Goal: Information Seeking & Learning: Find specific fact

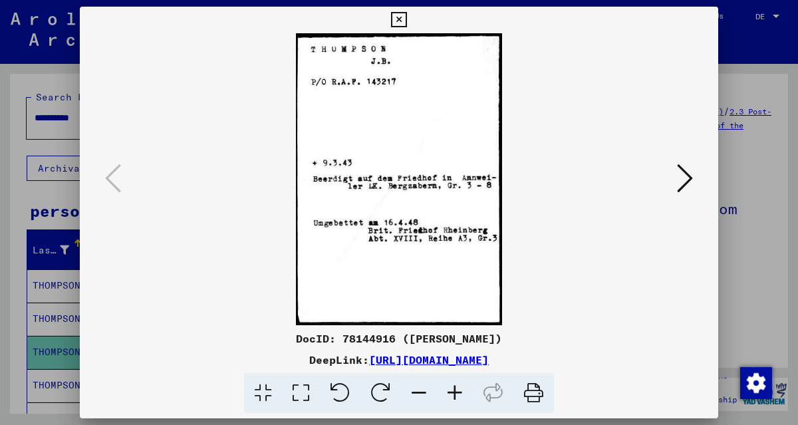
scroll to position [222, 0]
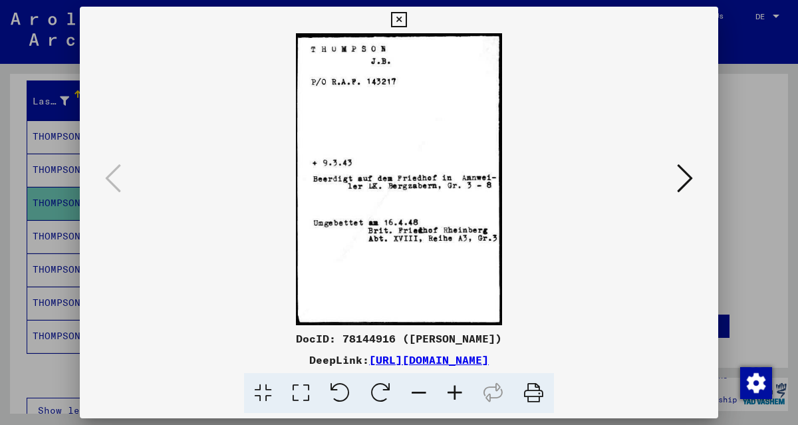
click at [399, 19] on icon at bounding box center [398, 20] width 15 height 16
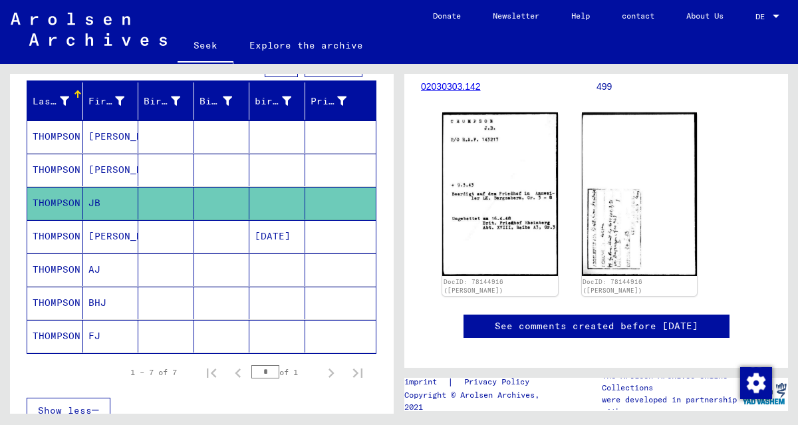
scroll to position [0, 0]
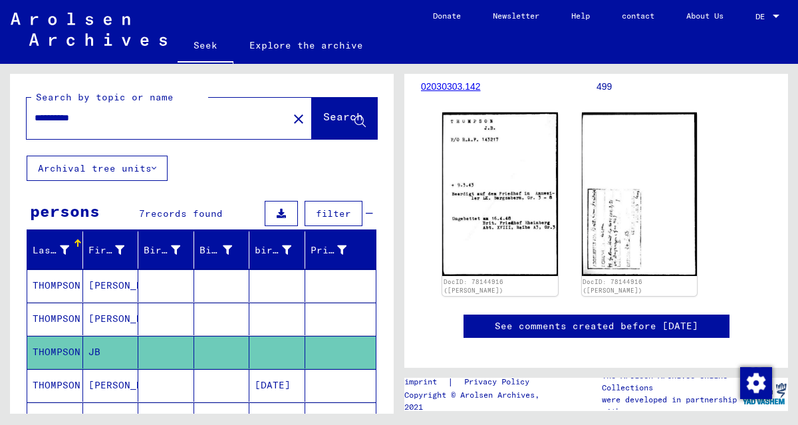
click at [63, 118] on input "**********" at bounding box center [157, 118] width 245 height 14
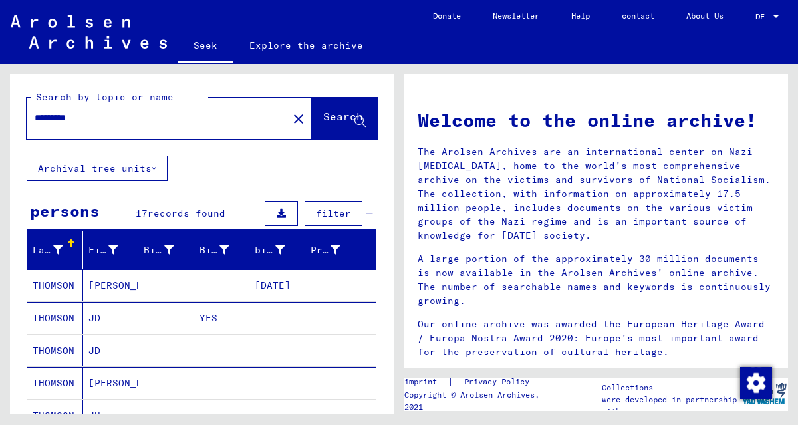
scroll to position [145, 0]
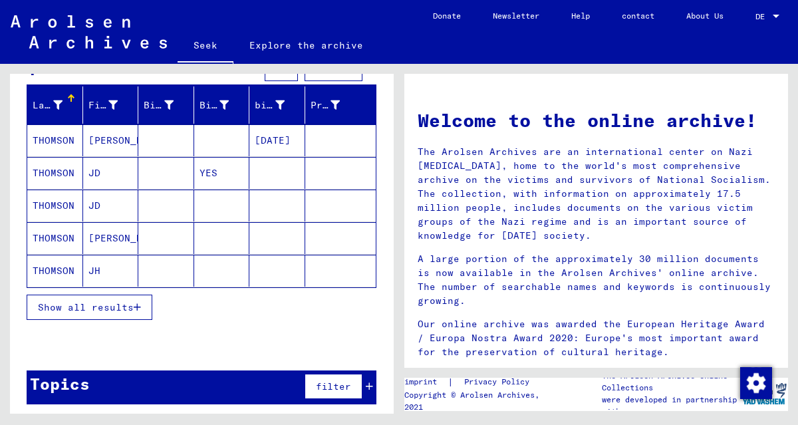
click at [80, 303] on font "Show all results" at bounding box center [86, 307] width 96 height 12
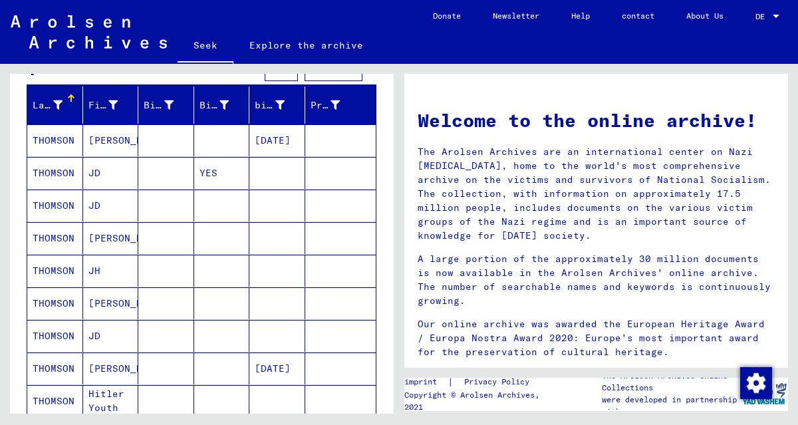
click at [42, 140] on font "THOMSON" at bounding box center [54, 140] width 42 height 12
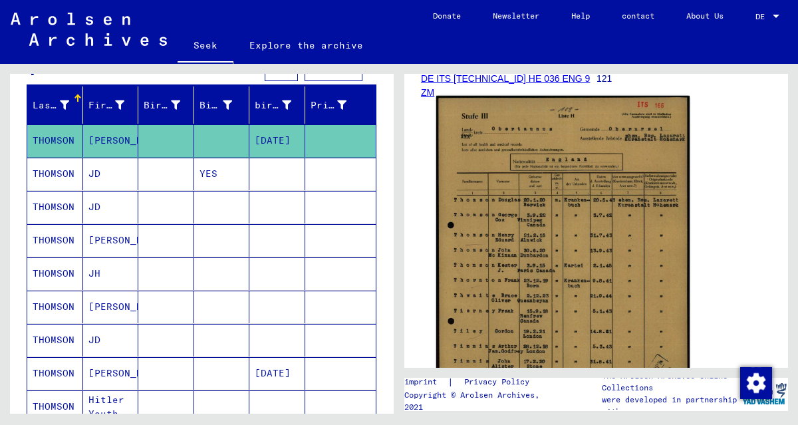
click at [561, 261] on img at bounding box center [562, 274] width 253 height 356
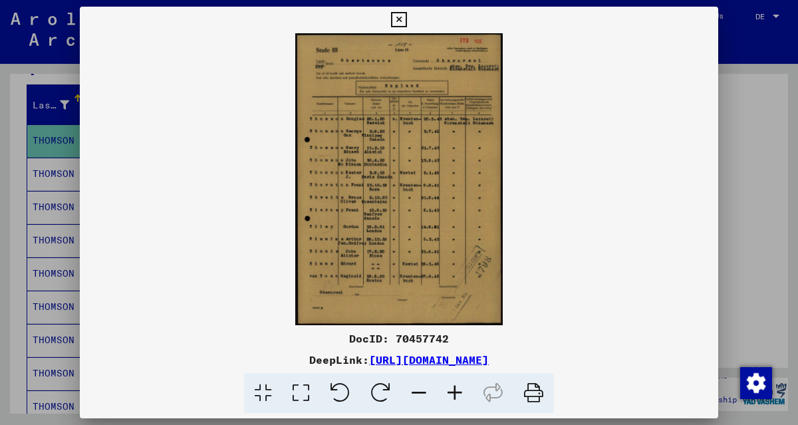
click at [460, 389] on icon at bounding box center [455, 393] width 36 height 41
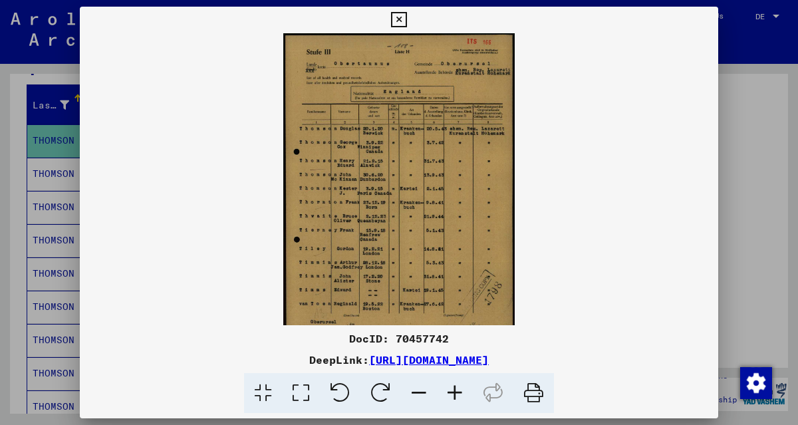
click at [460, 389] on icon at bounding box center [455, 393] width 36 height 41
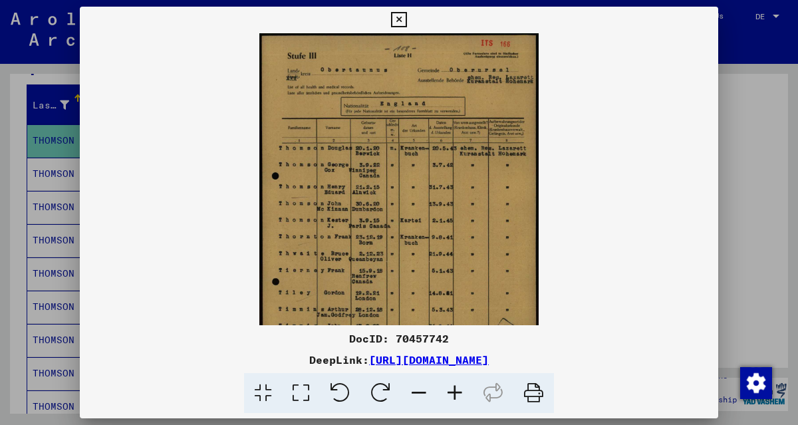
click at [460, 389] on icon at bounding box center [455, 393] width 36 height 41
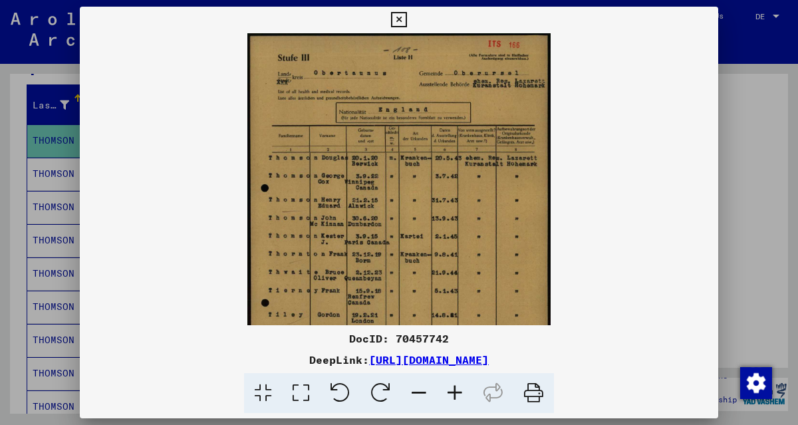
click at [460, 389] on icon at bounding box center [455, 393] width 36 height 41
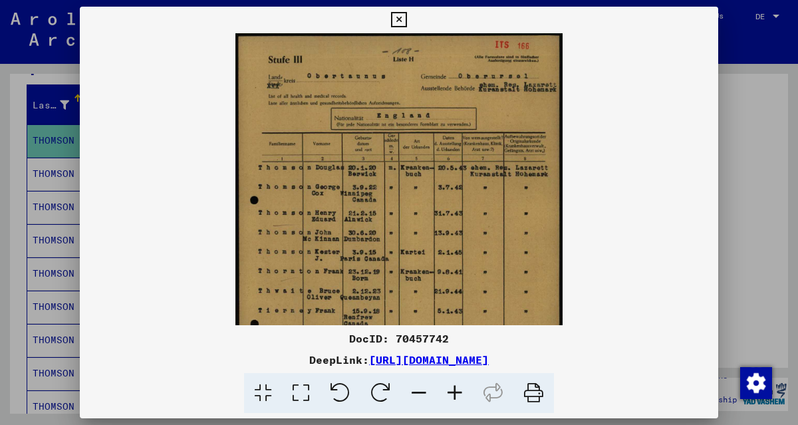
click at [460, 389] on icon at bounding box center [455, 393] width 36 height 41
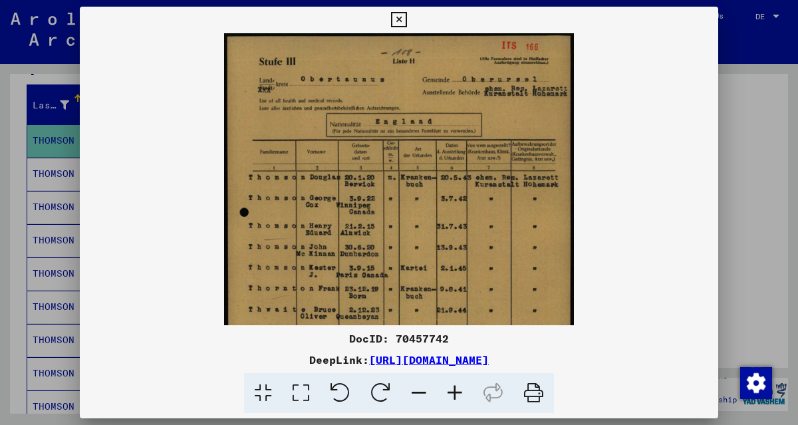
click at [460, 389] on icon at bounding box center [455, 393] width 36 height 41
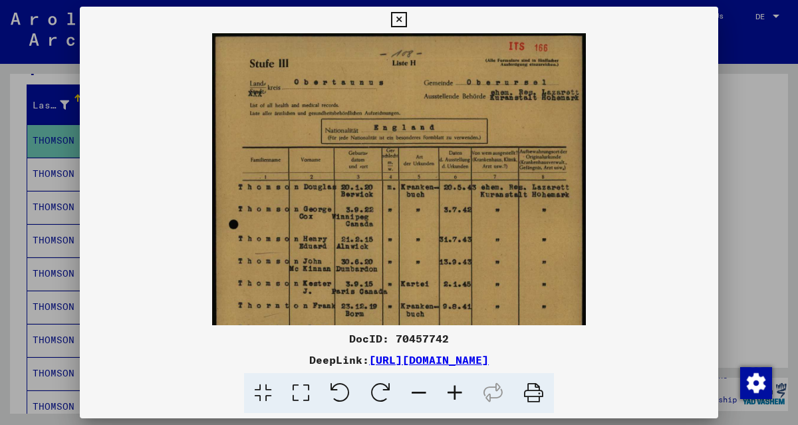
click at [460, 389] on icon at bounding box center [455, 393] width 36 height 41
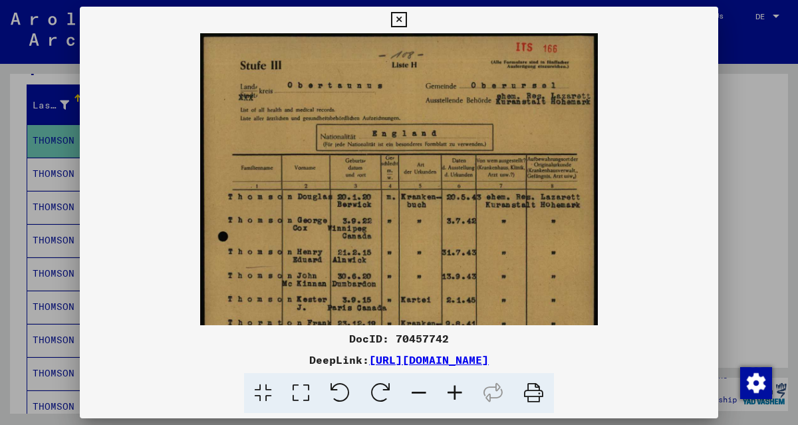
click at [460, 389] on icon at bounding box center [455, 393] width 36 height 41
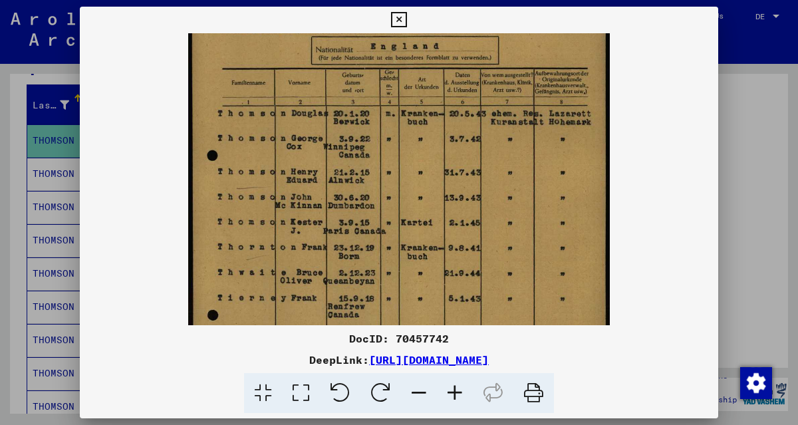
drag, startPoint x: 515, startPoint y: 290, endPoint x: 508, endPoint y: 120, distance: 170.4
click at [511, 142] on img at bounding box center [399, 235] width 422 height 591
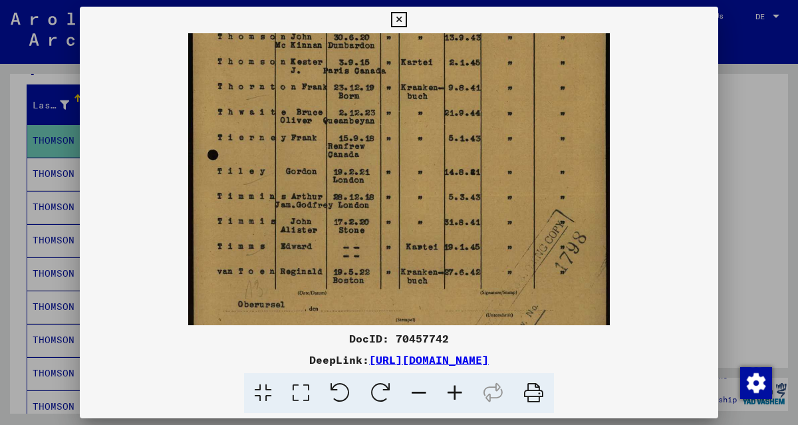
scroll to position [257, 0]
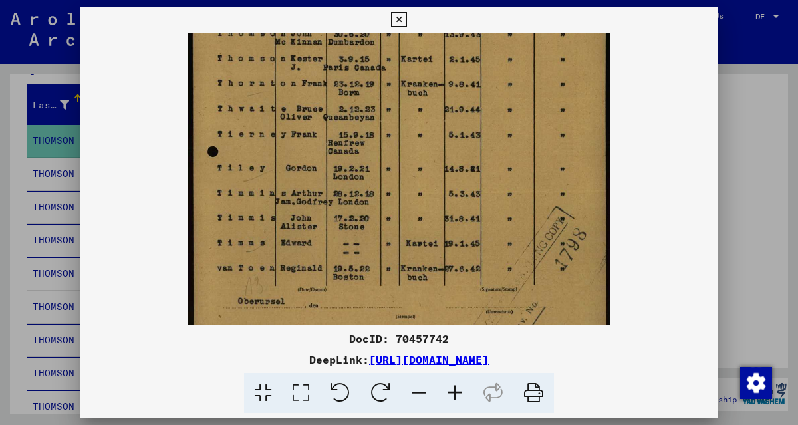
drag, startPoint x: 518, startPoint y: 253, endPoint x: 506, endPoint y: 166, distance: 88.0
click at [506, 166] on img at bounding box center [399, 71] width 422 height 591
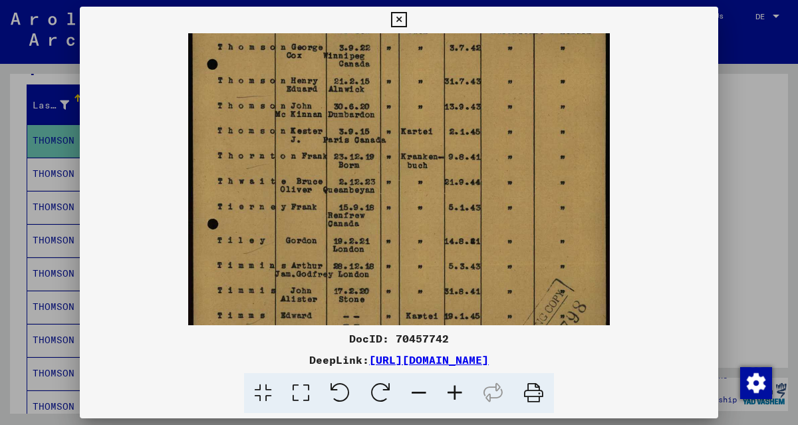
scroll to position [176, 0]
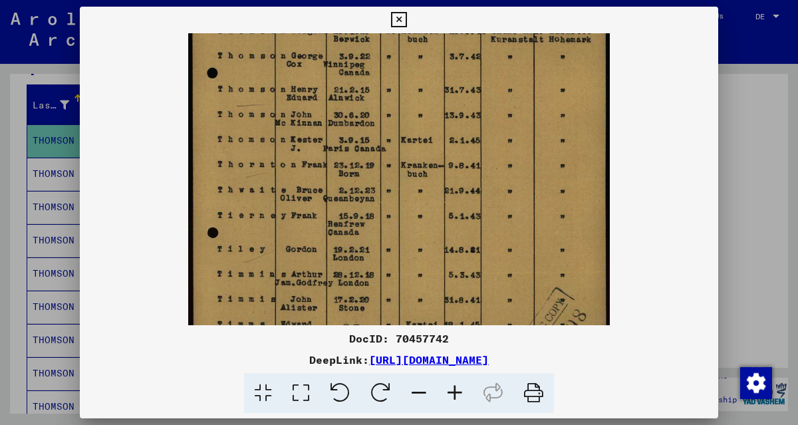
drag, startPoint x: 277, startPoint y: 144, endPoint x: 263, endPoint y: 226, distance: 83.8
click at [263, 228] on img at bounding box center [399, 153] width 422 height 591
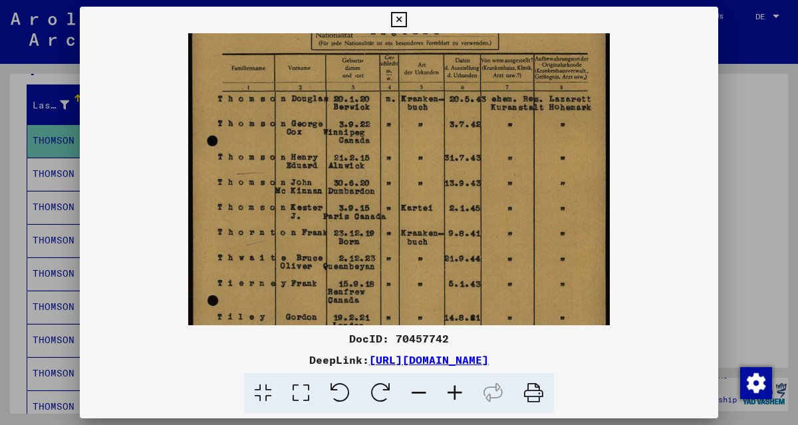
scroll to position [106, 0]
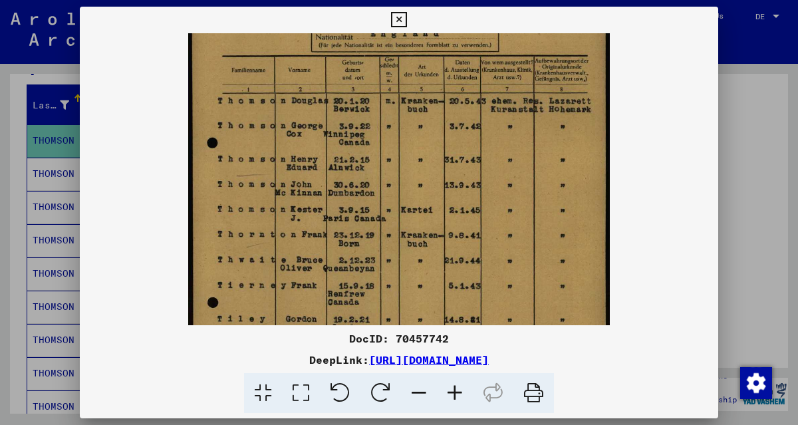
drag, startPoint x: 249, startPoint y: 143, endPoint x: 245, endPoint y: 230, distance: 86.6
click at [245, 230] on img at bounding box center [399, 222] width 422 height 591
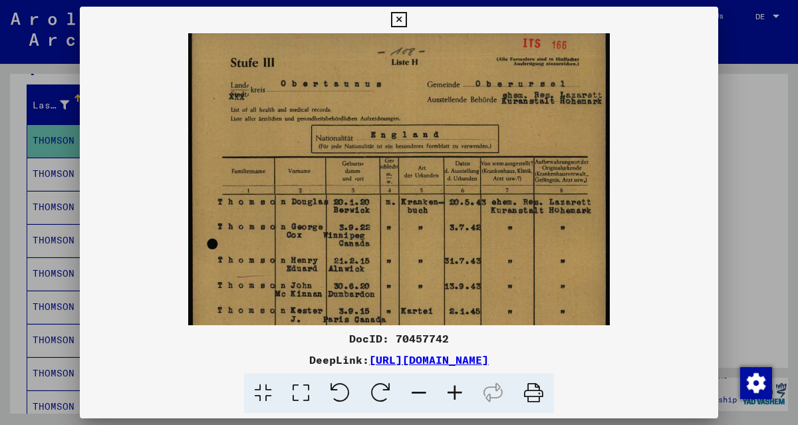
scroll to position [4, 0]
drag, startPoint x: 390, startPoint y: 125, endPoint x: 389, endPoint y: 218, distance: 92.5
click at [389, 218] on img at bounding box center [399, 324] width 422 height 591
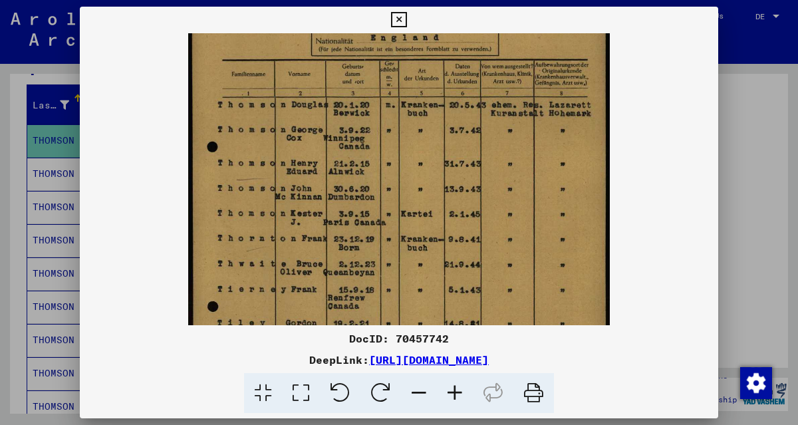
scroll to position [126, 0]
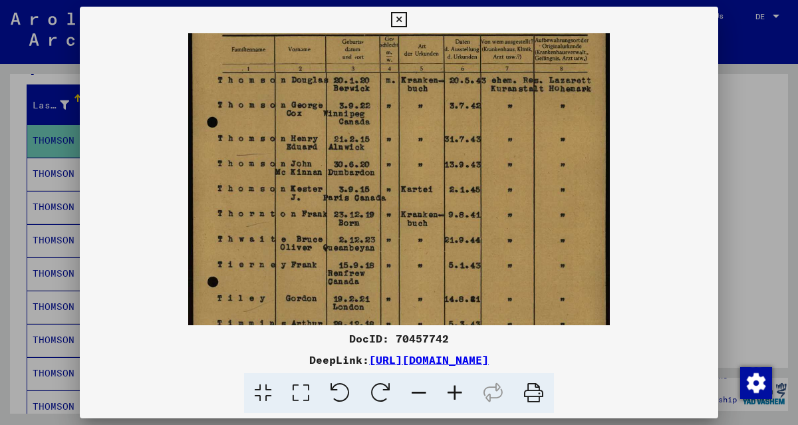
drag, startPoint x: 406, startPoint y: 275, endPoint x: 391, endPoint y: 163, distance: 113.4
click at [391, 163] on img at bounding box center [399, 202] width 422 height 591
click at [402, 18] on icon at bounding box center [398, 20] width 15 height 16
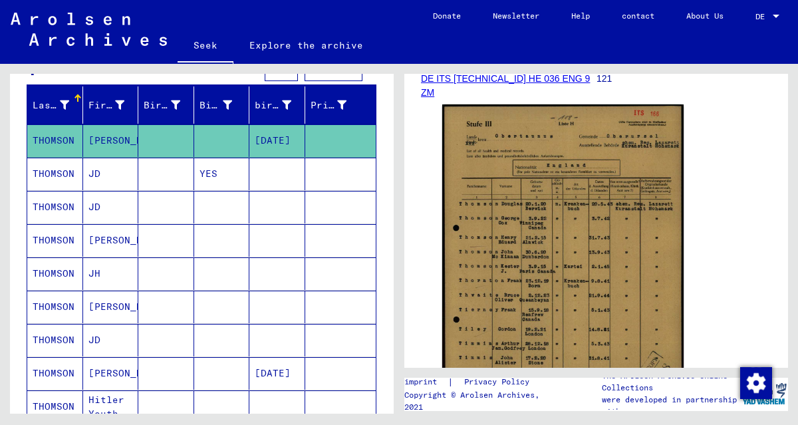
click at [112, 237] on mat-cell "[PERSON_NAME]" at bounding box center [111, 240] width 56 height 33
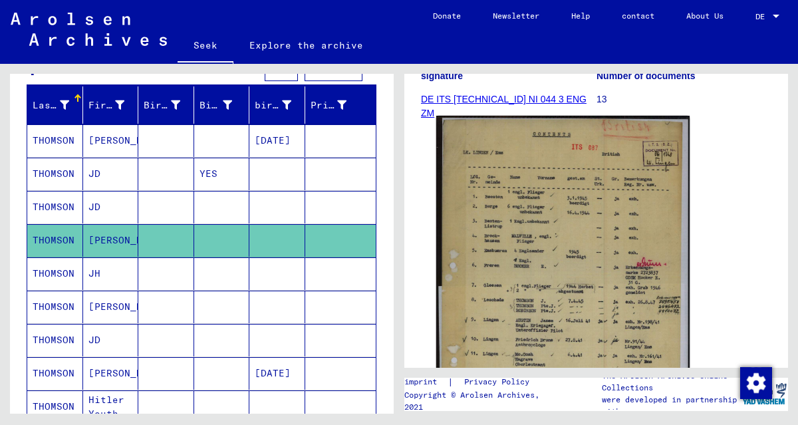
click at [585, 228] on img at bounding box center [562, 306] width 253 height 380
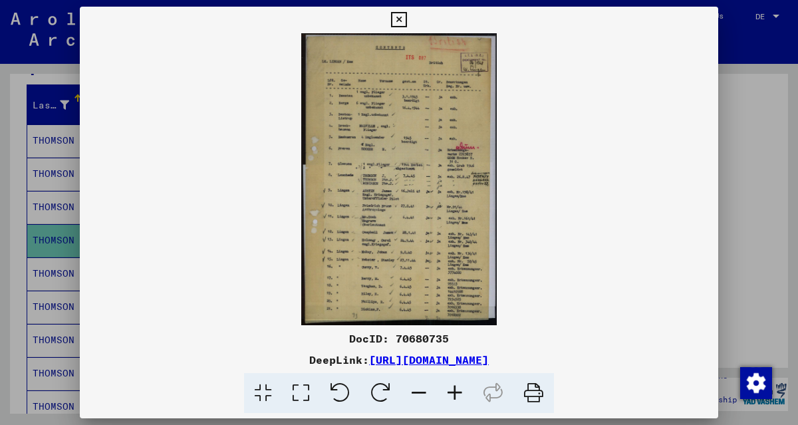
click at [453, 387] on icon at bounding box center [455, 393] width 36 height 41
click at [453, 385] on icon at bounding box center [455, 393] width 36 height 41
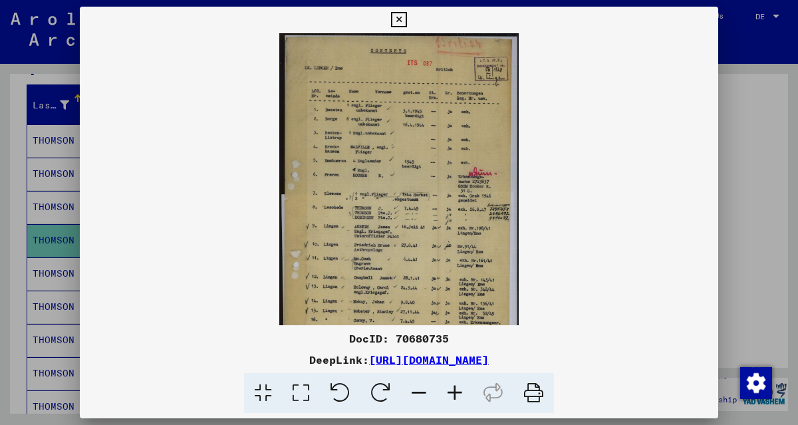
click at [453, 385] on icon at bounding box center [455, 393] width 36 height 41
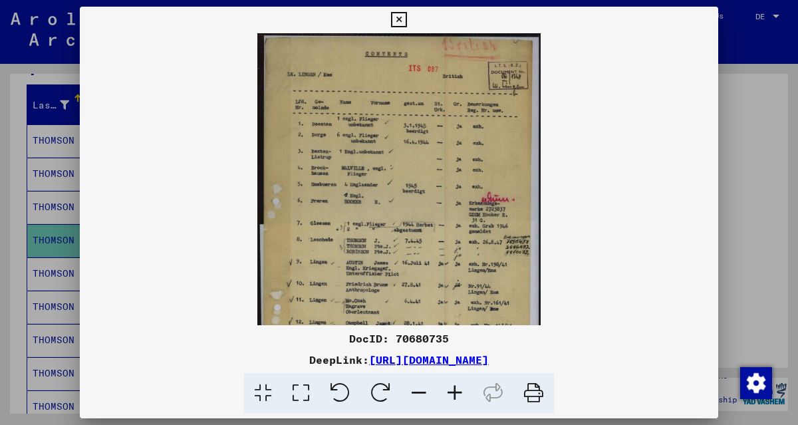
click at [453, 385] on icon at bounding box center [455, 393] width 36 height 41
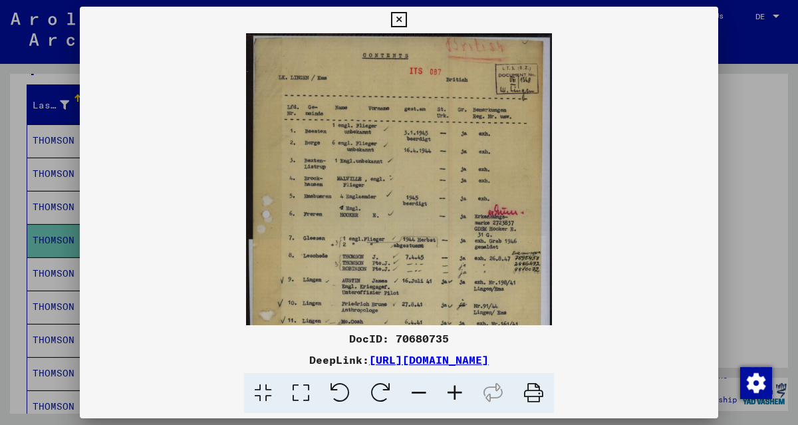
click at [453, 385] on icon at bounding box center [455, 393] width 36 height 41
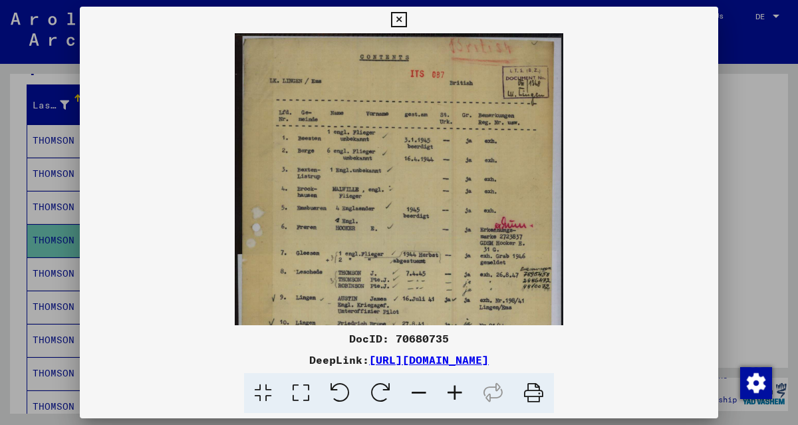
click at [453, 385] on icon at bounding box center [455, 393] width 36 height 41
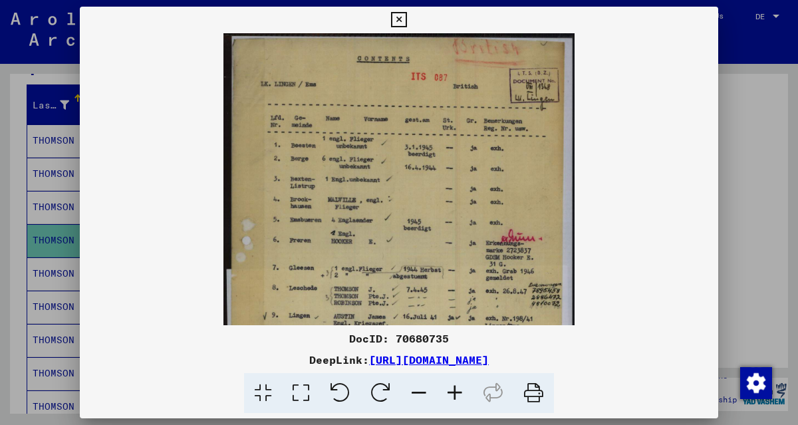
click at [453, 385] on icon at bounding box center [455, 393] width 36 height 41
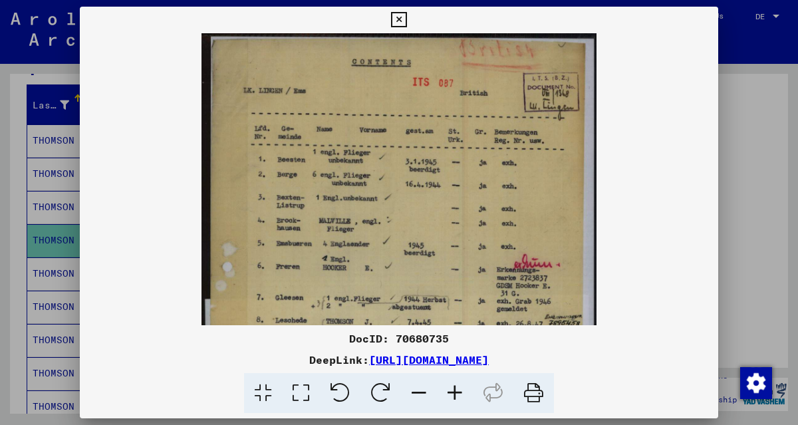
click at [453, 385] on icon at bounding box center [455, 393] width 36 height 41
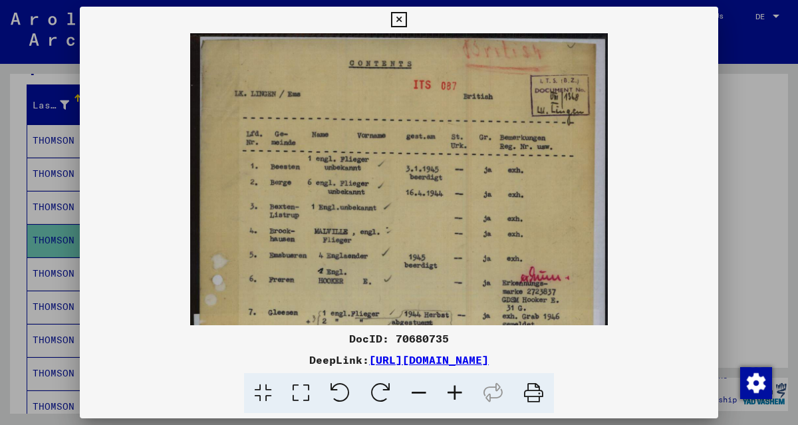
click at [453, 385] on icon at bounding box center [455, 393] width 36 height 41
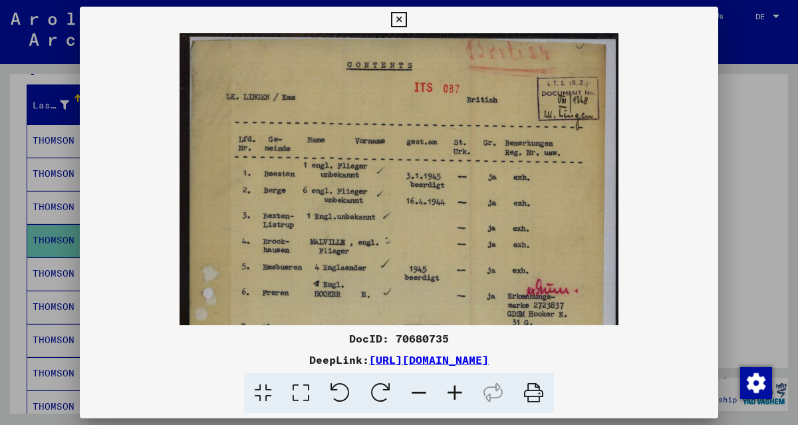
click at [453, 385] on icon at bounding box center [455, 393] width 36 height 41
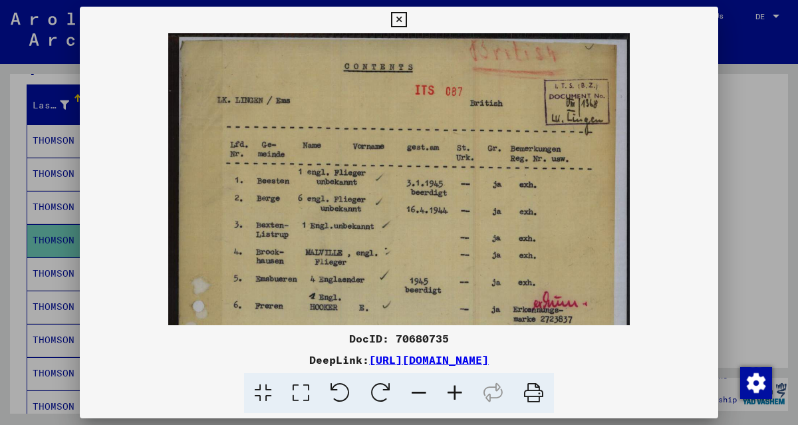
click at [454, 387] on icon at bounding box center [455, 393] width 36 height 41
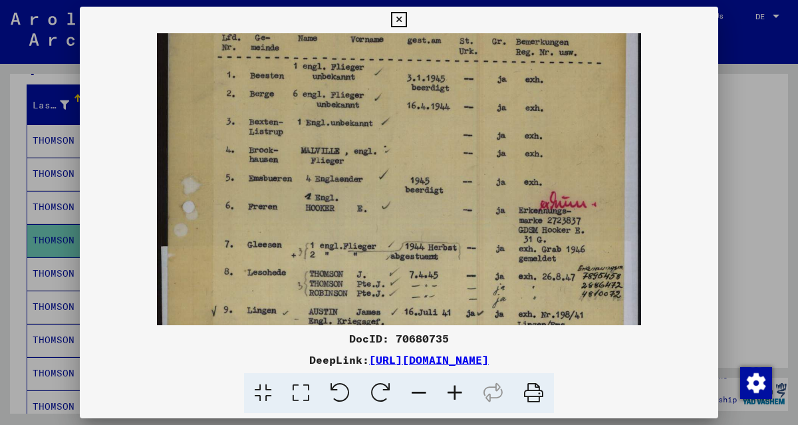
drag, startPoint x: 483, startPoint y: 287, endPoint x: 483, endPoint y: 164, distance: 123.1
click at [483, 164] on img at bounding box center [399, 283] width 484 height 724
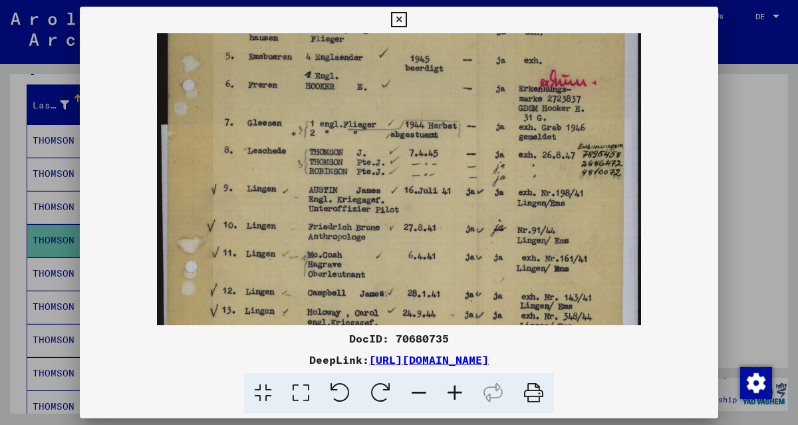
drag, startPoint x: 482, startPoint y: 277, endPoint x: 462, endPoint y: 160, distance: 119.4
click at [462, 162] on img at bounding box center [399, 161] width 484 height 724
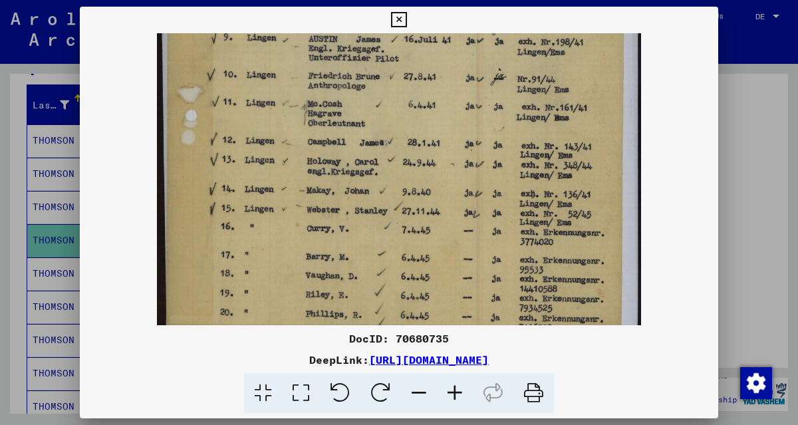
drag, startPoint x: 462, startPoint y: 279, endPoint x: 454, endPoint y: 140, distance: 139.3
click at [454, 142] on img at bounding box center [399, 10] width 484 height 724
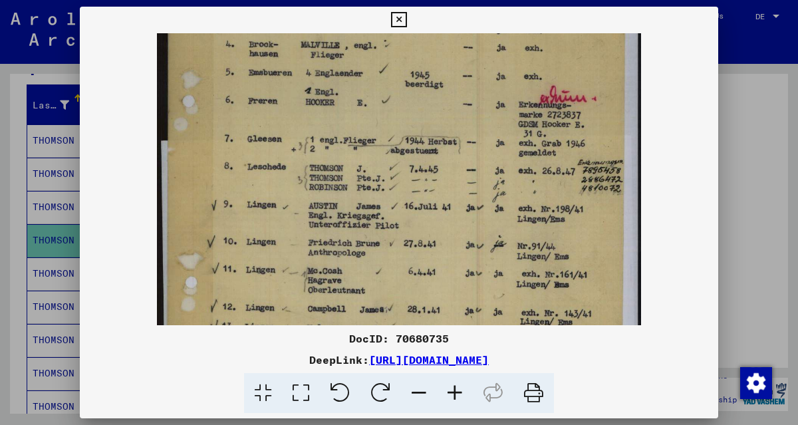
scroll to position [218, 0]
drag, startPoint x: 477, startPoint y: 135, endPoint x: 463, endPoint y: 309, distance: 174.2
click at [463, 309] on img at bounding box center [399, 178] width 484 height 724
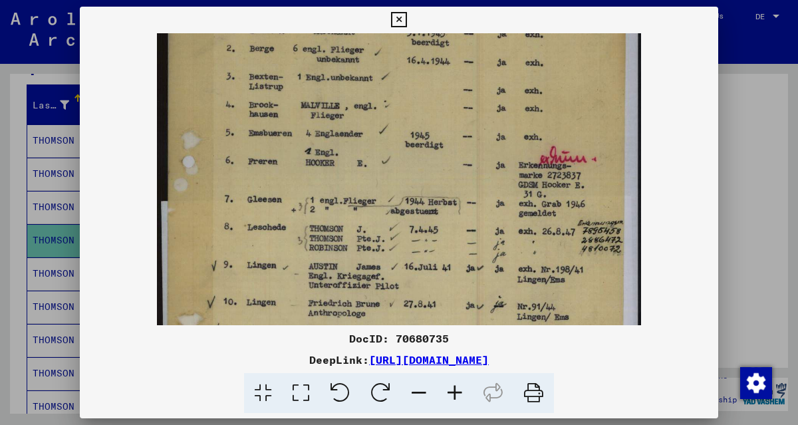
scroll to position [158, 0]
drag, startPoint x: 406, startPoint y: 85, endPoint x: 377, endPoint y: 176, distance: 95.7
click at [377, 176] on img at bounding box center [399, 237] width 484 height 724
click at [398, 17] on icon at bounding box center [398, 20] width 15 height 16
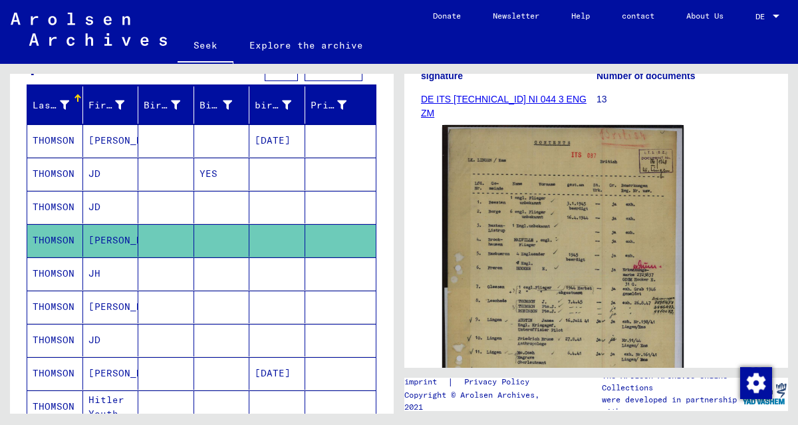
click at [92, 373] on font "[PERSON_NAME]" at bounding box center [127, 373] width 78 height 12
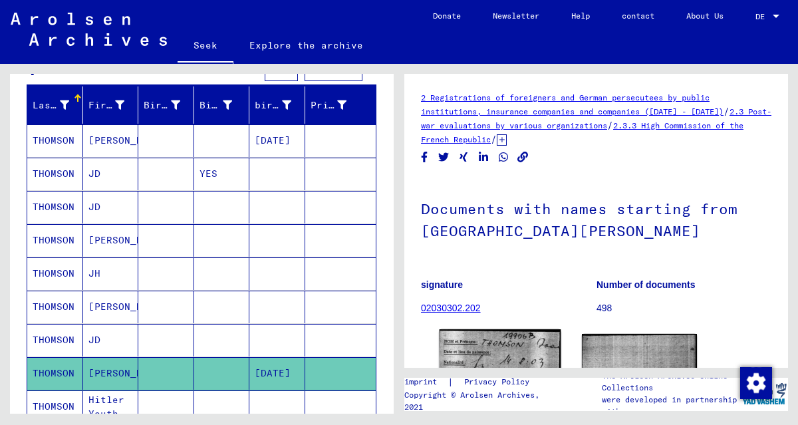
scroll to position [222, 0]
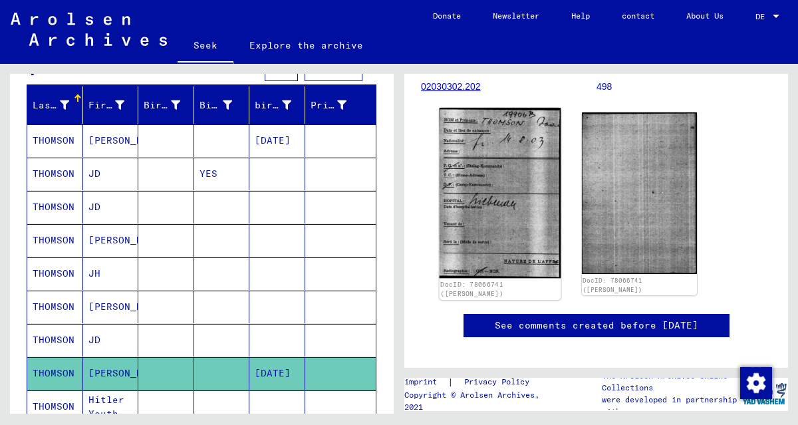
click at [514, 227] on img at bounding box center [500, 193] width 121 height 171
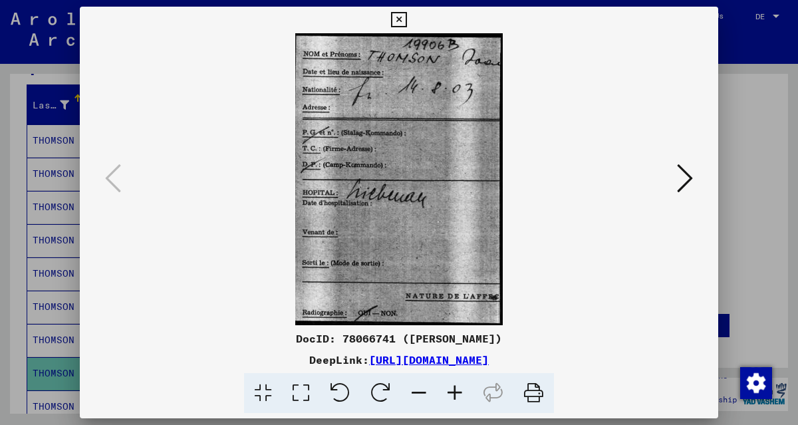
click at [667, 179] on img at bounding box center [399, 179] width 548 height 292
click at [691, 175] on icon at bounding box center [685, 178] width 16 height 32
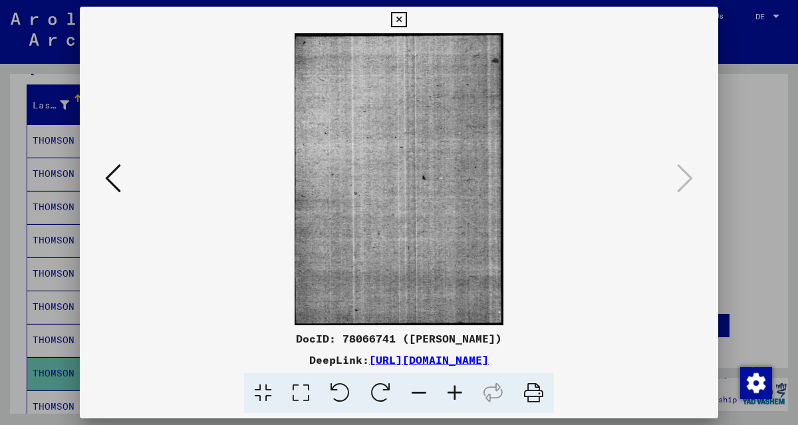
click at [398, 15] on icon at bounding box center [398, 20] width 15 height 16
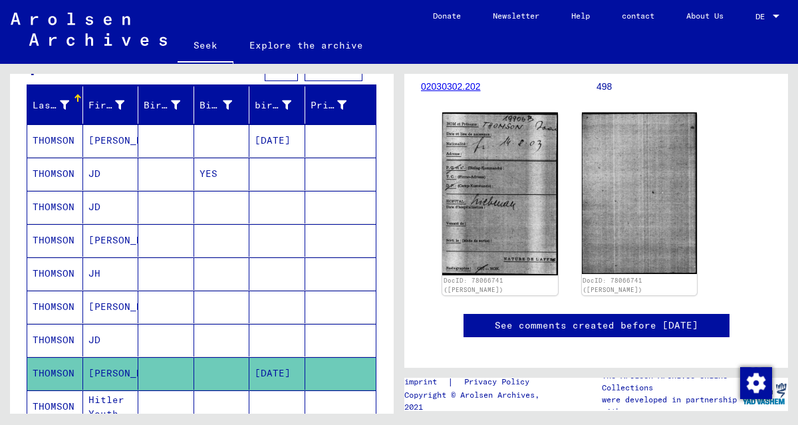
scroll to position [367, 0]
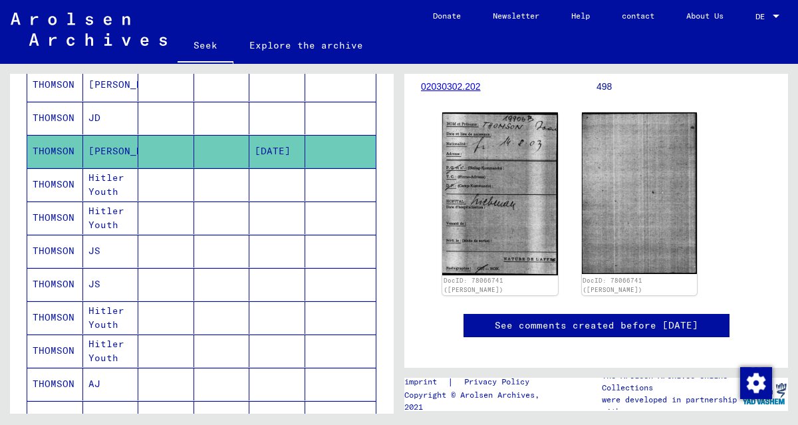
click at [102, 215] on font "Hitler Youth" at bounding box center [106, 218] width 36 height 26
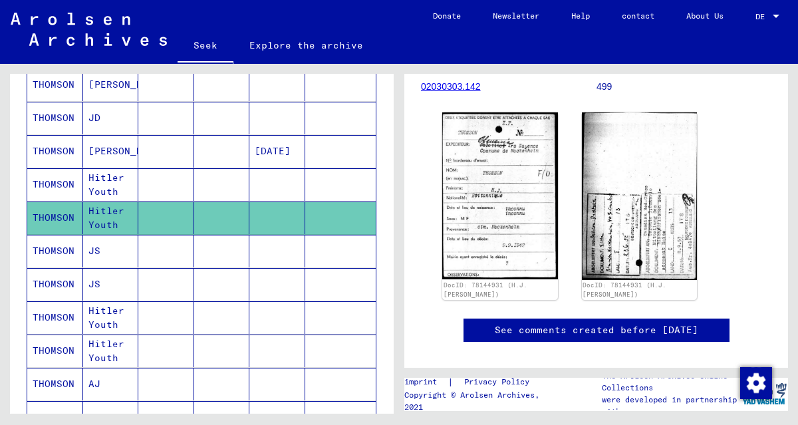
click at [118, 243] on mat-cell "JS" at bounding box center [111, 251] width 56 height 33
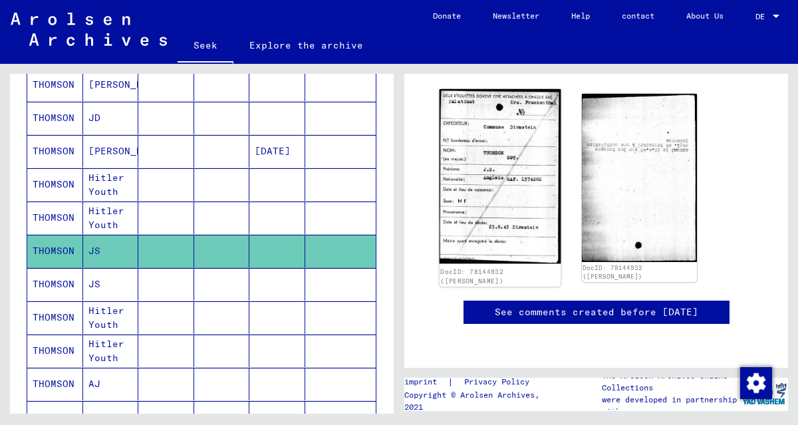
click at [522, 193] on img at bounding box center [500, 176] width 121 height 175
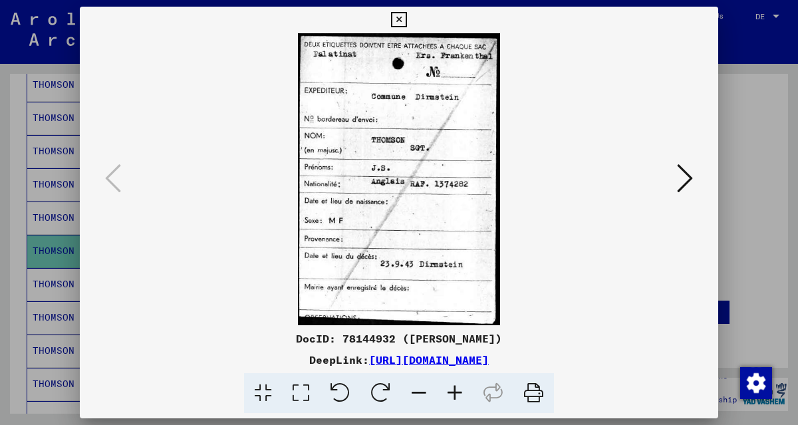
click at [399, 17] on icon at bounding box center [398, 20] width 15 height 16
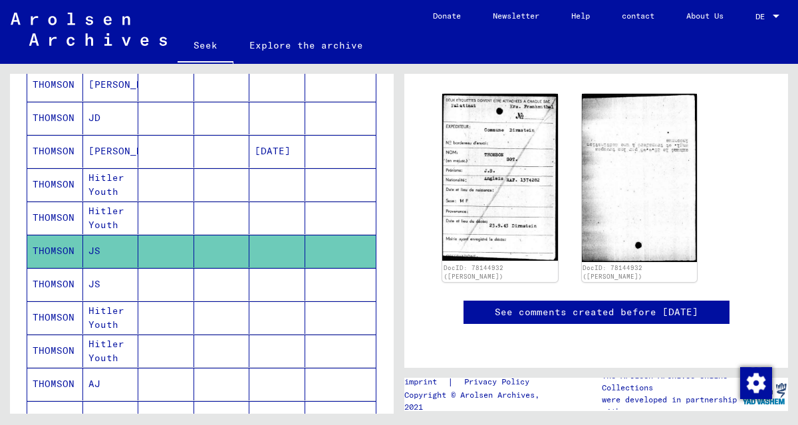
scroll to position [579, 0]
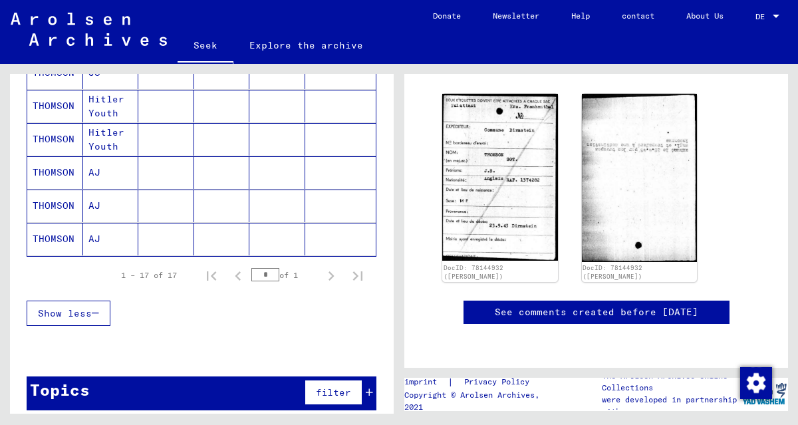
click at [51, 167] on font "THOMSON" at bounding box center [54, 172] width 42 height 12
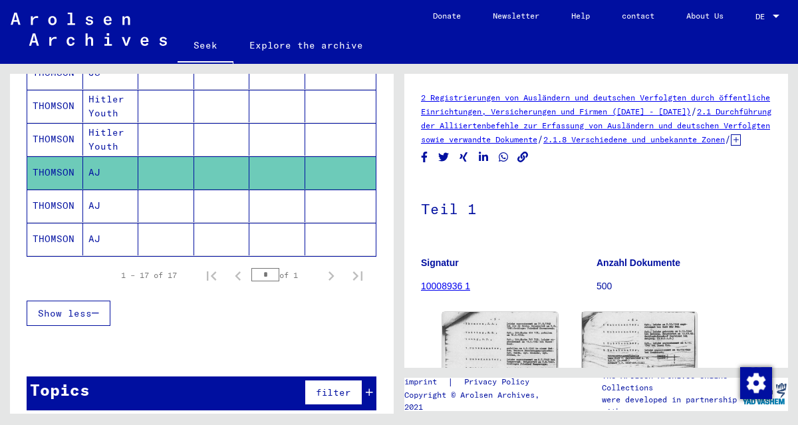
scroll to position [222, 0]
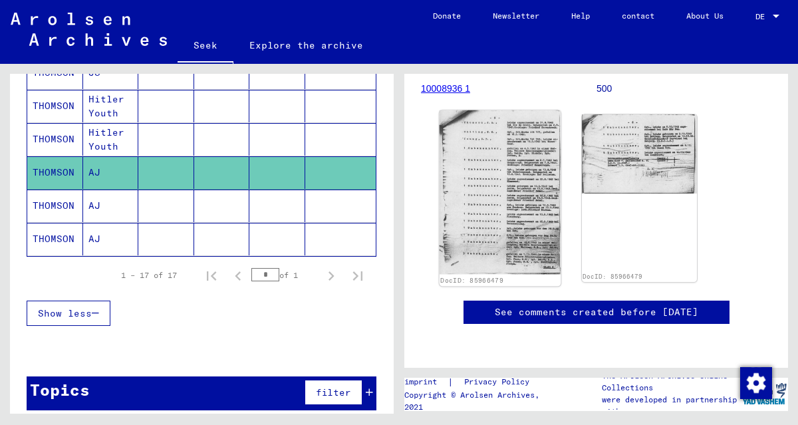
click at [505, 204] on img at bounding box center [500, 192] width 121 height 164
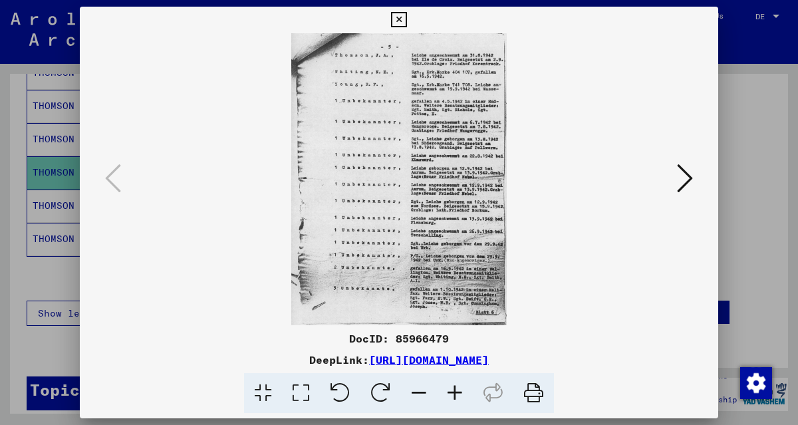
scroll to position [0, 0]
click at [456, 394] on icon at bounding box center [455, 393] width 36 height 41
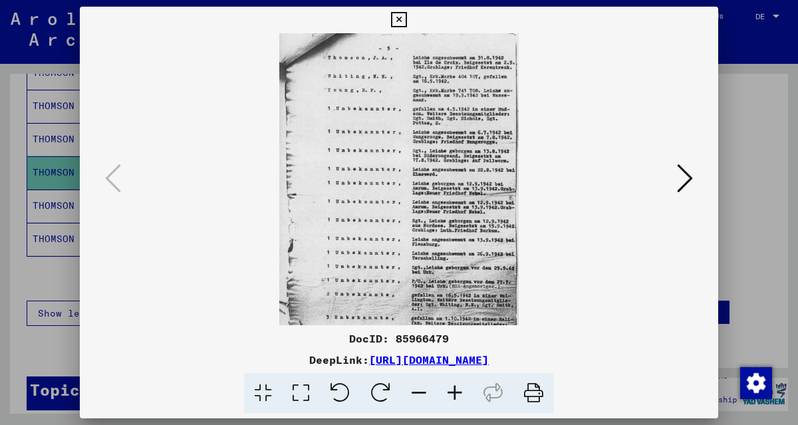
click at [456, 394] on icon at bounding box center [455, 393] width 36 height 41
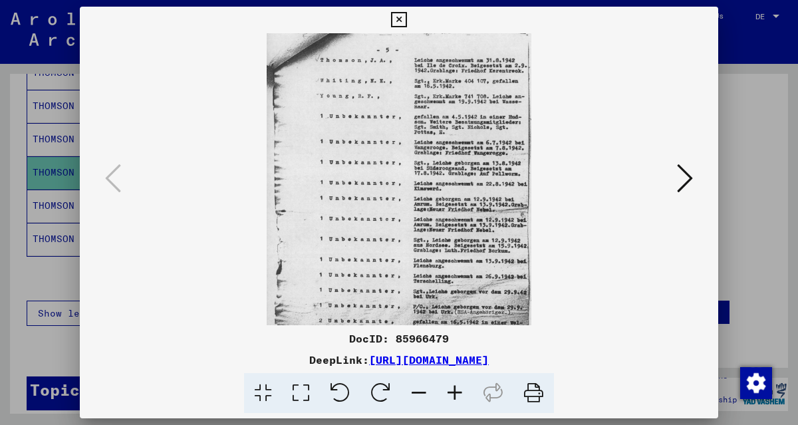
click at [456, 394] on icon at bounding box center [455, 393] width 36 height 41
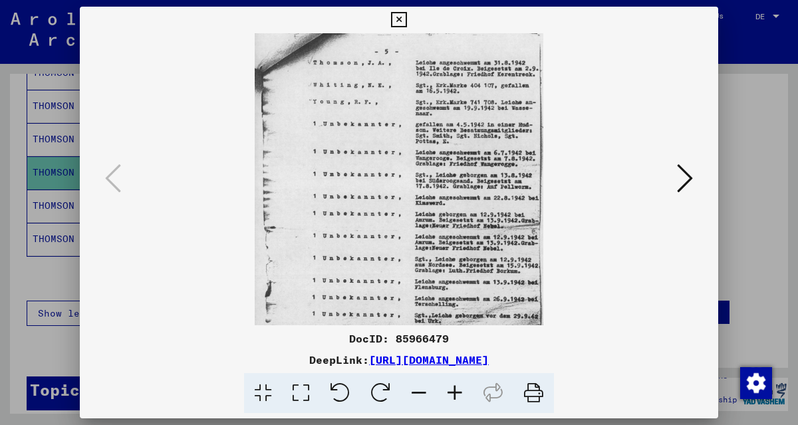
click at [456, 393] on icon at bounding box center [455, 393] width 36 height 41
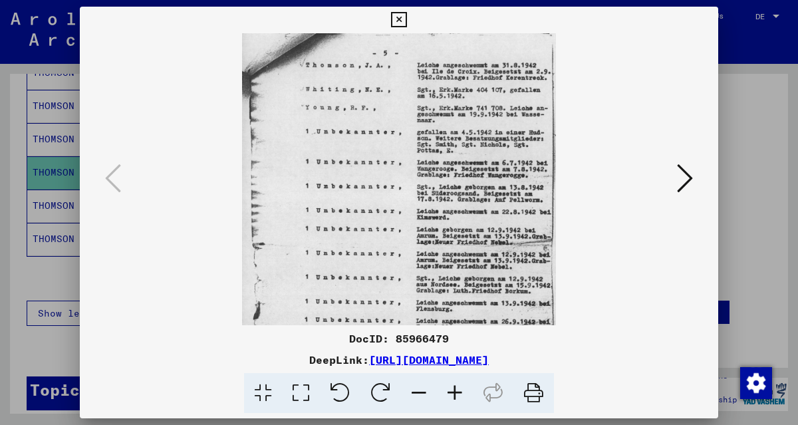
click at [456, 393] on icon at bounding box center [455, 393] width 36 height 41
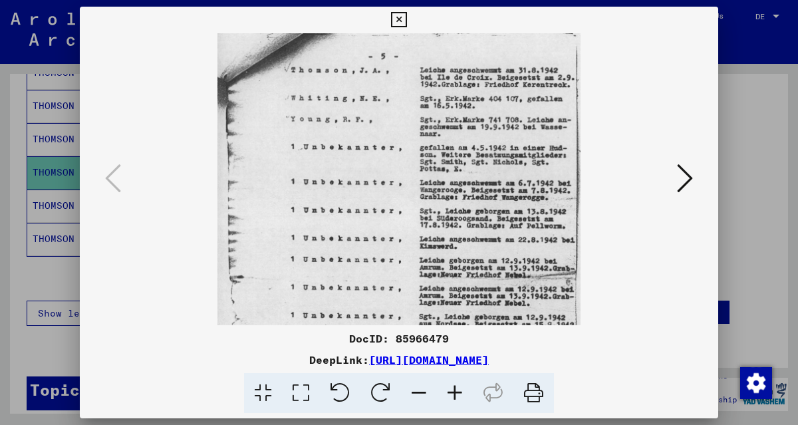
click at [456, 393] on icon at bounding box center [455, 393] width 36 height 41
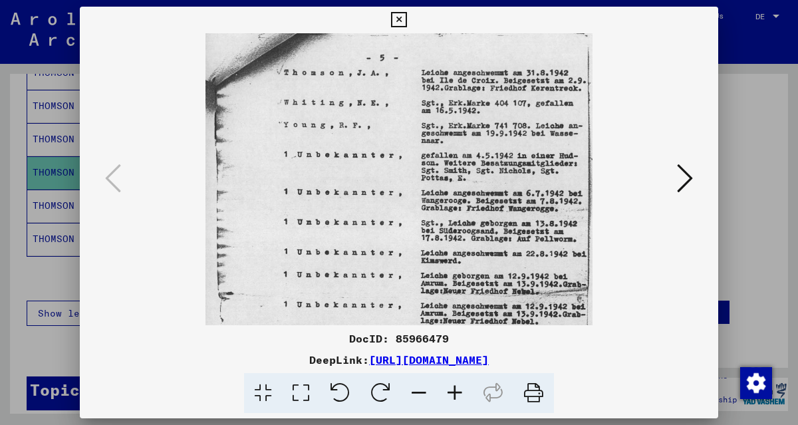
click at [456, 393] on icon at bounding box center [455, 393] width 36 height 41
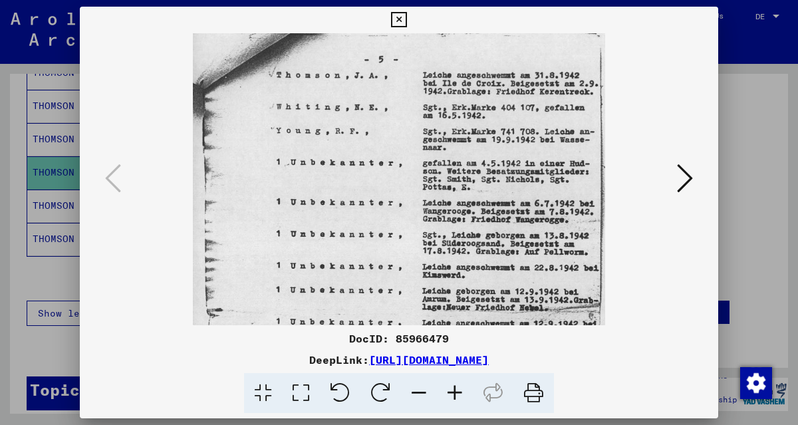
click at [456, 393] on icon at bounding box center [455, 393] width 36 height 41
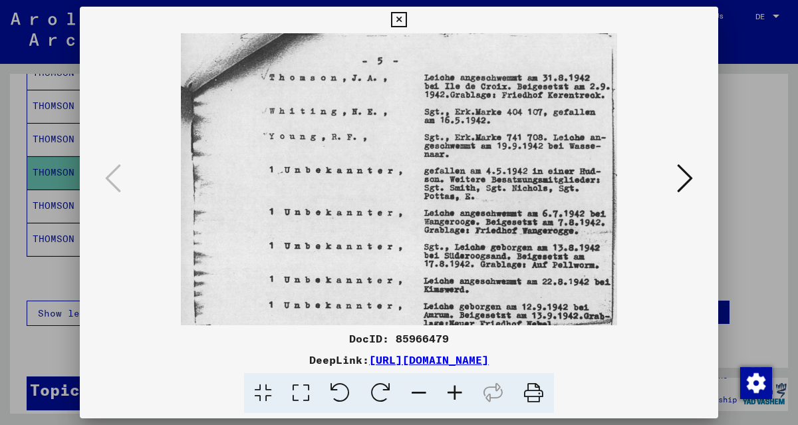
drag, startPoint x: 525, startPoint y: 243, endPoint x: 493, endPoint y: 243, distance: 31.9
click at [493, 243] on img at bounding box center [399, 328] width 436 height 591
click at [399, 18] on icon at bounding box center [398, 20] width 15 height 16
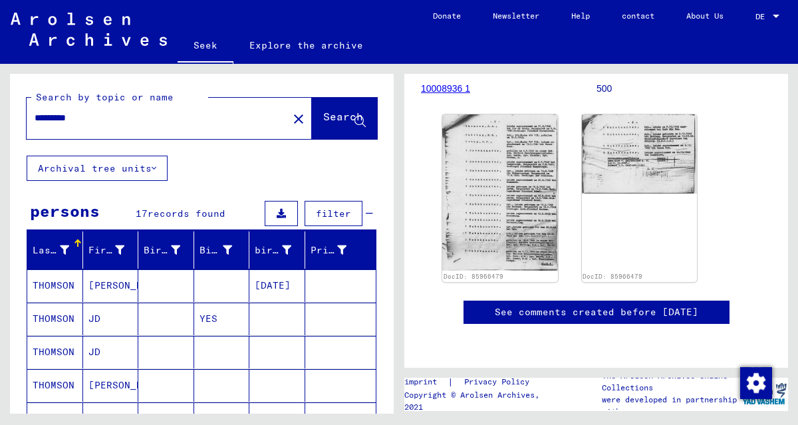
click at [109, 119] on input "*********" at bounding box center [157, 118] width 245 height 14
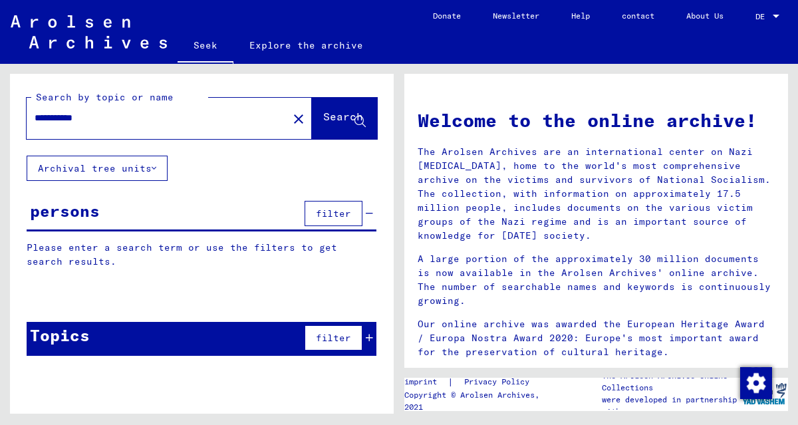
click at [59, 120] on input "**********" at bounding box center [153, 118] width 237 height 14
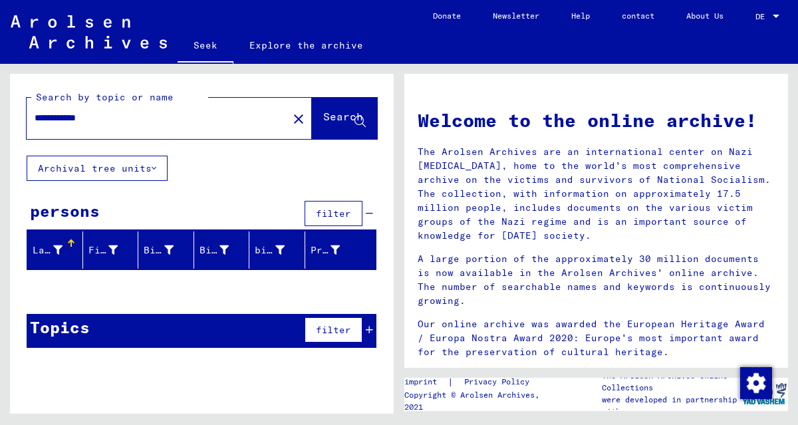
click at [323, 122] on font "Search" at bounding box center [343, 116] width 40 height 13
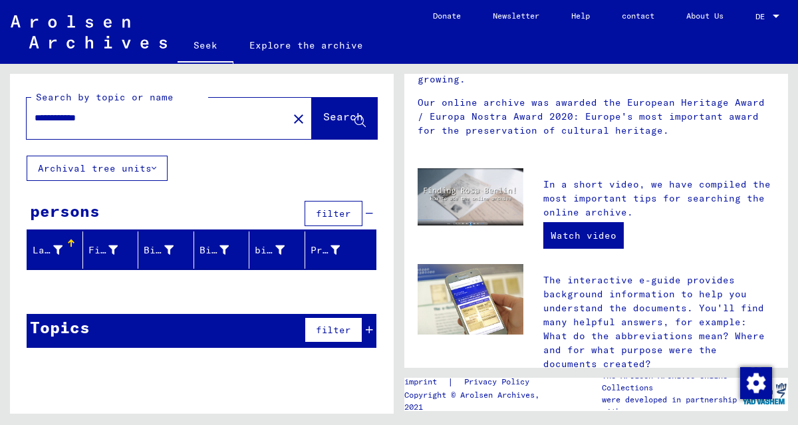
click at [104, 118] on input "**********" at bounding box center [153, 118] width 237 height 14
type input "********"
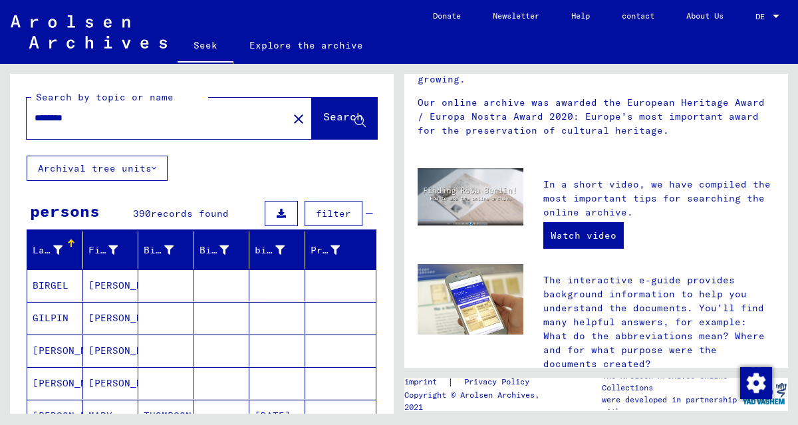
scroll to position [222, 0]
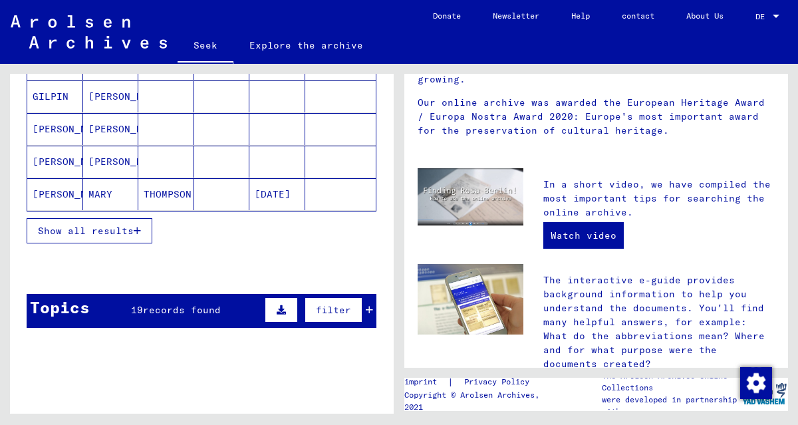
click at [96, 230] on font "Show all results" at bounding box center [86, 231] width 96 height 12
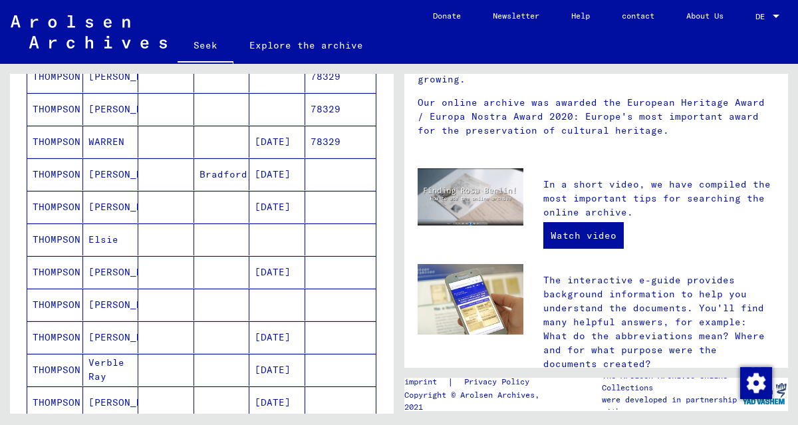
scroll to position [887, 0]
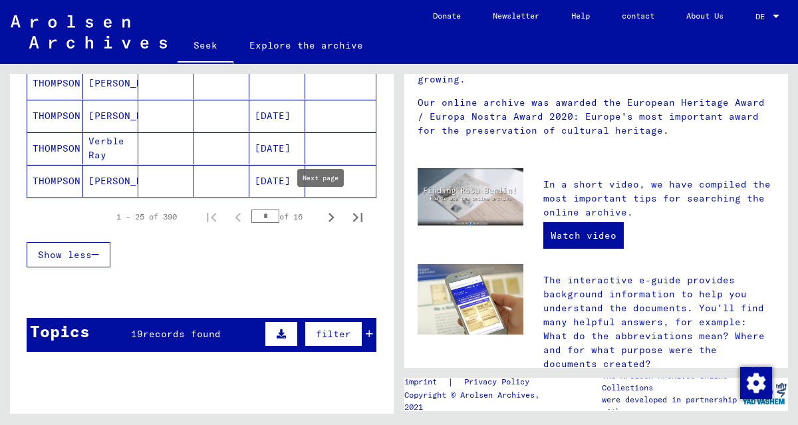
click at [322, 219] on icon "Next page" at bounding box center [331, 217] width 19 height 19
click at [322, 210] on icon "Next page" at bounding box center [331, 217] width 19 height 19
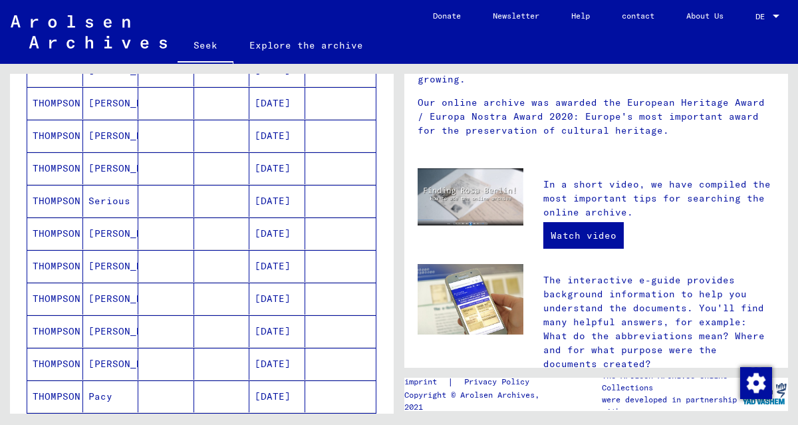
scroll to position [222, 0]
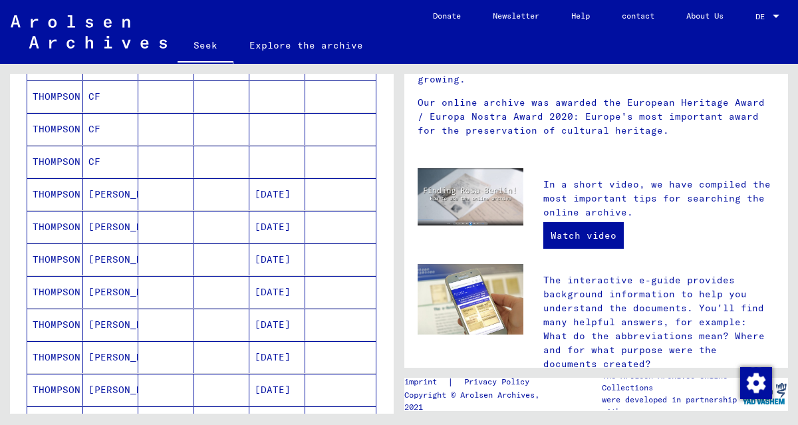
click at [56, 351] on font "THOMPSON" at bounding box center [57, 357] width 48 height 12
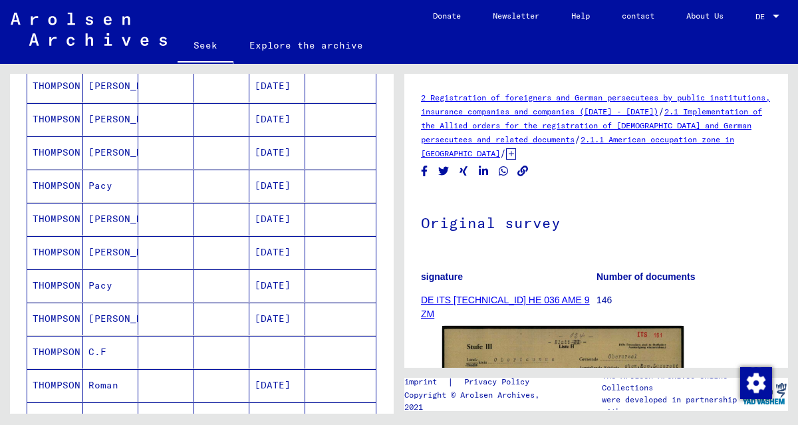
scroll to position [887, 0]
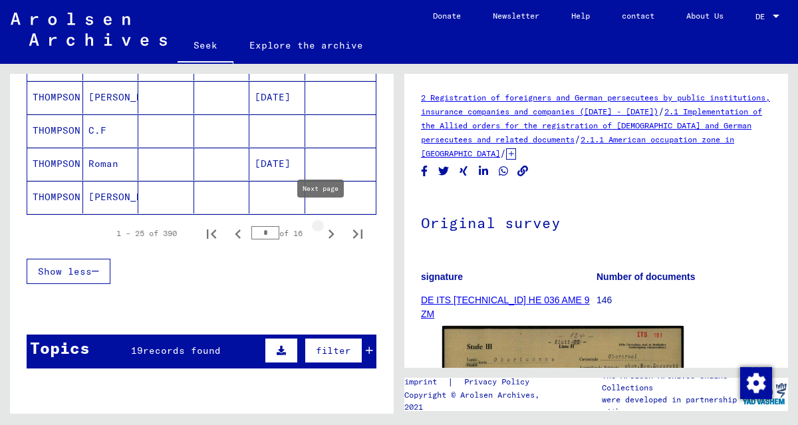
click at [329, 230] on icon "Next page" at bounding box center [332, 234] width 6 height 9
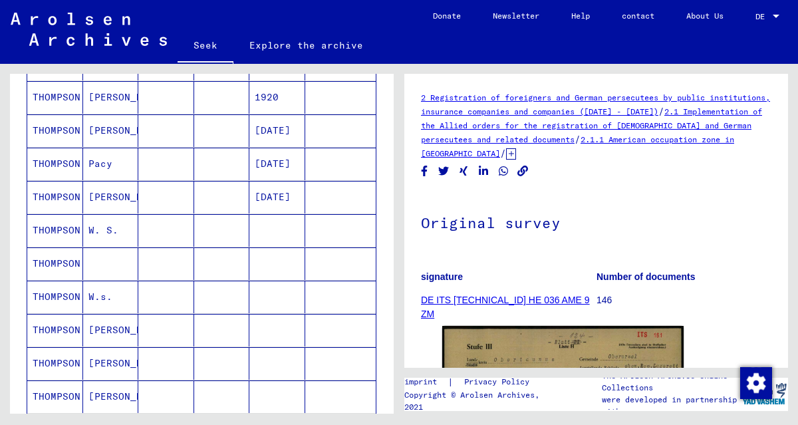
scroll to position [0, 0]
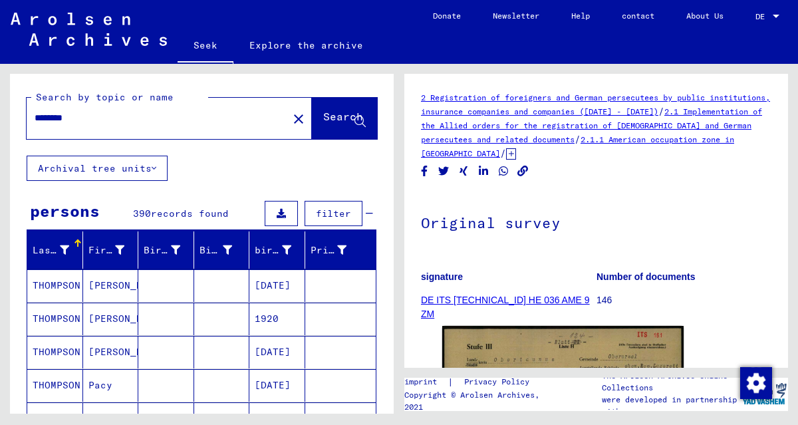
click at [49, 322] on font "THOMPSON" at bounding box center [57, 319] width 48 height 12
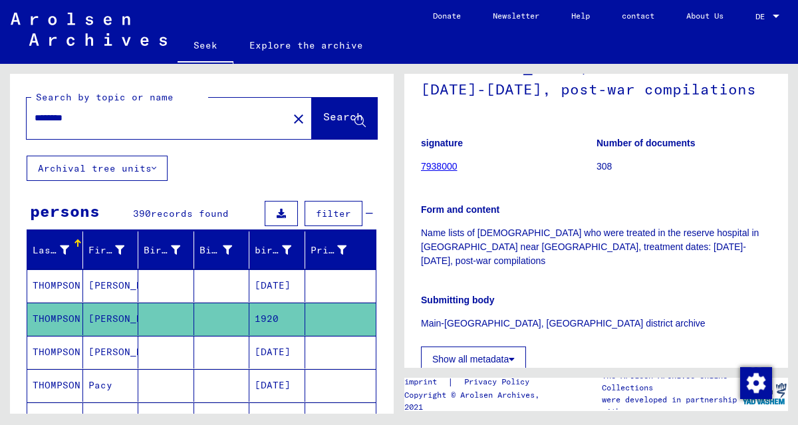
scroll to position [443, 0]
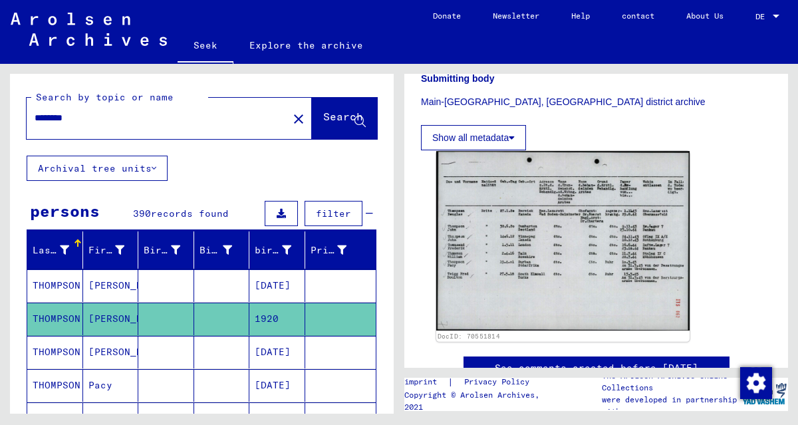
click at [608, 245] on img at bounding box center [562, 241] width 253 height 180
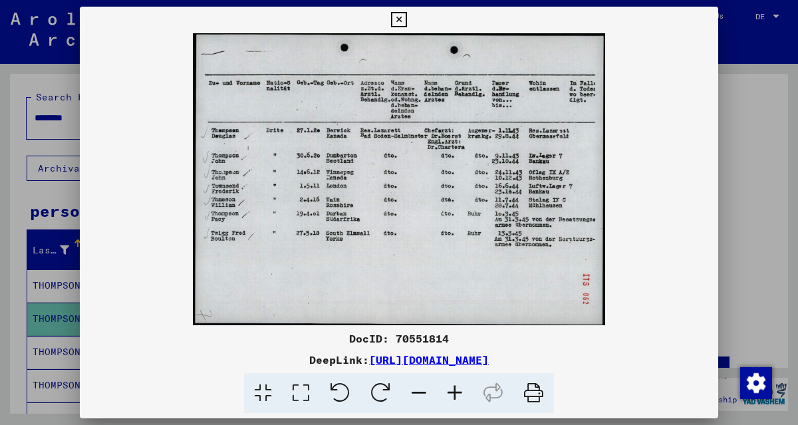
click at [460, 394] on icon at bounding box center [455, 393] width 36 height 41
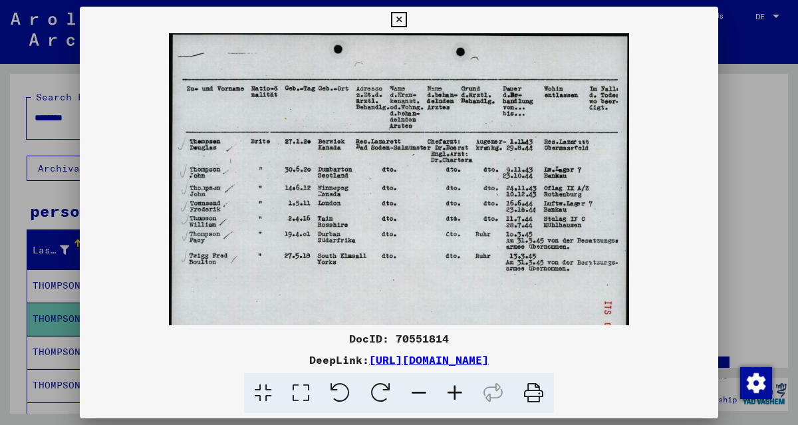
click at [460, 394] on icon at bounding box center [455, 393] width 36 height 41
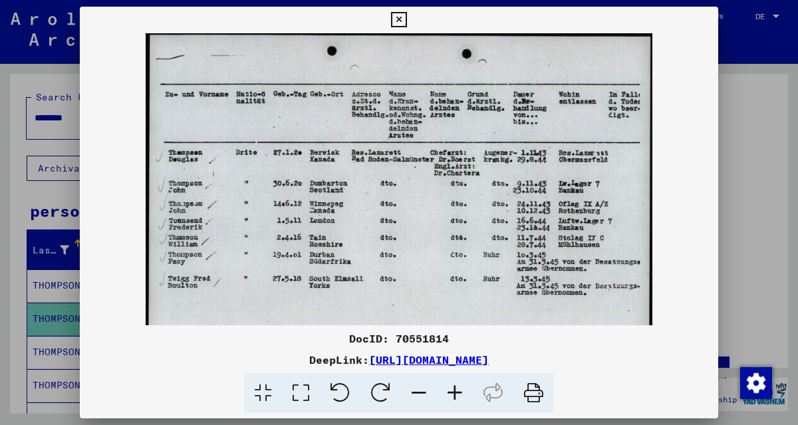
click at [400, 14] on icon at bounding box center [398, 20] width 15 height 16
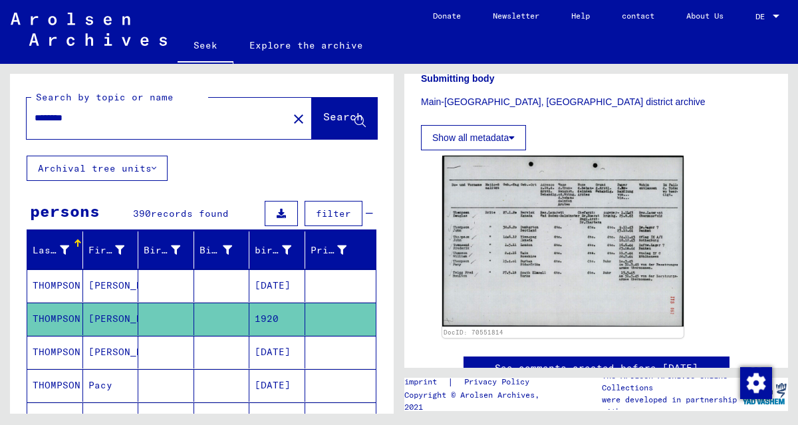
scroll to position [222, 0]
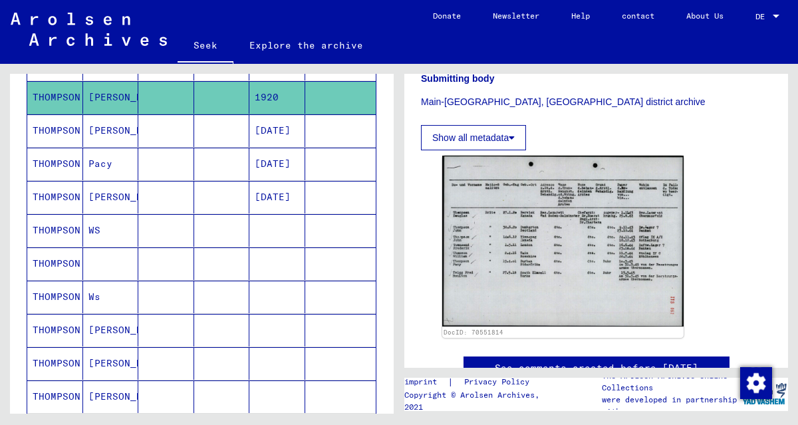
click at [51, 259] on font "THOMPSON" at bounding box center [57, 263] width 48 height 12
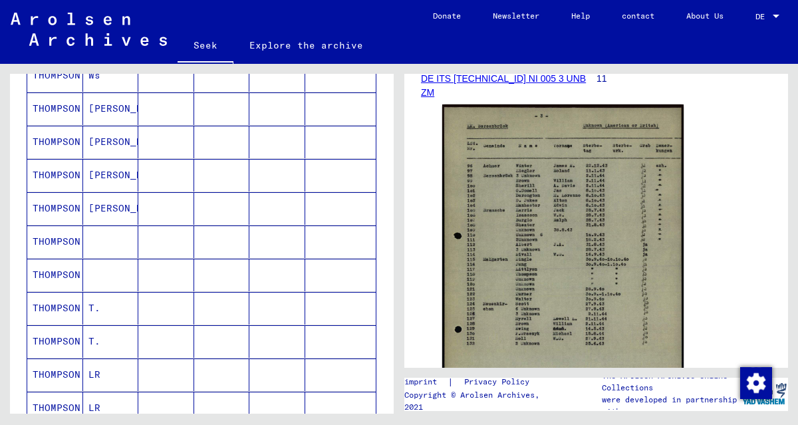
click at [48, 236] on font "THOMPSON" at bounding box center [57, 242] width 48 height 12
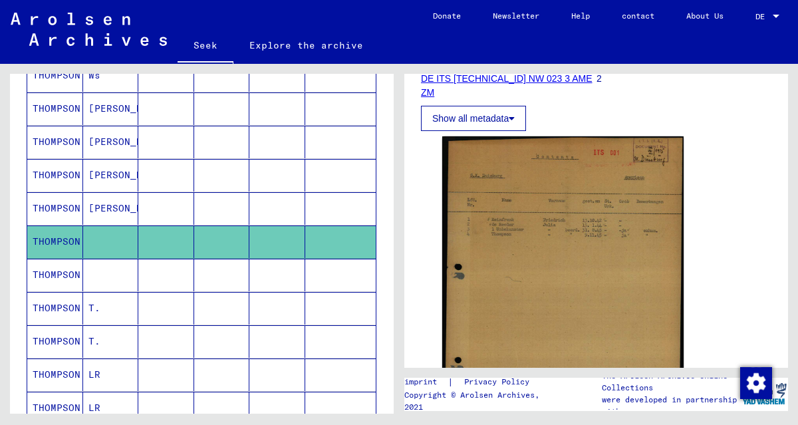
click at [67, 271] on font "THOMPSON" at bounding box center [57, 275] width 48 height 12
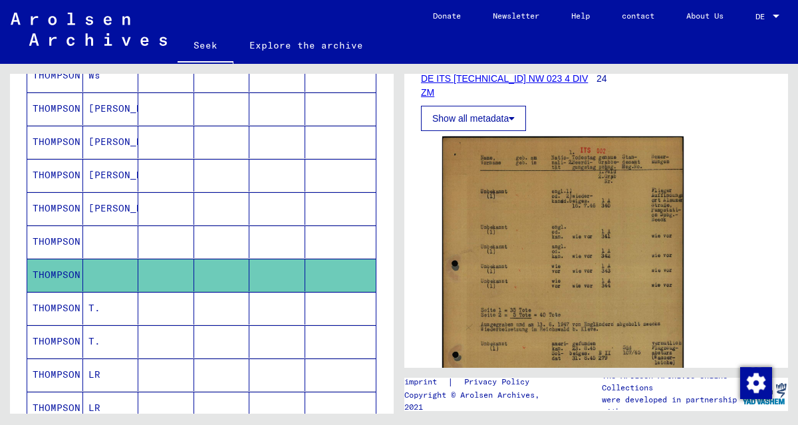
scroll to position [665, 0]
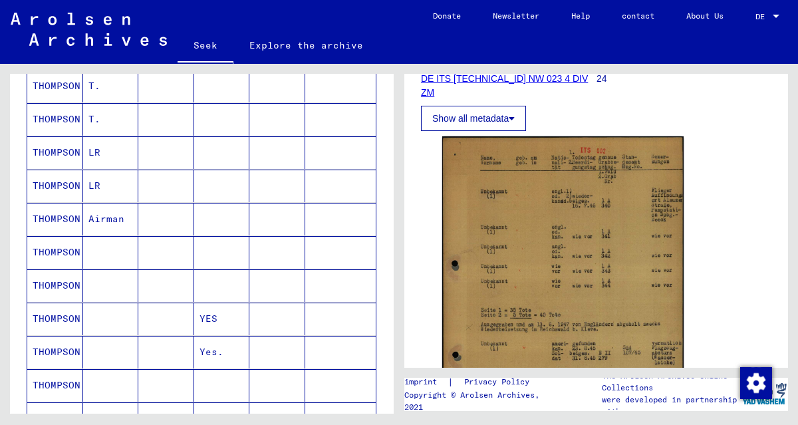
click at [54, 246] on font "THOMPSON" at bounding box center [57, 252] width 48 height 12
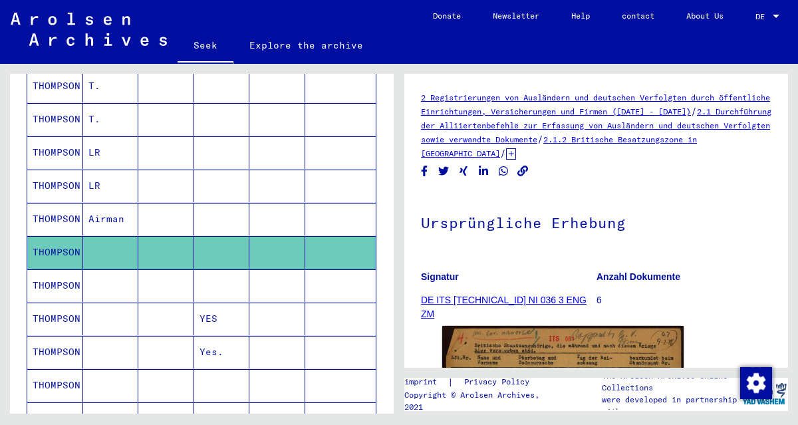
click at [60, 213] on font "THOMPSON" at bounding box center [57, 219] width 48 height 12
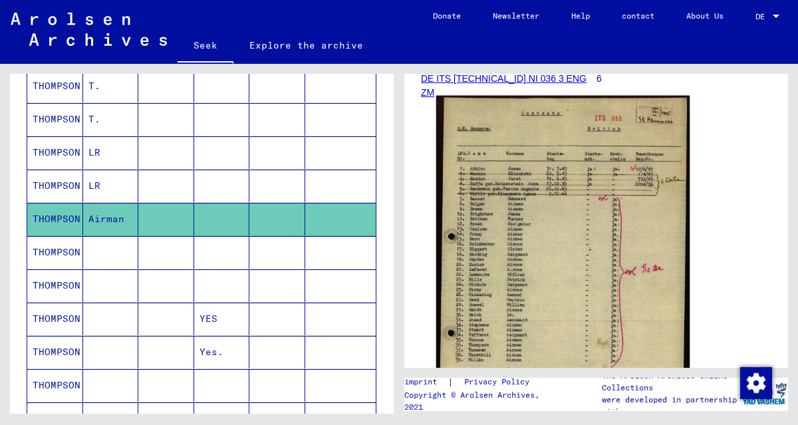
click at [556, 256] on img at bounding box center [562, 277] width 253 height 363
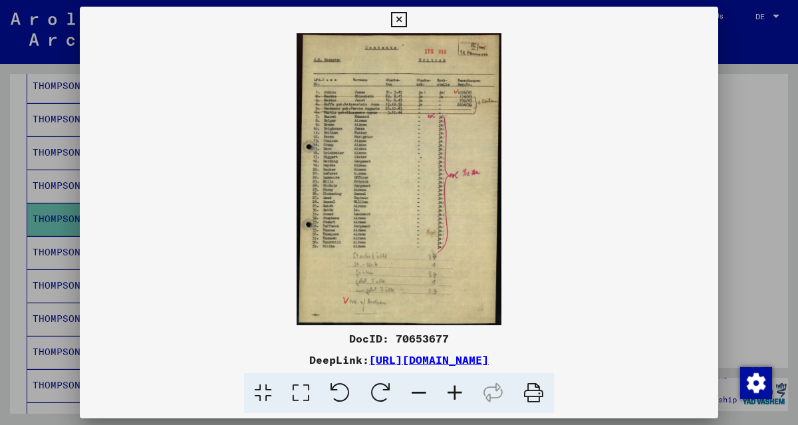
click at [455, 396] on icon at bounding box center [455, 393] width 36 height 41
click at [455, 395] on icon at bounding box center [455, 393] width 36 height 41
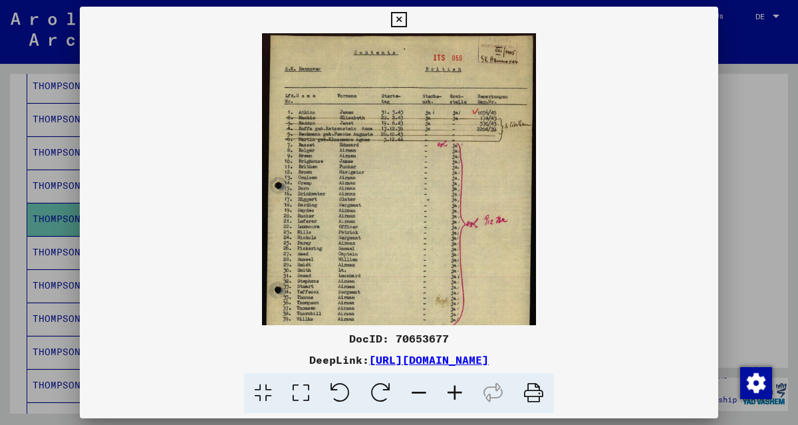
click at [455, 395] on icon at bounding box center [455, 393] width 36 height 41
click at [455, 394] on icon at bounding box center [455, 393] width 36 height 41
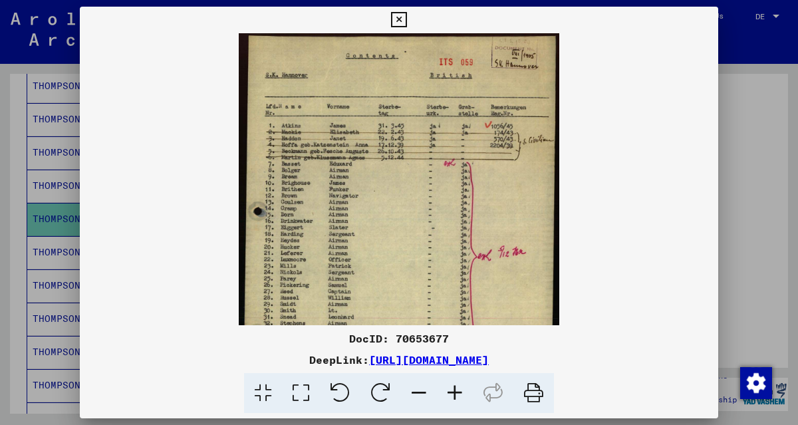
click at [455, 394] on icon at bounding box center [455, 393] width 36 height 41
click at [455, 395] on icon at bounding box center [455, 393] width 36 height 41
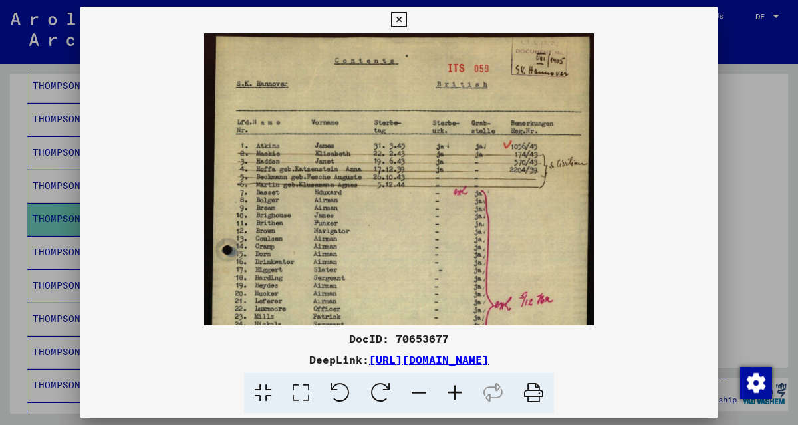
click at [455, 395] on icon at bounding box center [455, 393] width 36 height 41
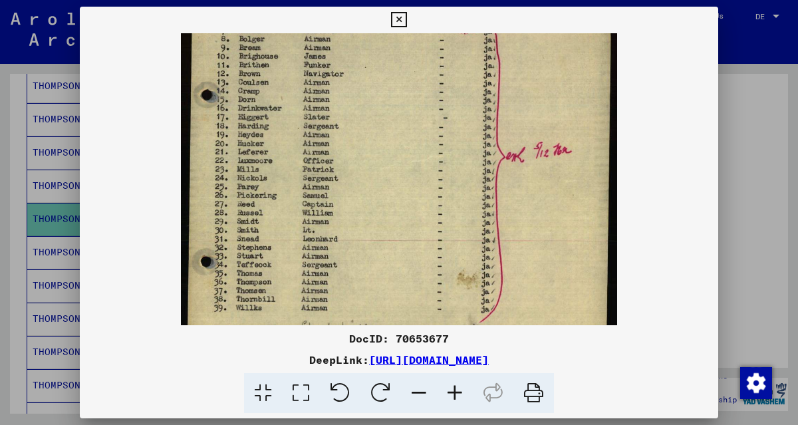
drag, startPoint x: 573, startPoint y: 281, endPoint x: 537, endPoint y: 118, distance: 167.0
click at [537, 118] on img at bounding box center [399, 164] width 437 height 625
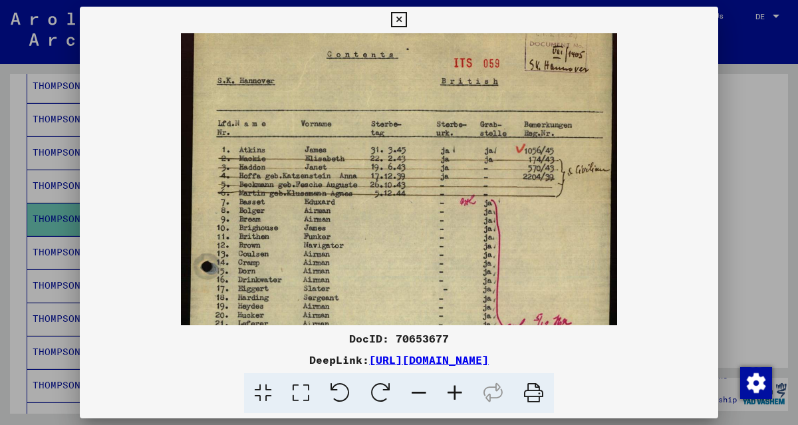
drag, startPoint x: 412, startPoint y: 162, endPoint x: 398, endPoint y: 289, distance: 127.2
click at [398, 289] on img at bounding box center [399, 336] width 437 height 625
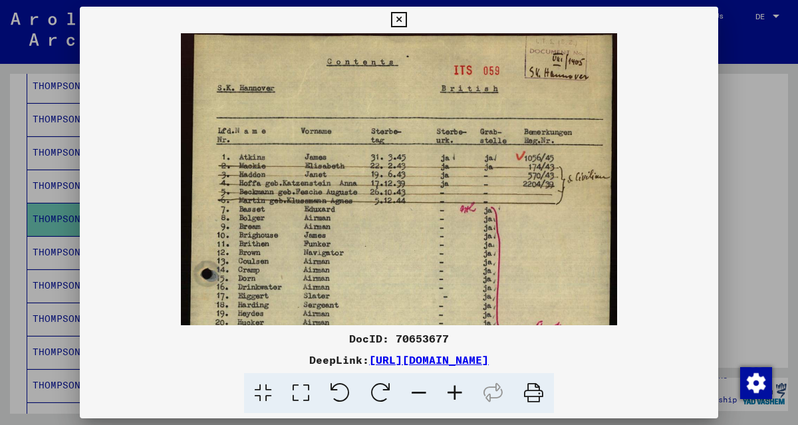
click at [400, 21] on icon at bounding box center [398, 20] width 15 height 16
click at [106, 236] on mat-cell at bounding box center [111, 252] width 56 height 33
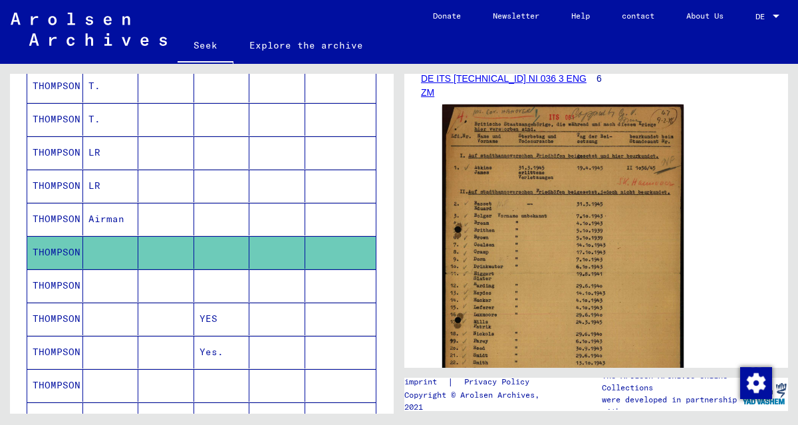
scroll to position [443, 0]
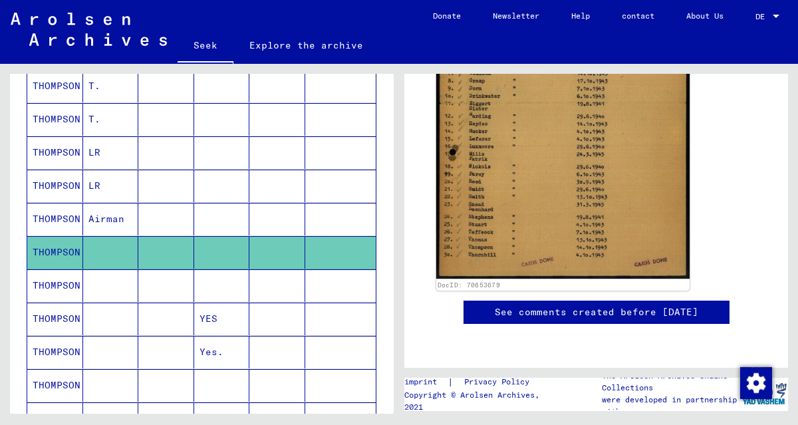
click at [524, 176] on img at bounding box center [562, 102] width 253 height 353
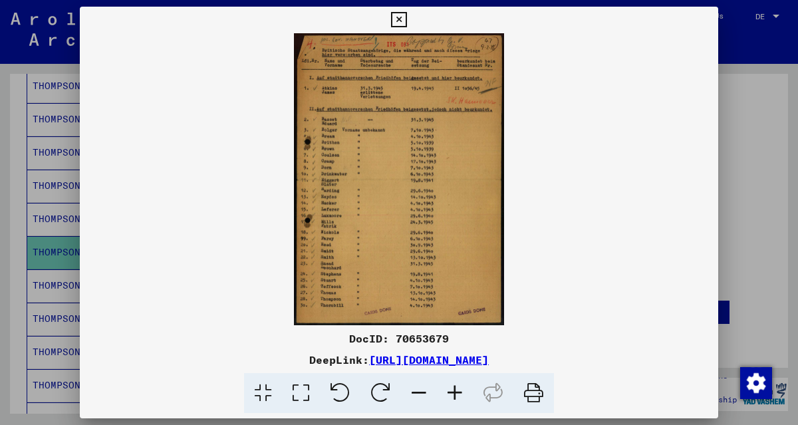
click at [455, 389] on icon at bounding box center [455, 393] width 36 height 41
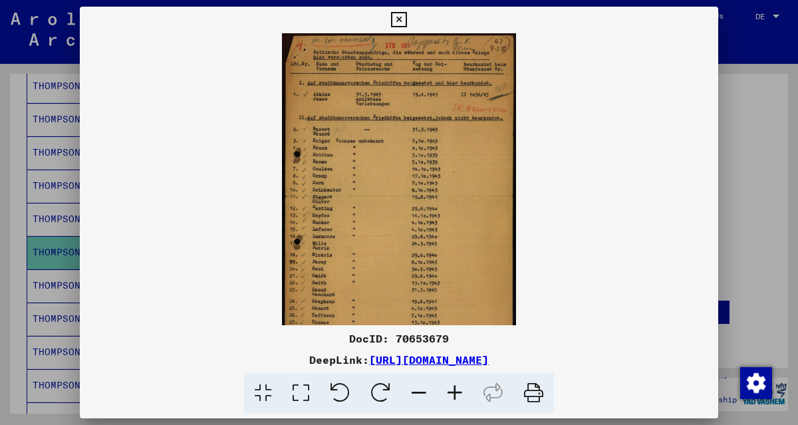
click at [455, 389] on icon at bounding box center [455, 393] width 36 height 41
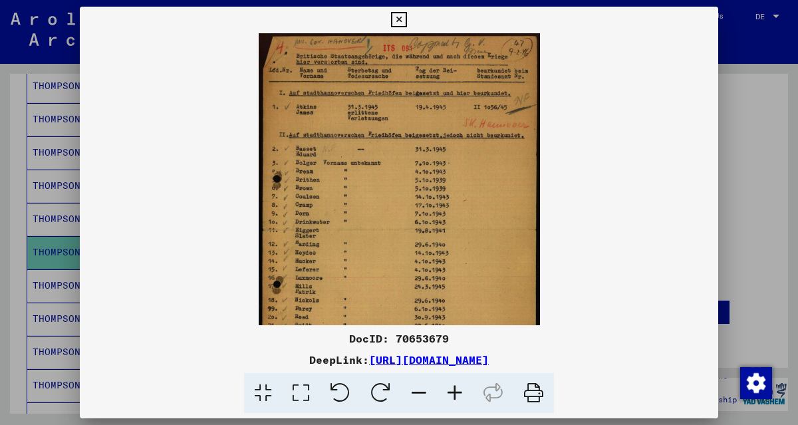
click at [455, 389] on icon at bounding box center [455, 393] width 36 height 41
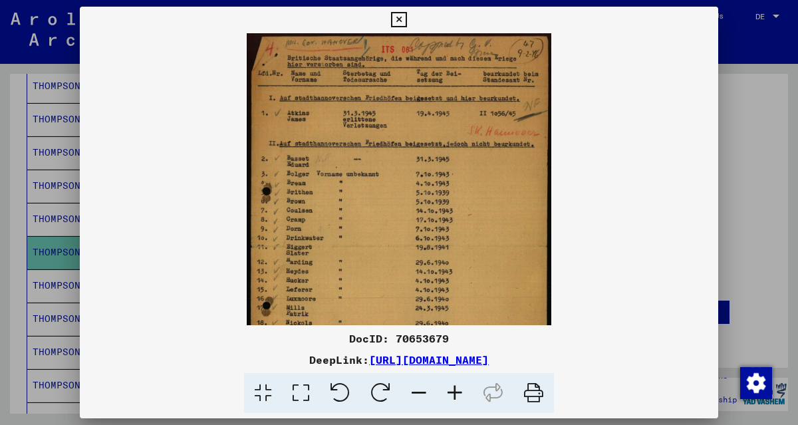
click at [455, 389] on icon at bounding box center [455, 393] width 36 height 41
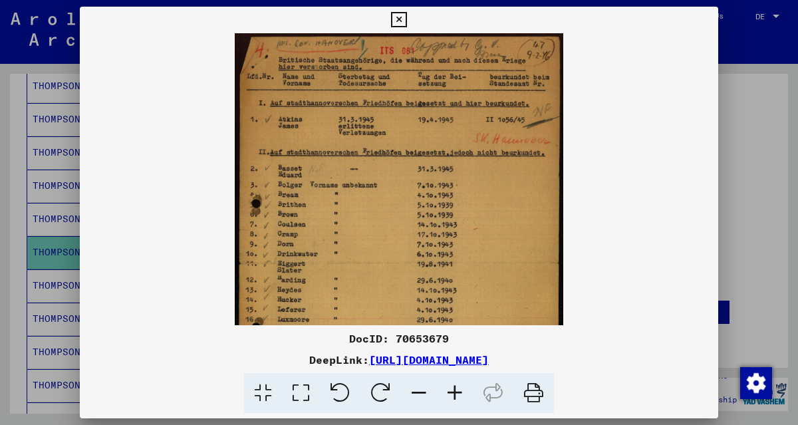
click at [455, 389] on icon at bounding box center [455, 393] width 36 height 41
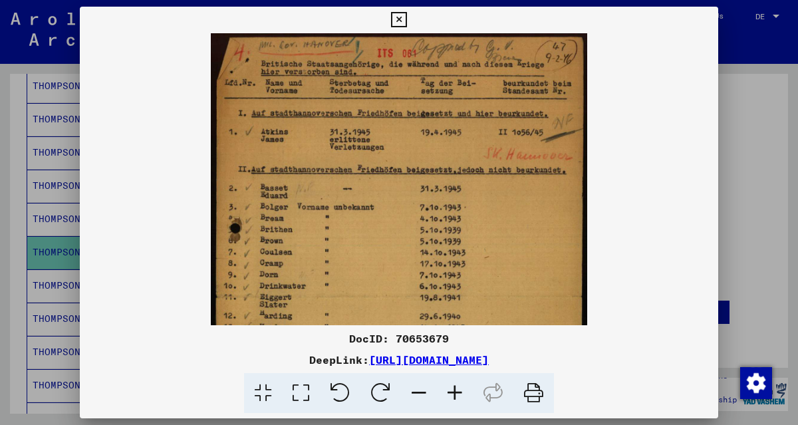
click at [455, 389] on icon at bounding box center [455, 393] width 36 height 41
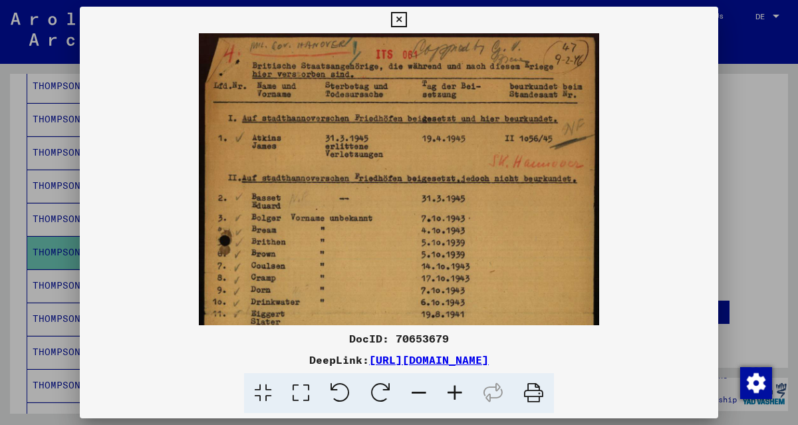
click at [455, 389] on icon at bounding box center [455, 393] width 36 height 41
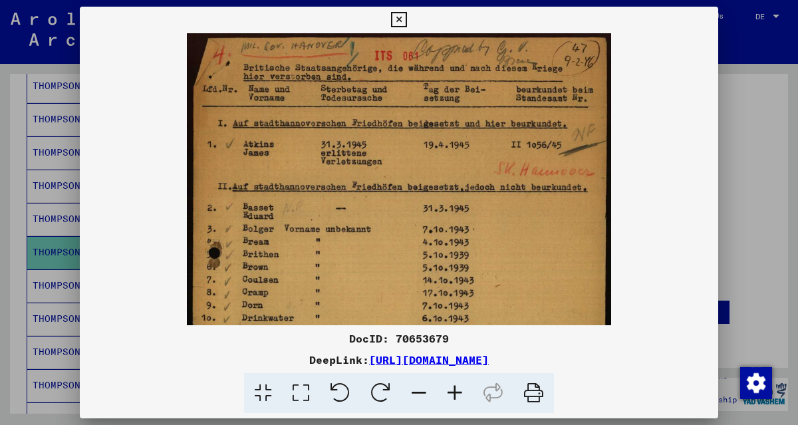
click at [455, 389] on icon at bounding box center [455, 393] width 36 height 41
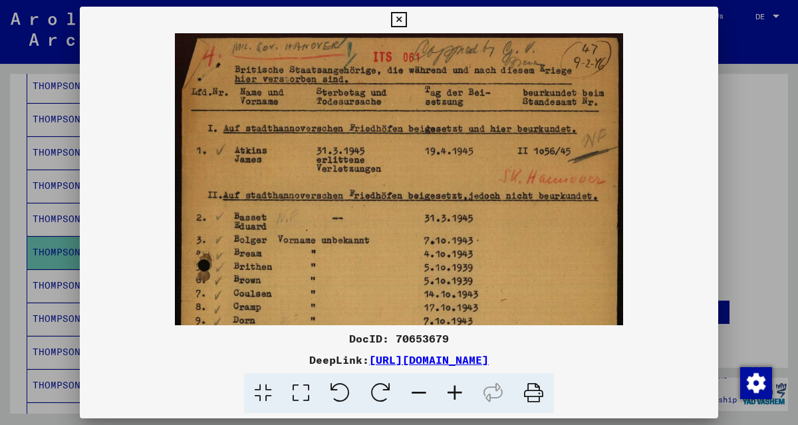
click at [455, 389] on icon at bounding box center [455, 393] width 36 height 41
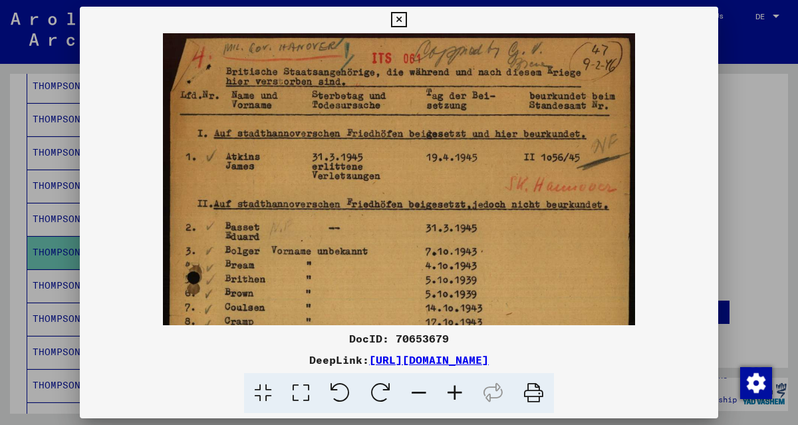
click at [455, 389] on icon at bounding box center [455, 393] width 36 height 41
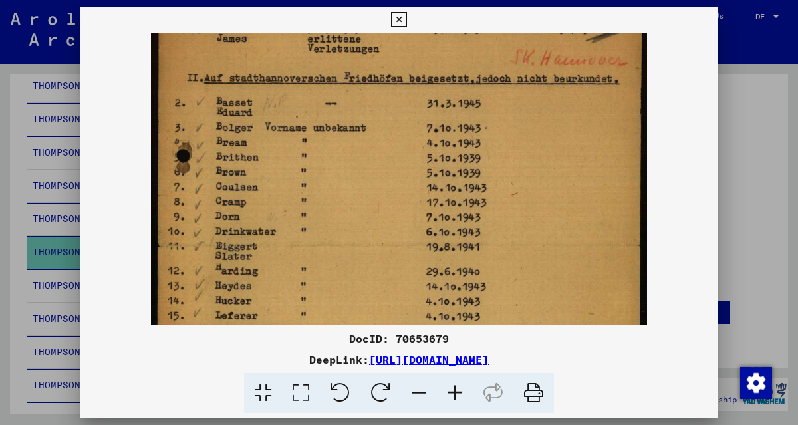
drag, startPoint x: 551, startPoint y: 291, endPoint x: 558, endPoint y: 145, distance: 146.5
click at [552, 155] on img at bounding box center [399, 244] width 496 height 691
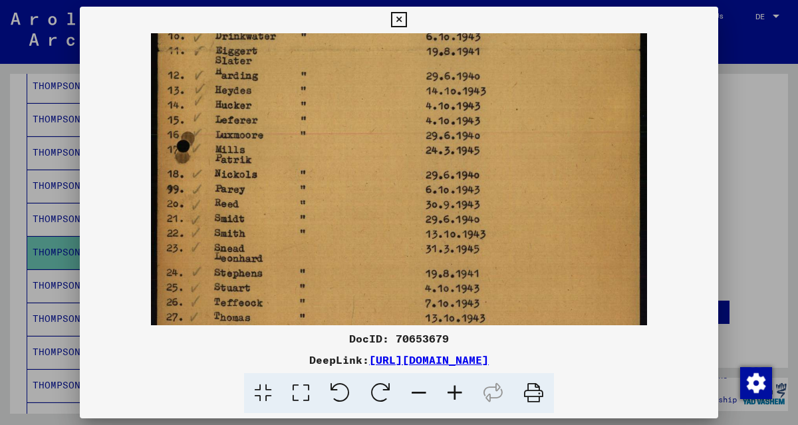
drag, startPoint x: 552, startPoint y: 301, endPoint x: 543, endPoint y: 110, distance: 191.2
click at [543, 118] on img at bounding box center [399, 48] width 496 height 691
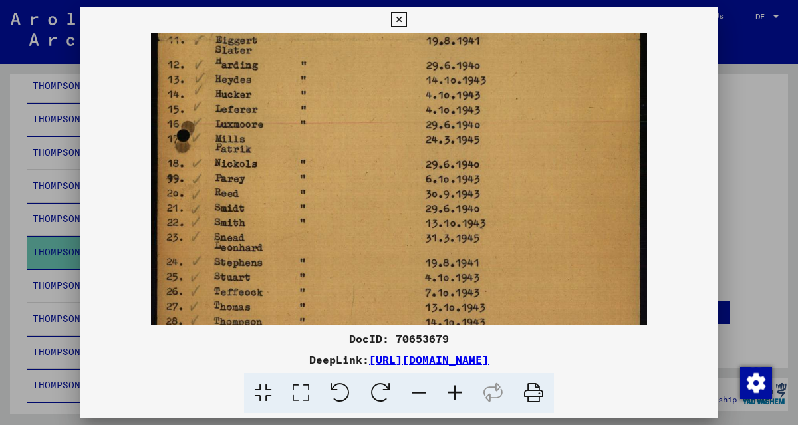
scroll to position [399, 0]
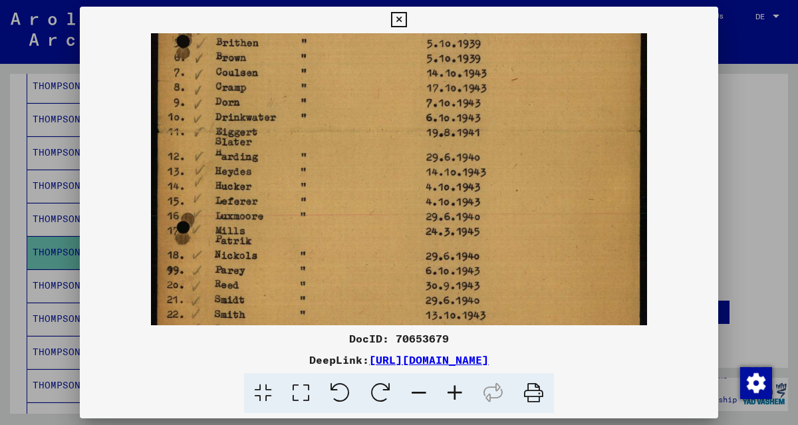
drag, startPoint x: 534, startPoint y: 273, endPoint x: 528, endPoint y: 364, distance: 90.7
click at [531, 371] on div "DocID: 70653679 DeepLink: [URL][DOMAIN_NAME]" at bounding box center [399, 210] width 639 height 407
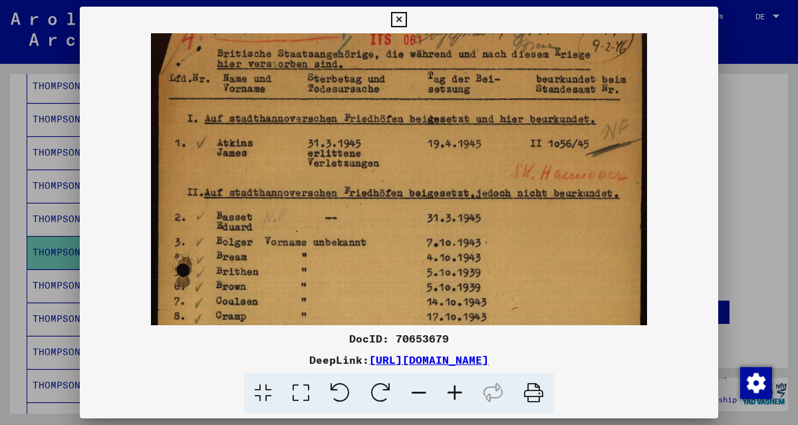
scroll to position [21, 0]
drag, startPoint x: 523, startPoint y: 164, endPoint x: 518, endPoint y: 313, distance: 149.8
click at [518, 313] on img at bounding box center [399, 357] width 496 height 691
click at [398, 21] on icon at bounding box center [398, 20] width 15 height 16
click at [61, 281] on font "THOMPSON" at bounding box center [57, 286] width 48 height 14
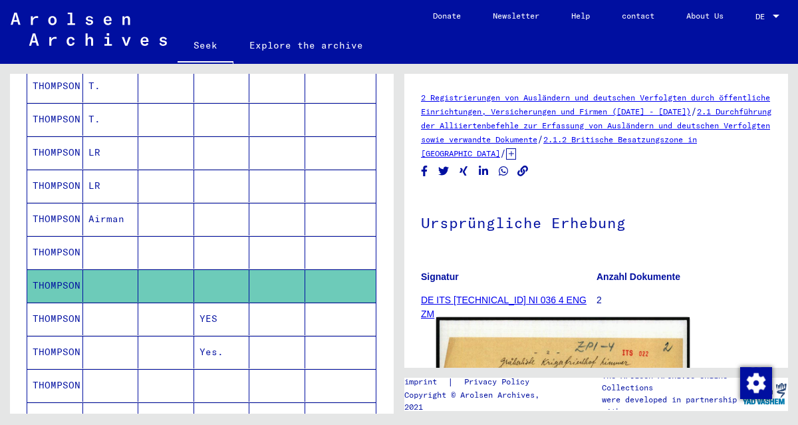
scroll to position [222, 0]
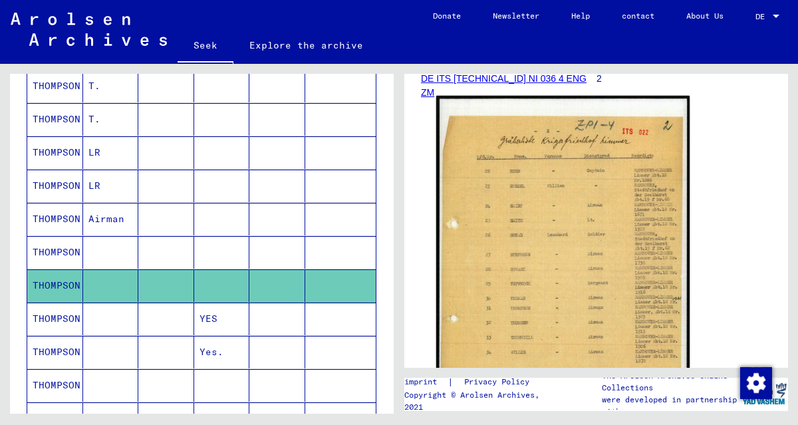
click at [609, 297] on img at bounding box center [562, 274] width 253 height 356
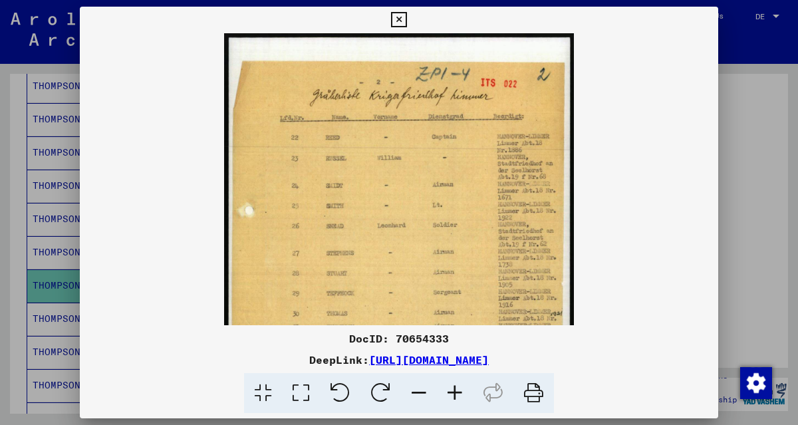
click at [456, 393] on icon at bounding box center [455, 393] width 36 height 41
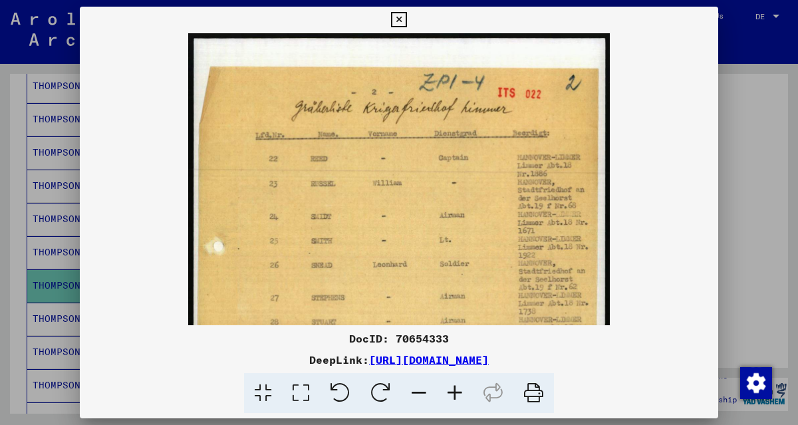
scroll to position [0, 0]
drag, startPoint x: 528, startPoint y: 190, endPoint x: 526, endPoint y: 155, distance: 35.3
click at [526, 155] on img at bounding box center [399, 328] width 422 height 591
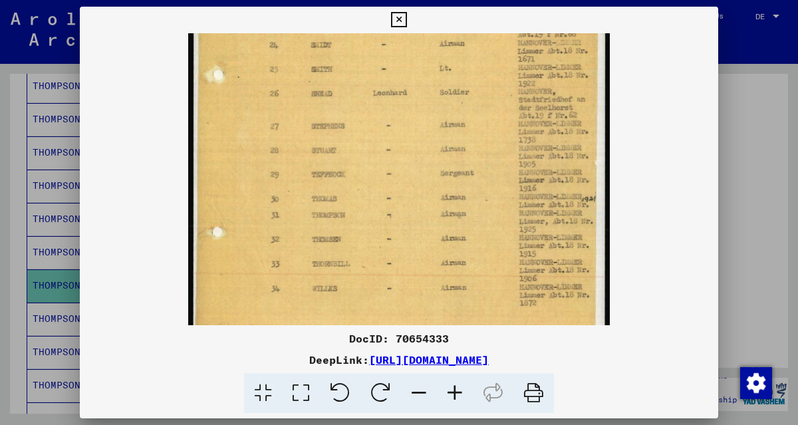
scroll to position [208, 0]
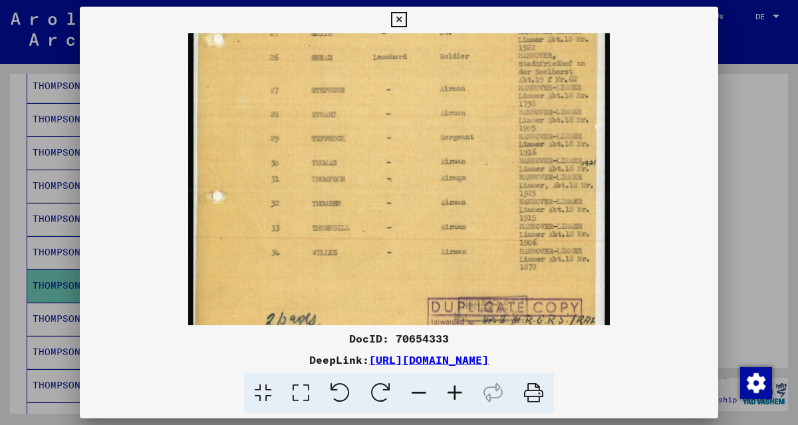
drag, startPoint x: 502, startPoint y: 277, endPoint x: 505, endPoint y: 186, distance: 91.2
click at [505, 186] on img at bounding box center [399, 121] width 422 height 591
click at [406, 18] on icon at bounding box center [398, 20] width 15 height 16
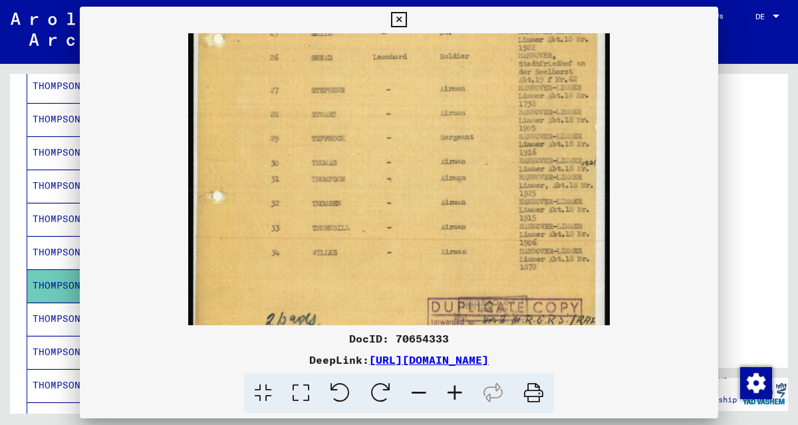
click at [51, 315] on mat-cell "THOMPSON" at bounding box center [55, 319] width 56 height 33
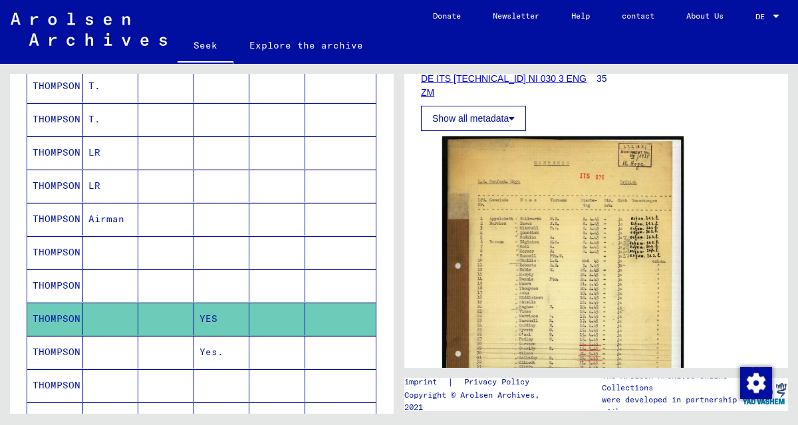
scroll to position [443, 0]
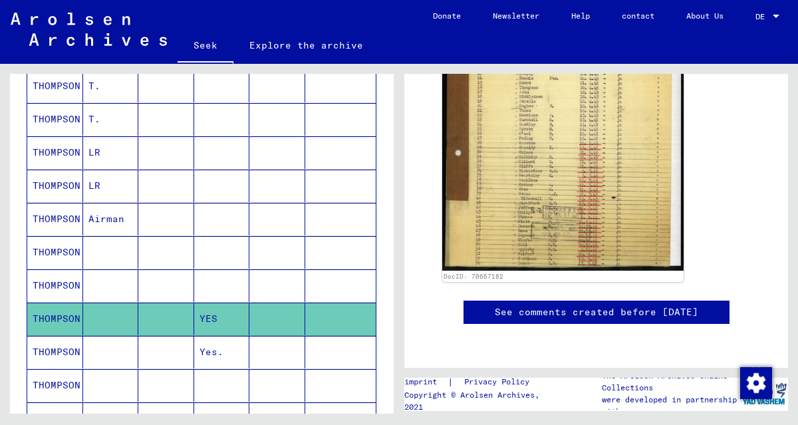
click at [53, 345] on font "THOMPSON" at bounding box center [57, 352] width 48 height 14
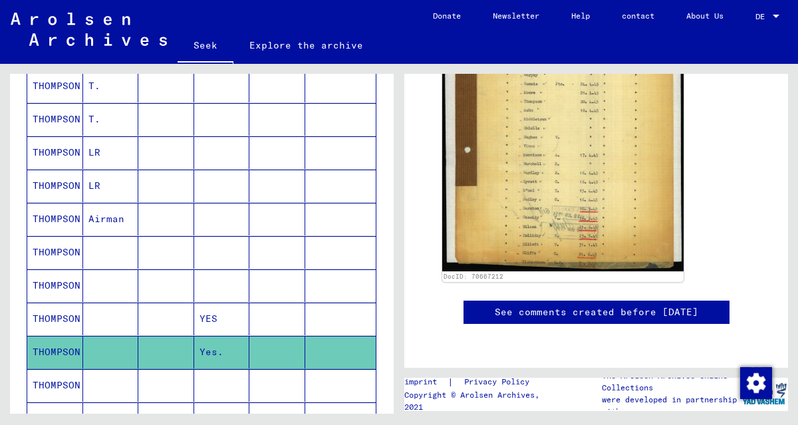
click at [51, 372] on icon at bounding box center [55, 371] width 33 height 53
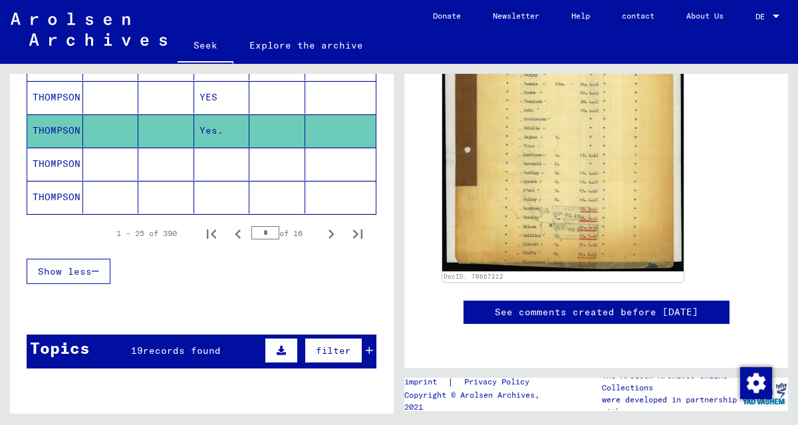
click at [60, 158] on font "THOMPSON" at bounding box center [57, 164] width 48 height 12
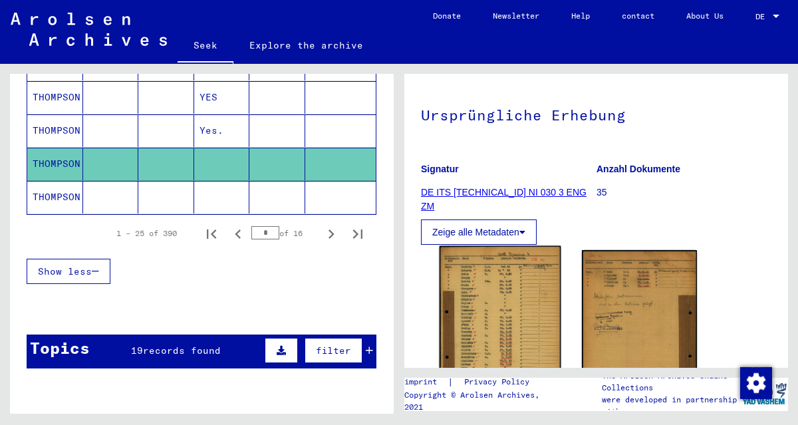
scroll to position [263, 0]
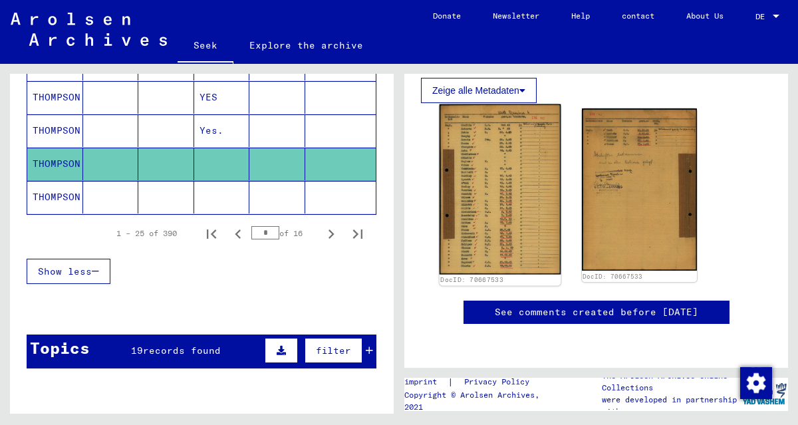
click at [526, 208] on img at bounding box center [500, 189] width 121 height 170
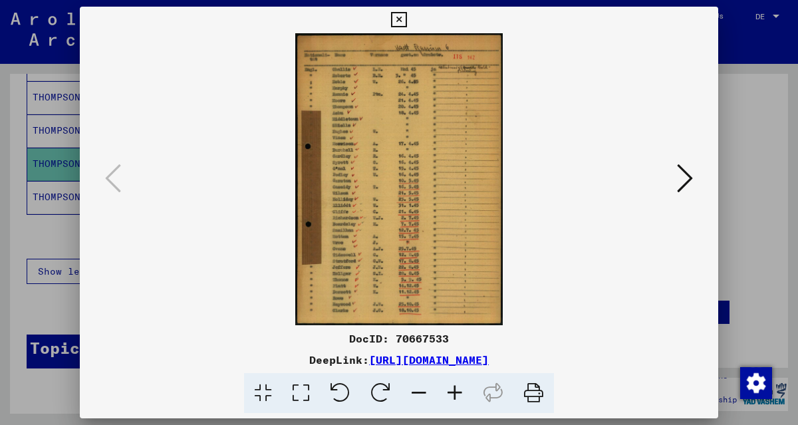
click at [457, 395] on icon at bounding box center [455, 393] width 36 height 41
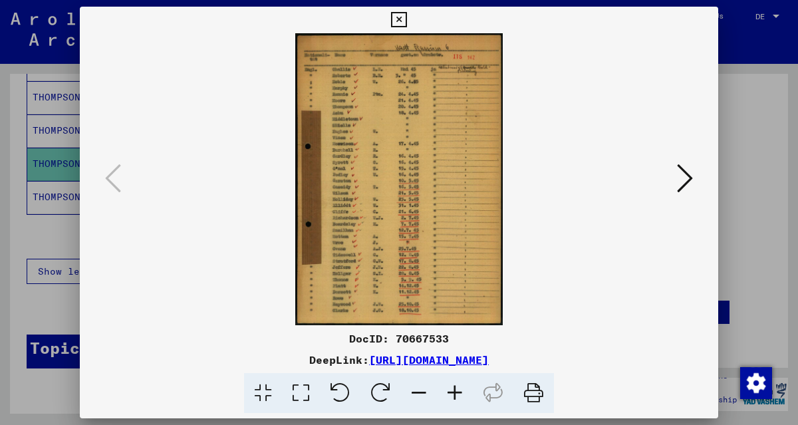
click at [457, 395] on icon at bounding box center [455, 393] width 36 height 41
click at [457, 396] on icon at bounding box center [455, 393] width 36 height 41
click at [456, 394] on icon at bounding box center [455, 393] width 36 height 41
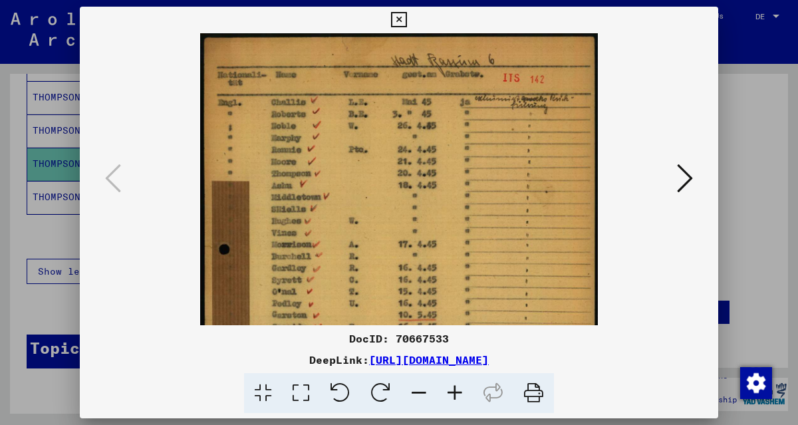
click at [455, 394] on icon at bounding box center [455, 393] width 36 height 41
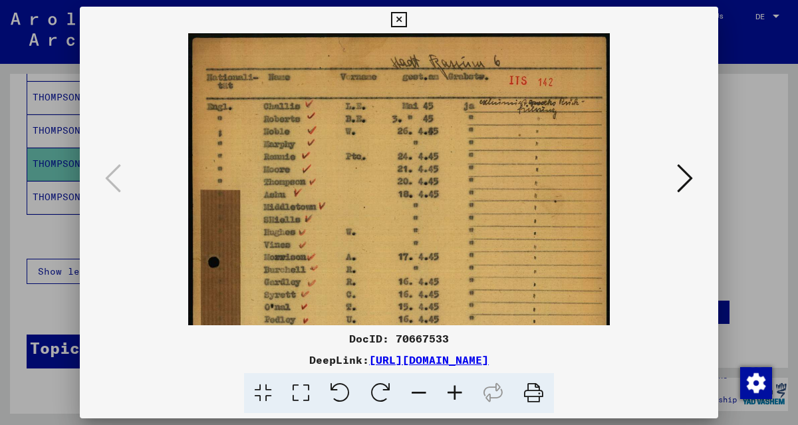
click at [455, 394] on icon at bounding box center [455, 393] width 36 height 41
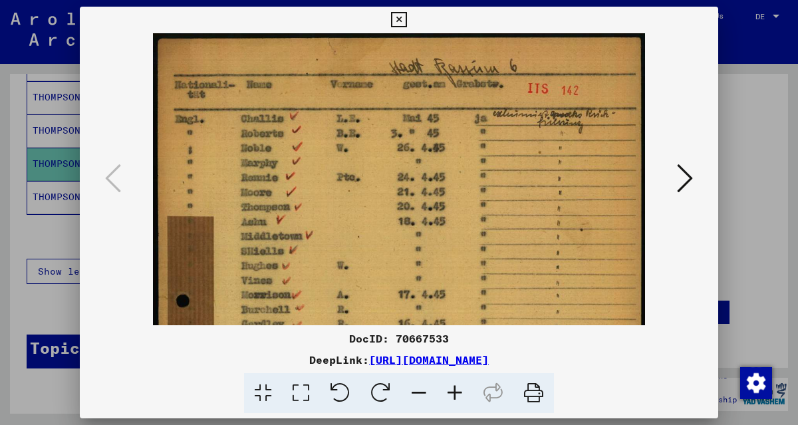
scroll to position [0, 0]
click at [400, 18] on icon at bounding box center [398, 20] width 15 height 16
click at [67, 191] on font "THOMPSON" at bounding box center [57, 197] width 48 height 12
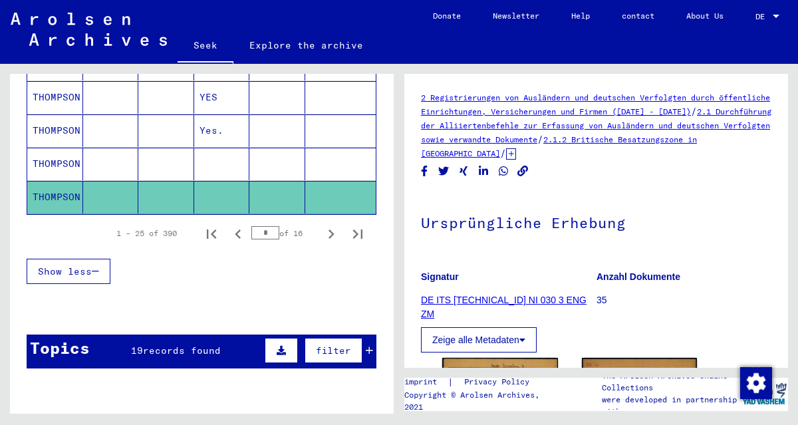
scroll to position [263, 0]
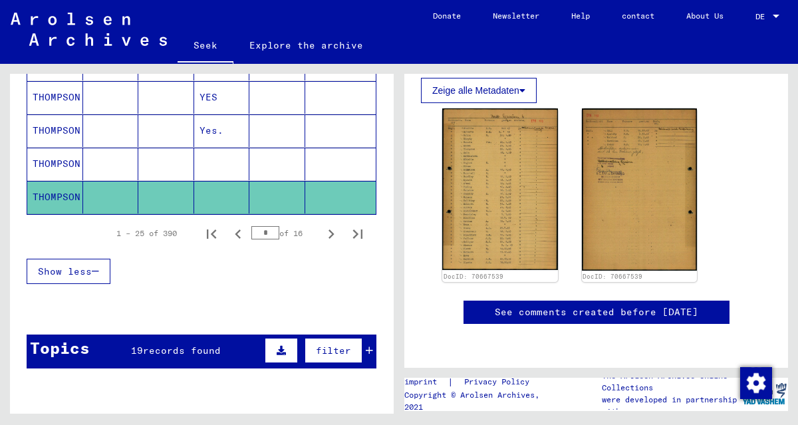
click at [329, 230] on icon "Next page" at bounding box center [332, 234] width 6 height 9
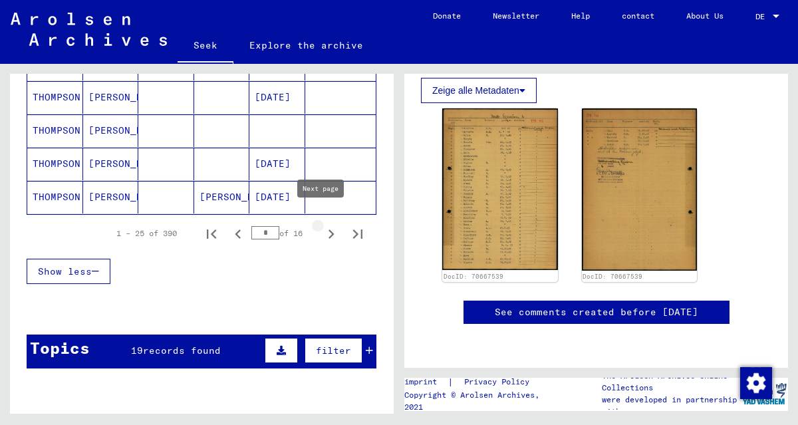
type input "*"
click at [66, 122] on mat-cell "THOMPSON" at bounding box center [55, 130] width 56 height 33
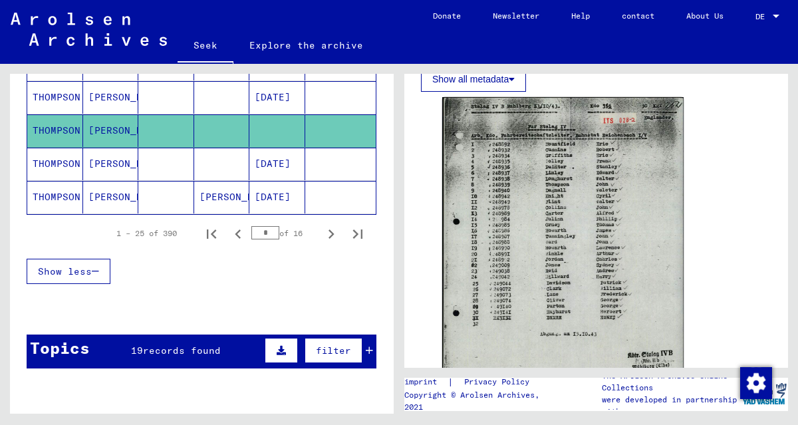
scroll to position [665, 0]
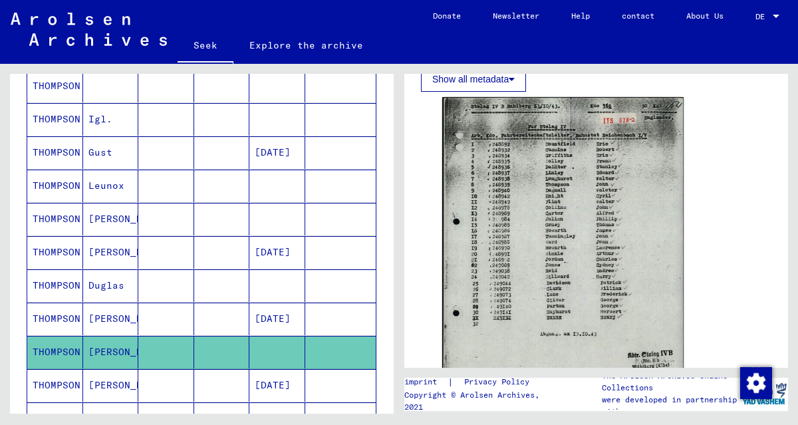
click at [94, 246] on font "[PERSON_NAME]" at bounding box center [127, 252] width 78 height 12
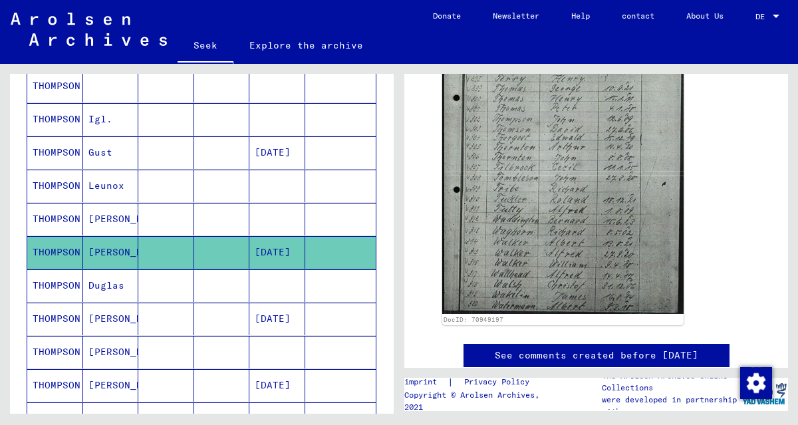
scroll to position [443, 0]
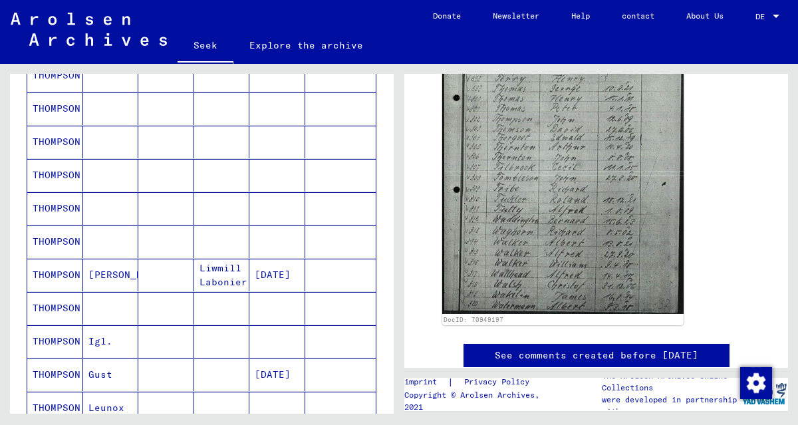
click at [90, 297] on mat-cell at bounding box center [111, 308] width 56 height 33
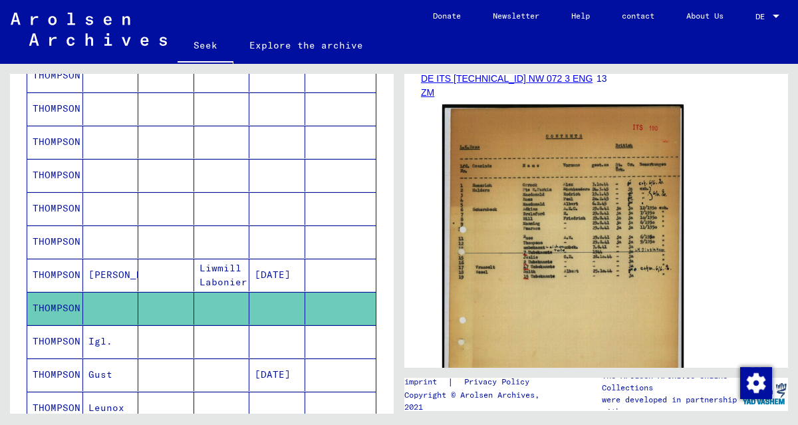
click at [98, 238] on mat-cell at bounding box center [111, 242] width 56 height 33
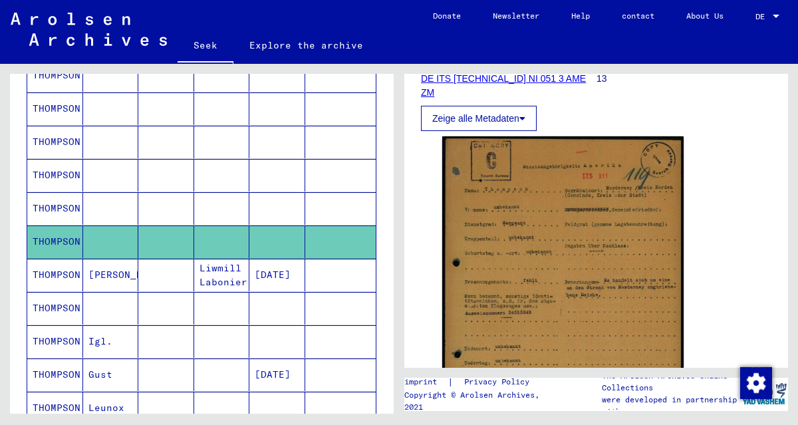
scroll to position [213, 0]
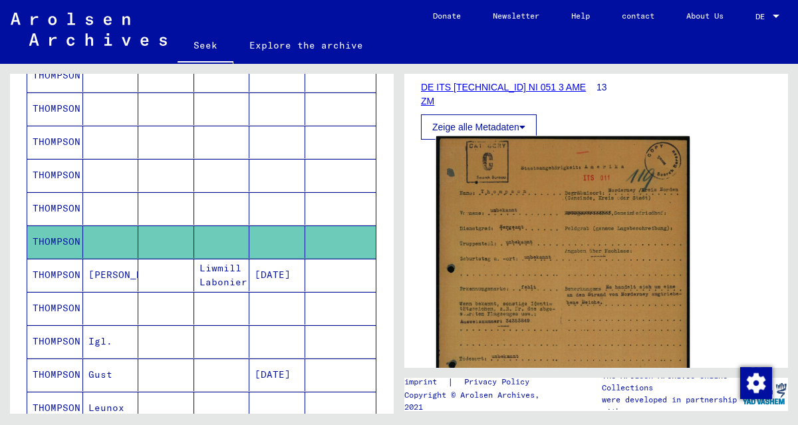
click at [553, 291] on img at bounding box center [562, 315] width 253 height 359
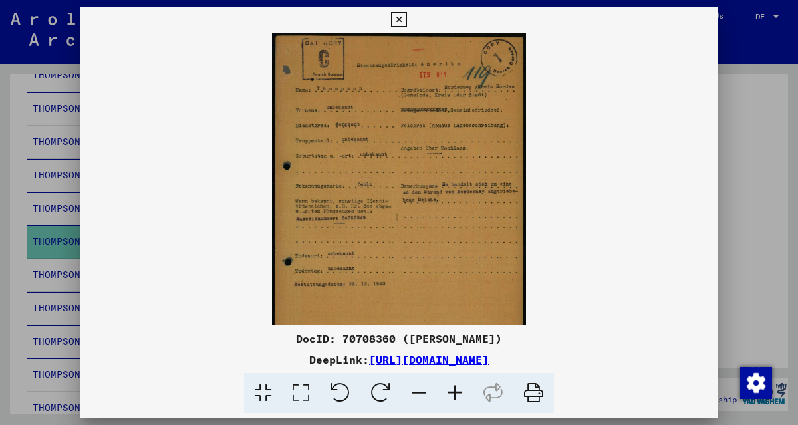
click at [456, 392] on icon at bounding box center [455, 393] width 36 height 41
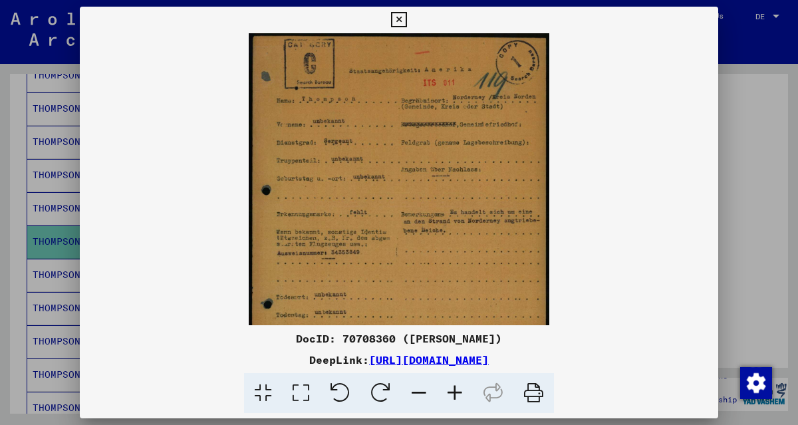
click at [456, 392] on icon at bounding box center [455, 393] width 36 height 41
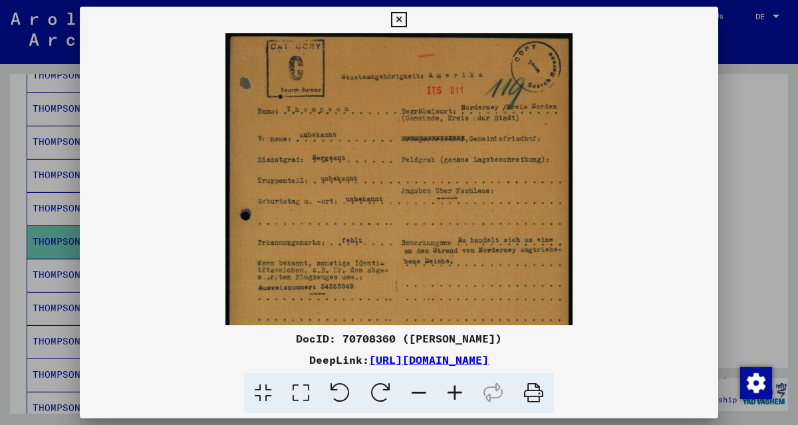
click at [456, 392] on icon at bounding box center [455, 393] width 36 height 41
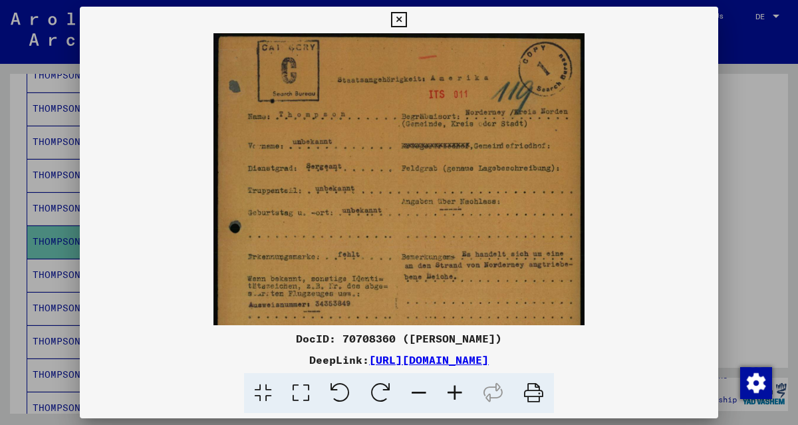
click at [456, 392] on icon at bounding box center [455, 393] width 36 height 41
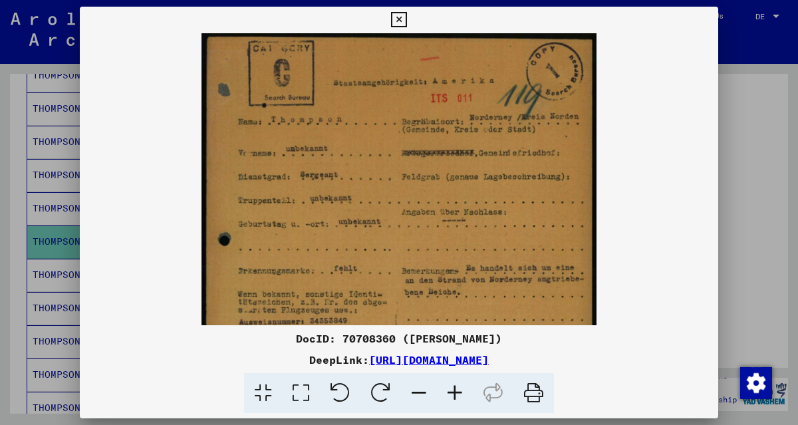
click at [456, 392] on icon at bounding box center [455, 393] width 36 height 41
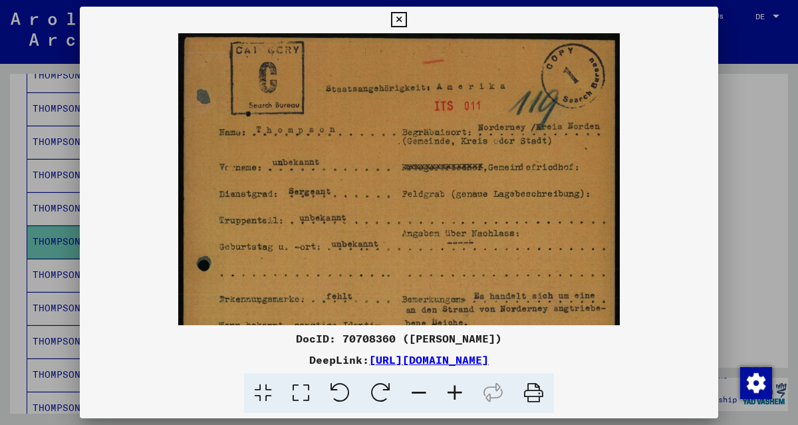
click at [456, 392] on icon at bounding box center [455, 393] width 36 height 41
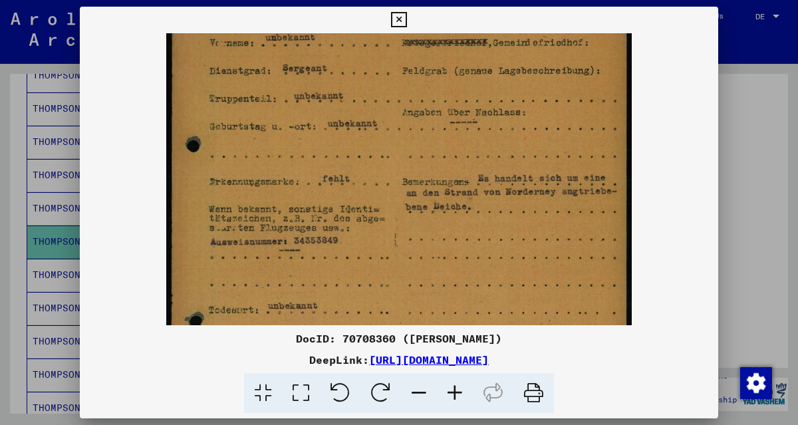
drag, startPoint x: 554, startPoint y: 263, endPoint x: 543, endPoint y: 127, distance: 136.2
click at [544, 128] on img at bounding box center [398, 231] width 465 height 658
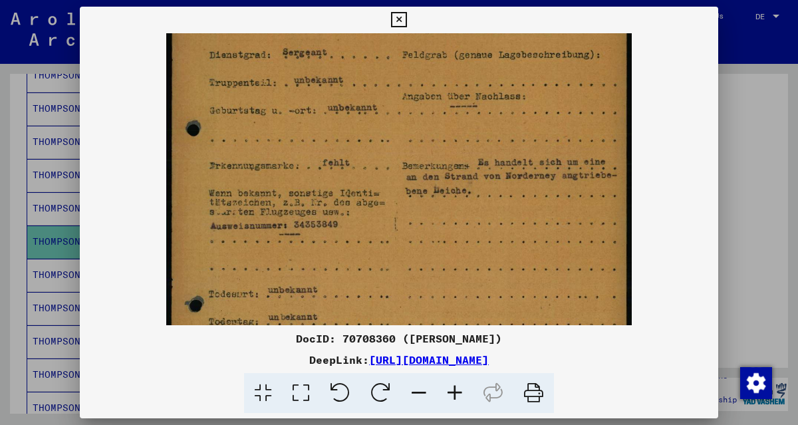
click at [404, 17] on icon at bounding box center [398, 20] width 15 height 16
click at [112, 198] on mat-cell at bounding box center [111, 208] width 56 height 33
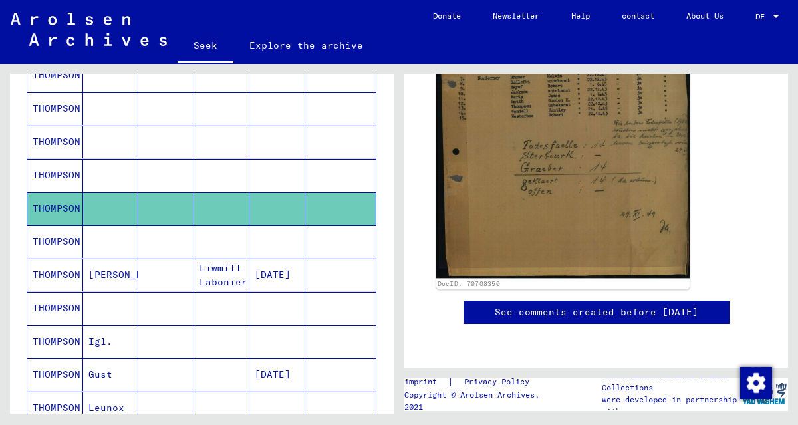
scroll to position [186, 0]
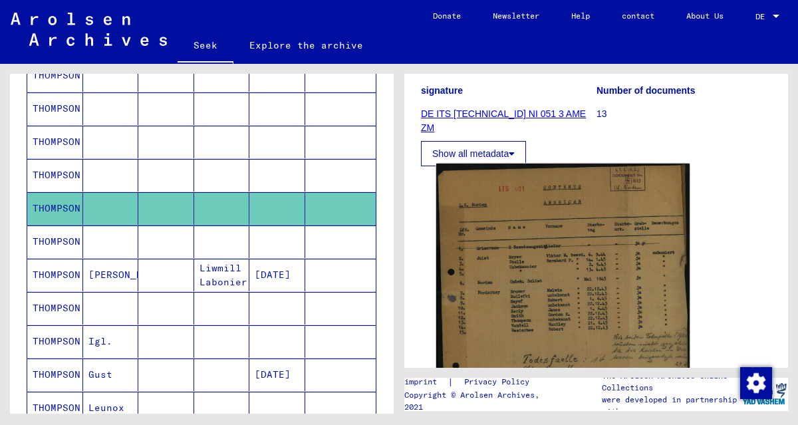
click at [559, 299] on img at bounding box center [562, 328] width 253 height 329
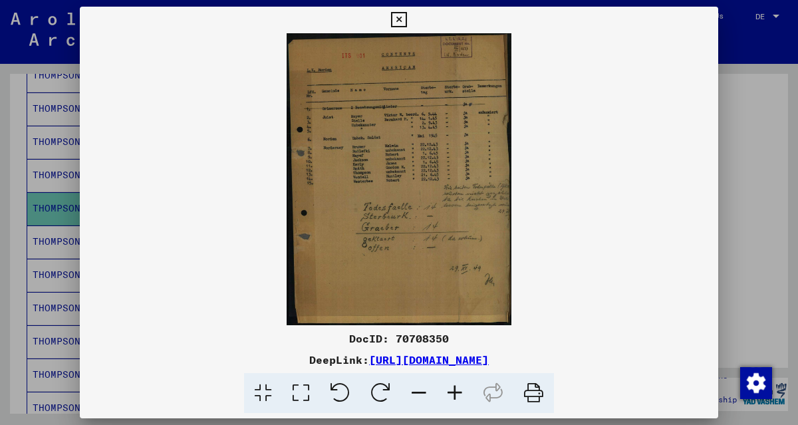
click at [453, 393] on icon at bounding box center [455, 393] width 36 height 41
drag, startPoint x: 559, startPoint y: 299, endPoint x: 453, endPoint y: 393, distance: 141.4
click at [453, 393] on icon at bounding box center [455, 393] width 36 height 41
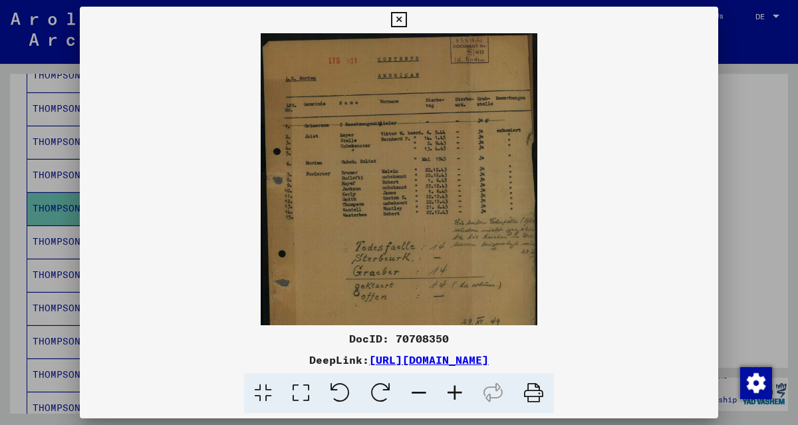
click at [453, 393] on icon at bounding box center [455, 393] width 36 height 41
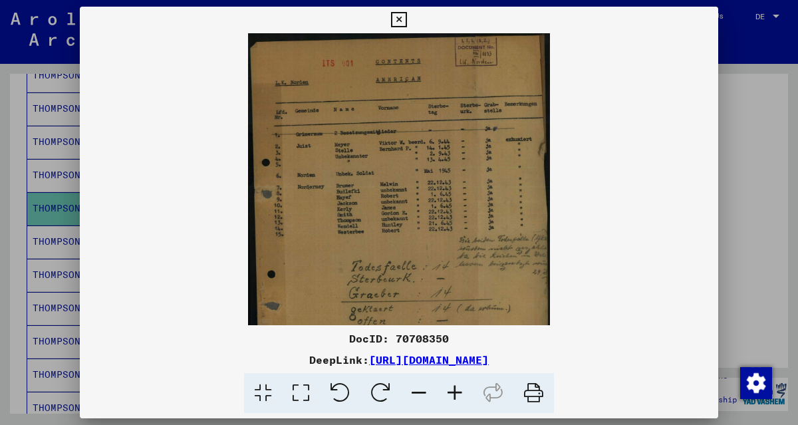
click at [452, 393] on icon at bounding box center [455, 393] width 36 height 41
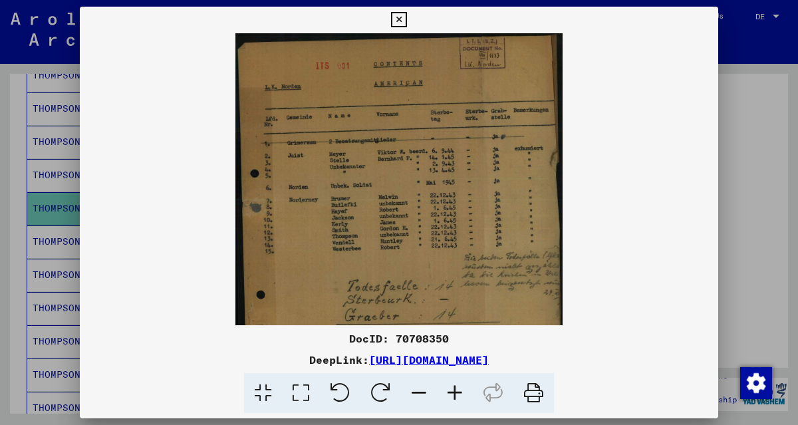
click at [452, 393] on icon at bounding box center [455, 393] width 36 height 41
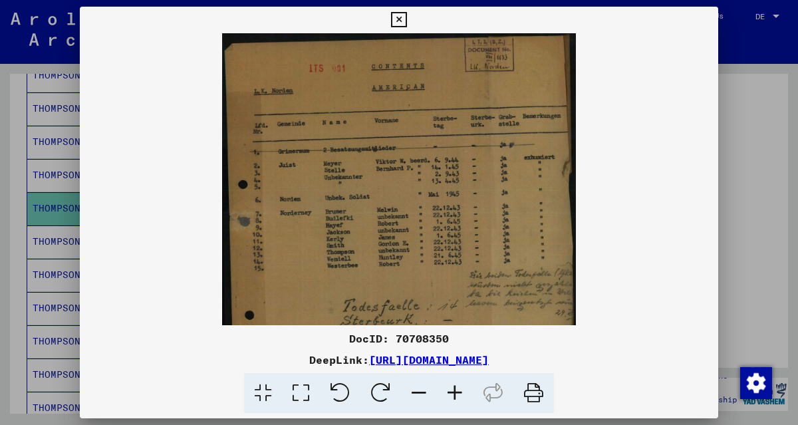
click at [452, 393] on icon at bounding box center [455, 393] width 36 height 41
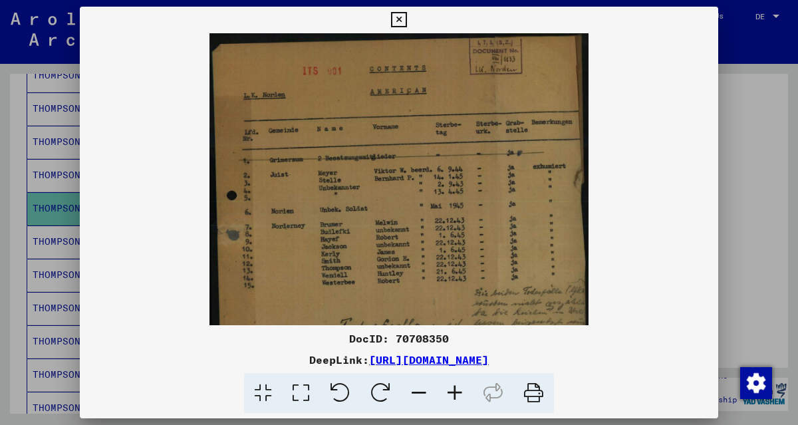
click at [452, 393] on icon at bounding box center [455, 393] width 36 height 41
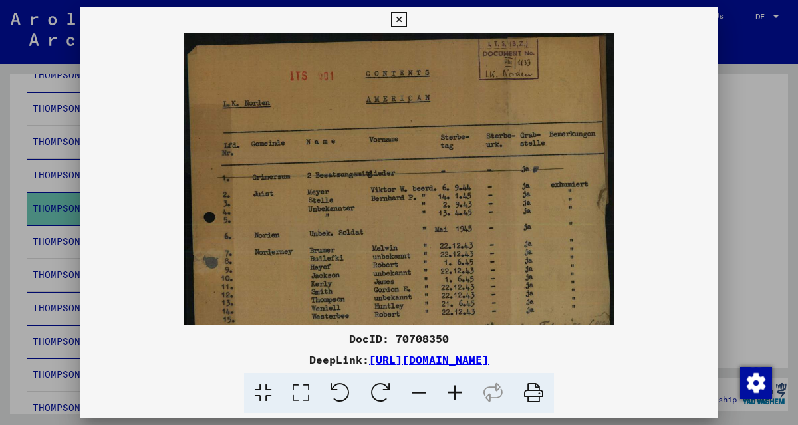
click at [452, 393] on icon at bounding box center [455, 393] width 36 height 41
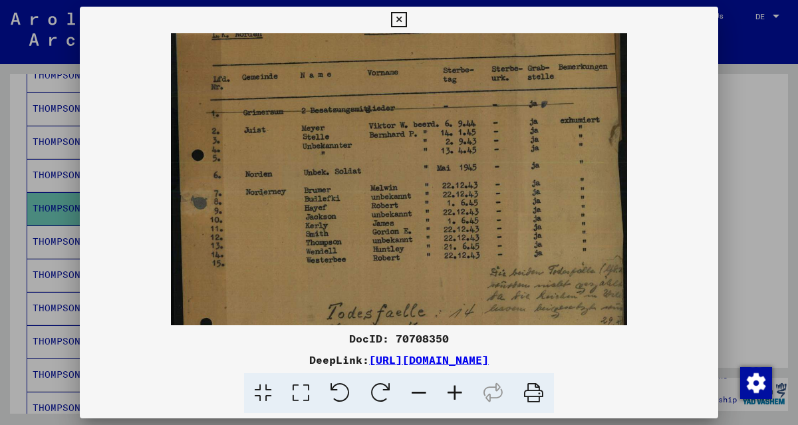
scroll to position [76, 0]
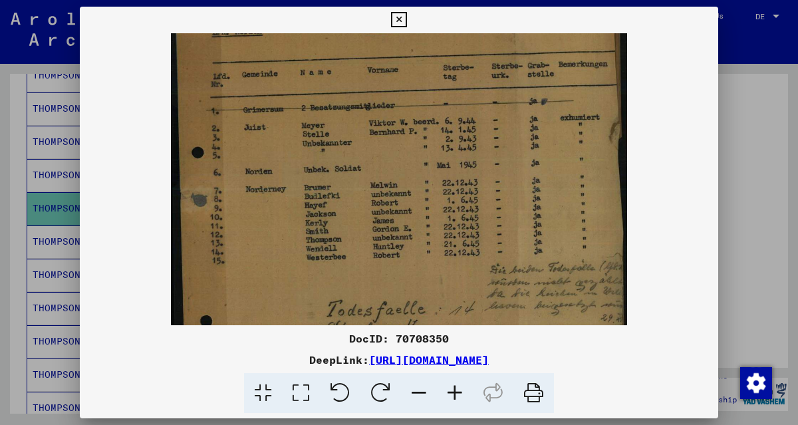
drag, startPoint x: 516, startPoint y: 277, endPoint x: 534, endPoint y: 203, distance: 76.5
click at [534, 203] on img at bounding box center [399, 252] width 456 height 591
click at [396, 17] on icon at bounding box center [398, 20] width 15 height 16
click at [117, 175] on mat-cell at bounding box center [111, 175] width 56 height 33
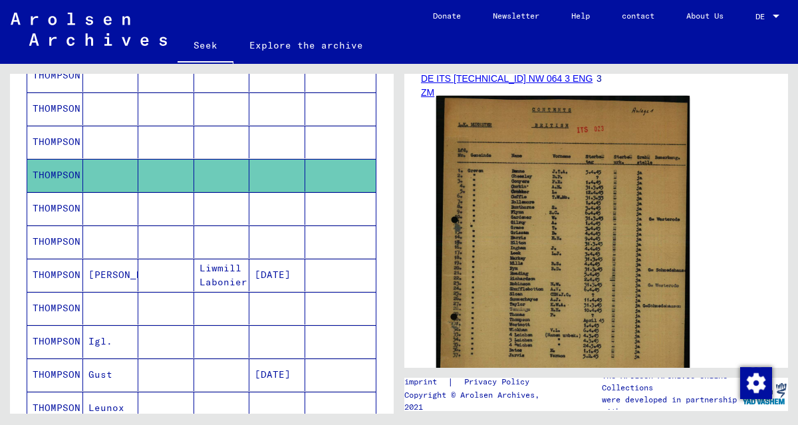
click at [540, 212] on img at bounding box center [562, 272] width 253 height 353
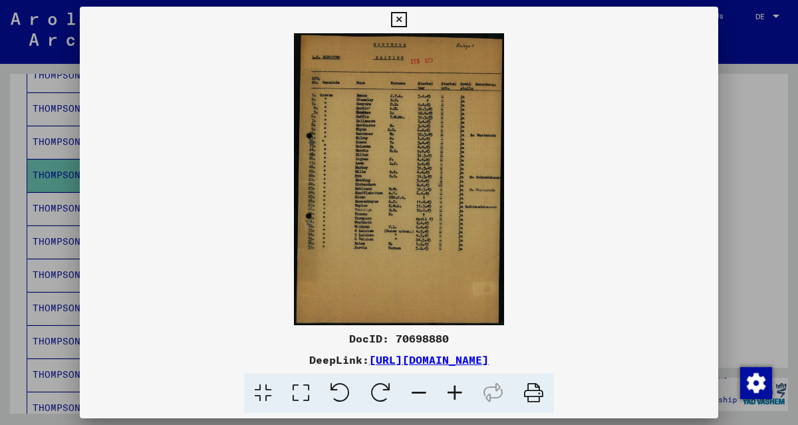
click at [455, 398] on icon at bounding box center [455, 393] width 36 height 41
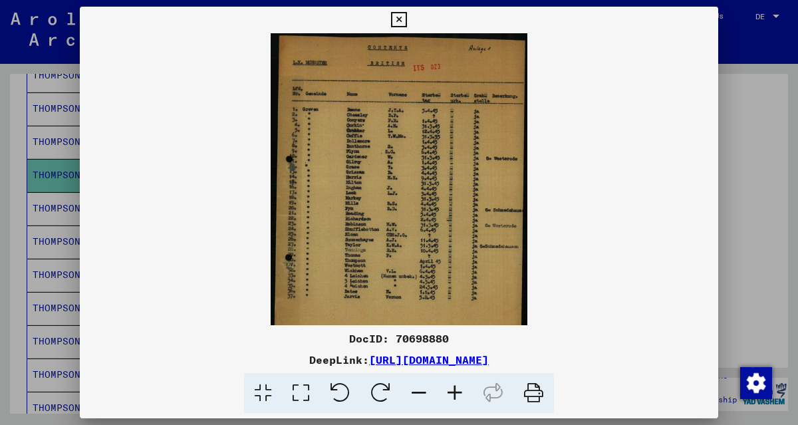
click at [455, 398] on icon at bounding box center [455, 393] width 36 height 41
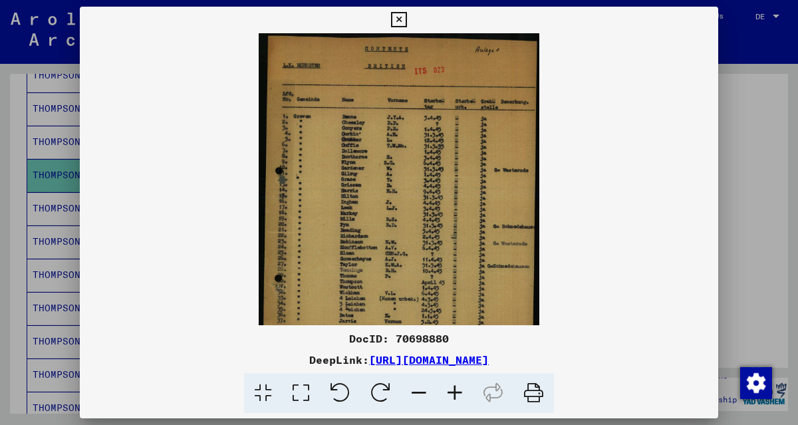
click at [455, 398] on icon at bounding box center [455, 393] width 36 height 41
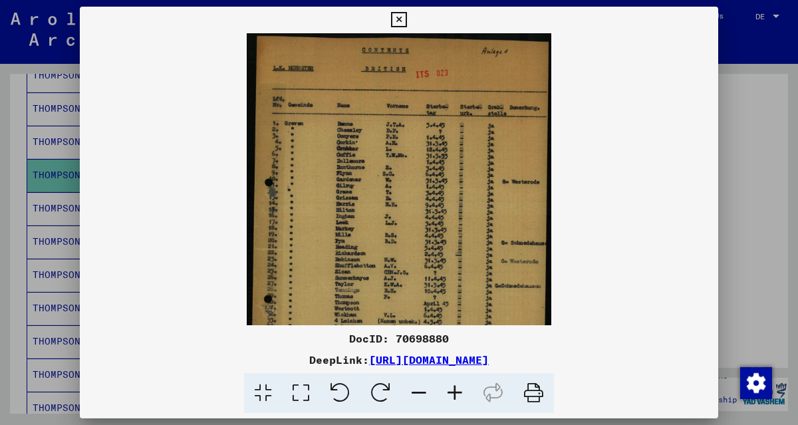
click at [455, 398] on icon at bounding box center [455, 393] width 36 height 41
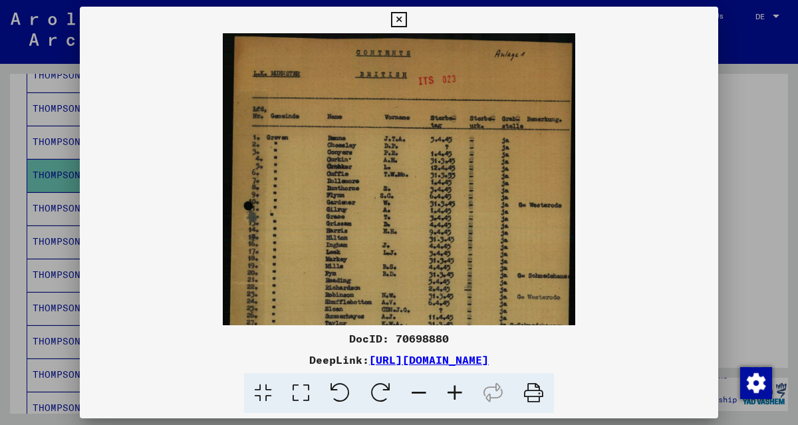
click at [455, 398] on icon at bounding box center [455, 393] width 36 height 41
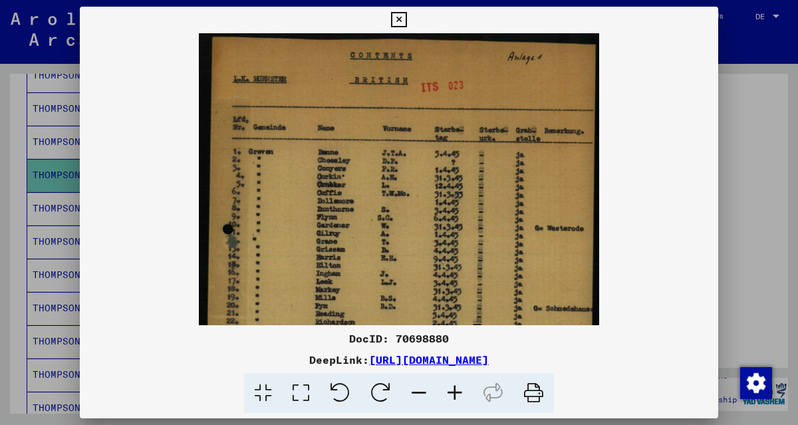
click at [455, 398] on icon at bounding box center [455, 393] width 36 height 41
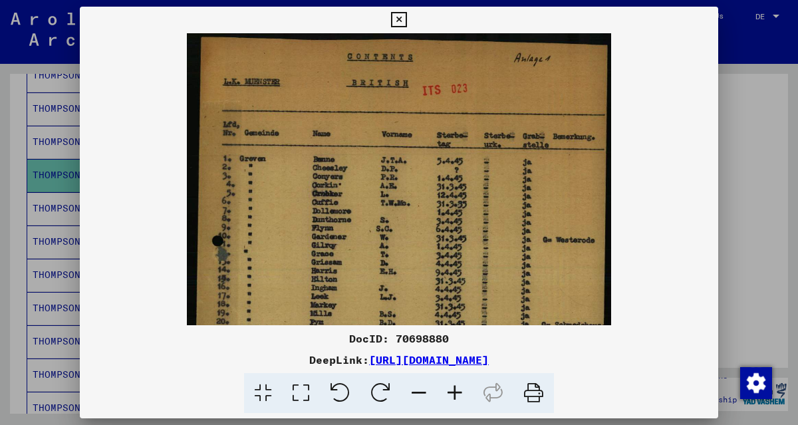
click at [455, 398] on icon at bounding box center [455, 393] width 36 height 41
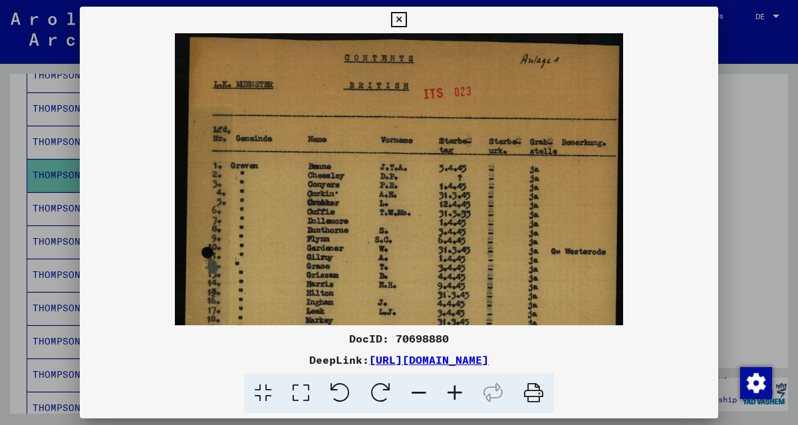
click at [455, 398] on icon at bounding box center [455, 393] width 36 height 41
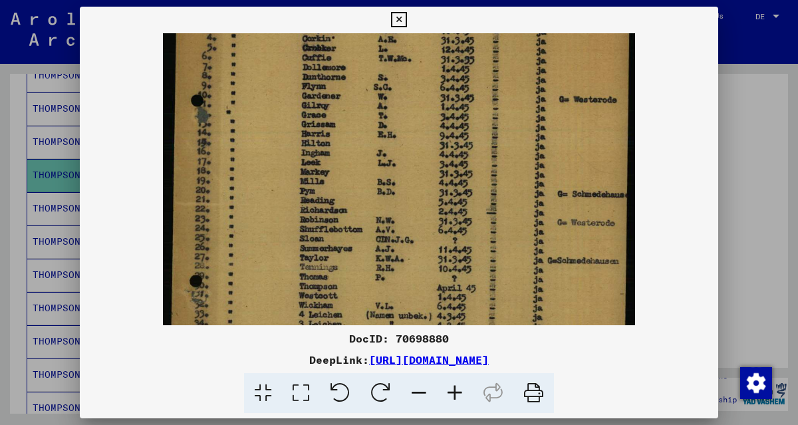
drag, startPoint x: 526, startPoint y: 207, endPoint x: 530, endPoint y: 96, distance: 110.5
click at [530, 98] on img at bounding box center [399, 199] width 472 height 658
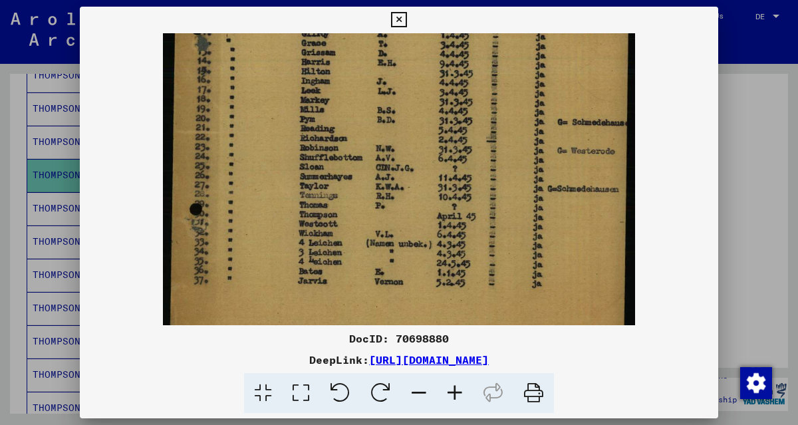
scroll to position [239, 0]
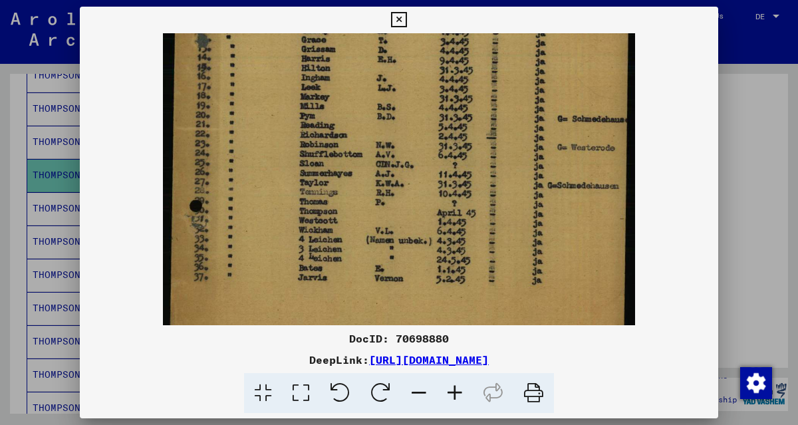
drag, startPoint x: 524, startPoint y: 260, endPoint x: 525, endPoint y: 230, distance: 29.9
click at [525, 230] on img at bounding box center [399, 123] width 472 height 658
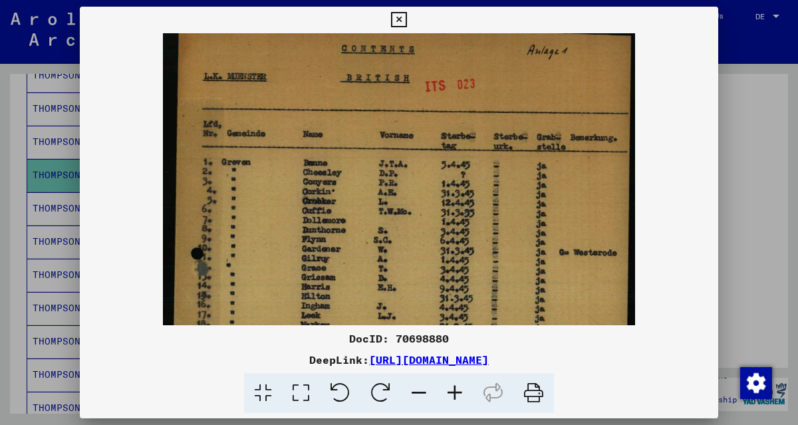
scroll to position [0, 0]
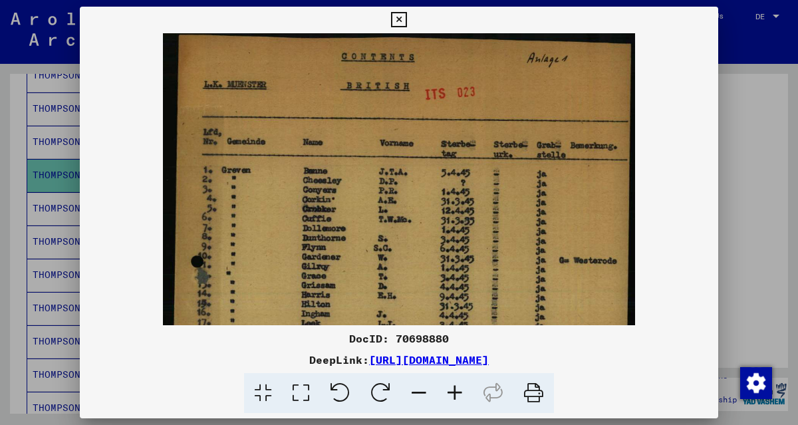
drag, startPoint x: 391, startPoint y: 125, endPoint x: 377, endPoint y: 327, distance: 202.7
click at [375, 335] on div "DocID: 70698880 DeepLink: [URL][DOMAIN_NAME]" at bounding box center [399, 210] width 639 height 407
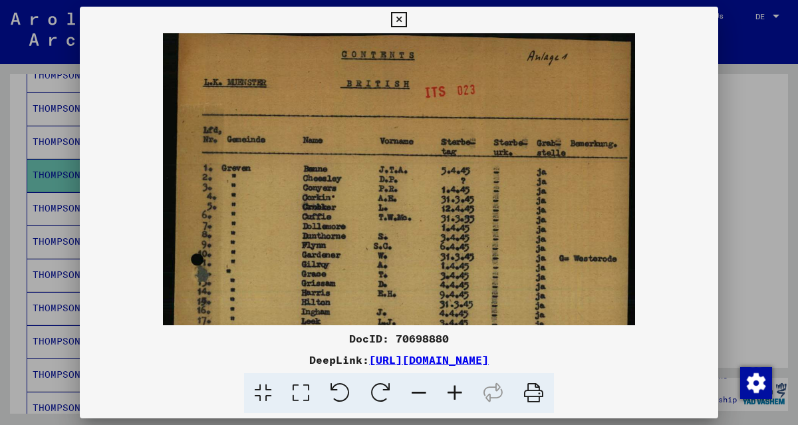
click at [397, 22] on icon at bounding box center [398, 20] width 15 height 16
click at [57, 126] on mat-cell "THOMPSON" at bounding box center [55, 142] width 56 height 33
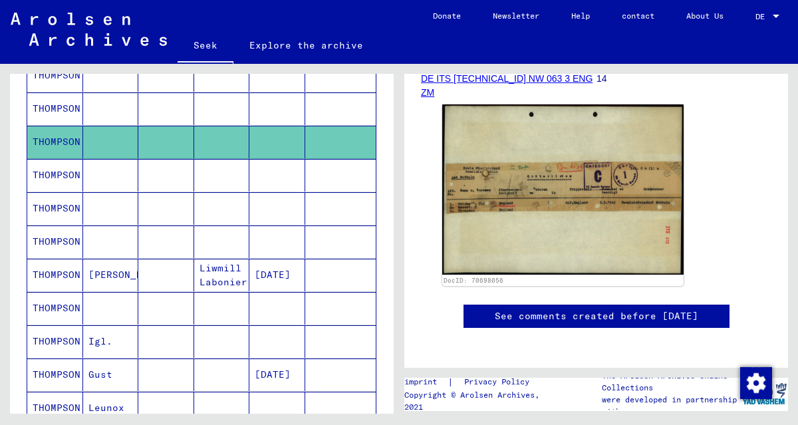
click at [61, 104] on font "THOMPSON" at bounding box center [57, 108] width 48 height 12
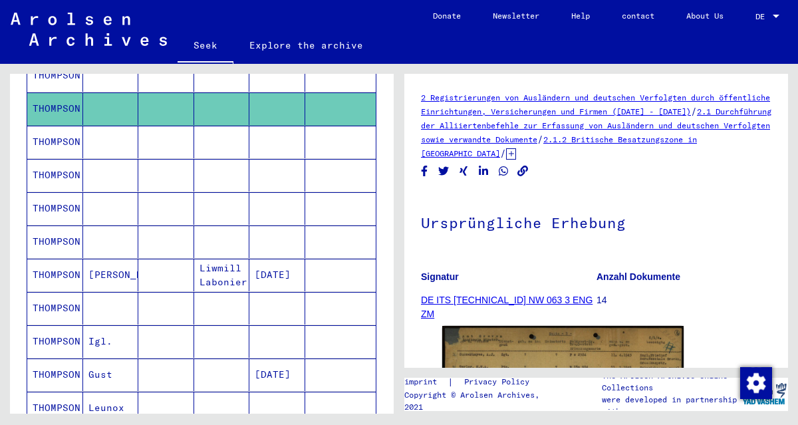
scroll to position [222, 0]
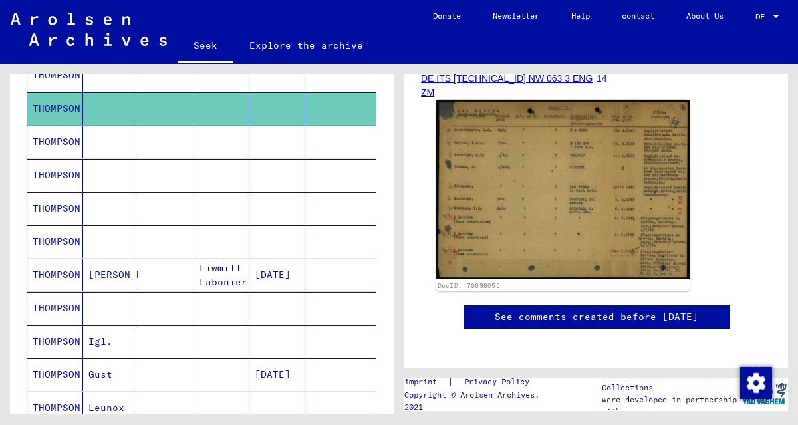
click at [576, 223] on img at bounding box center [562, 190] width 253 height 180
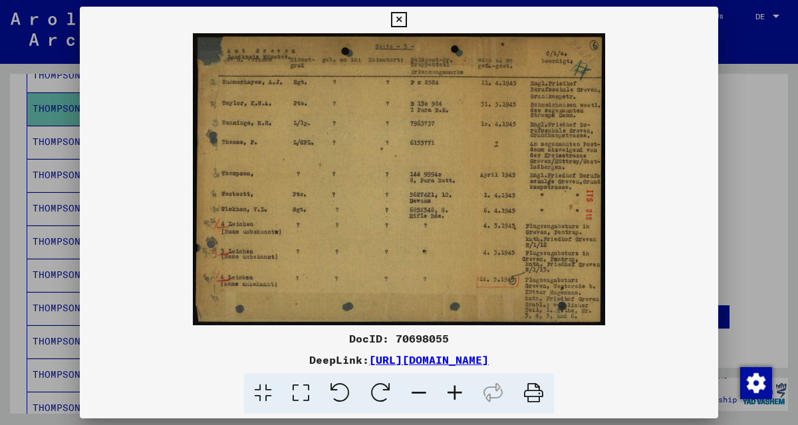
scroll to position [0, 0]
click at [458, 391] on icon at bounding box center [455, 393] width 36 height 41
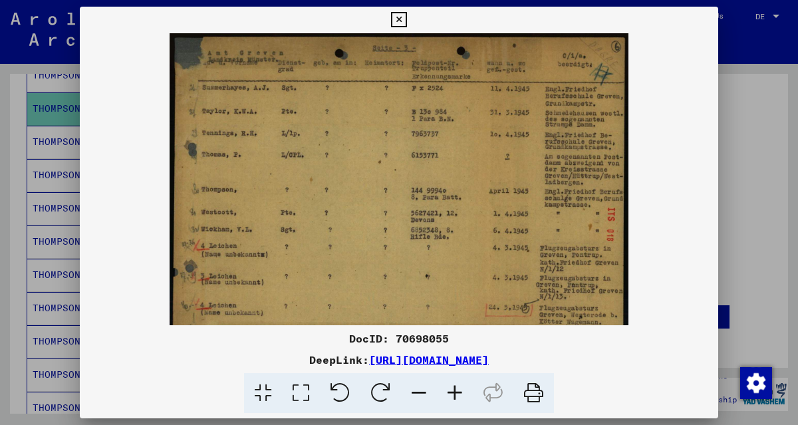
click at [458, 391] on icon at bounding box center [455, 393] width 36 height 41
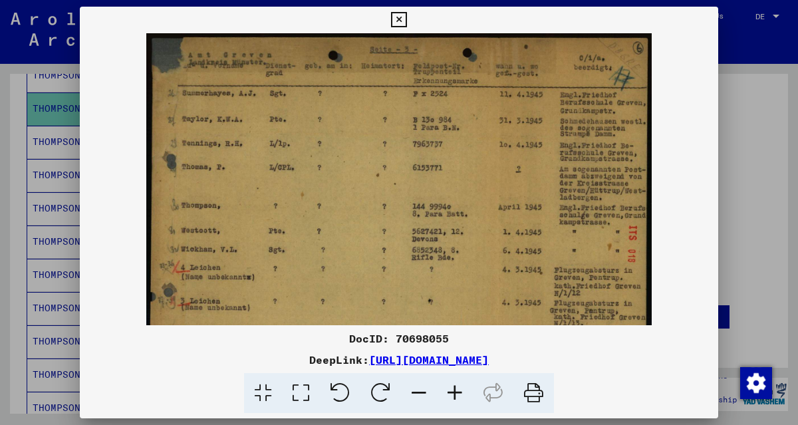
click at [458, 391] on icon at bounding box center [455, 393] width 36 height 41
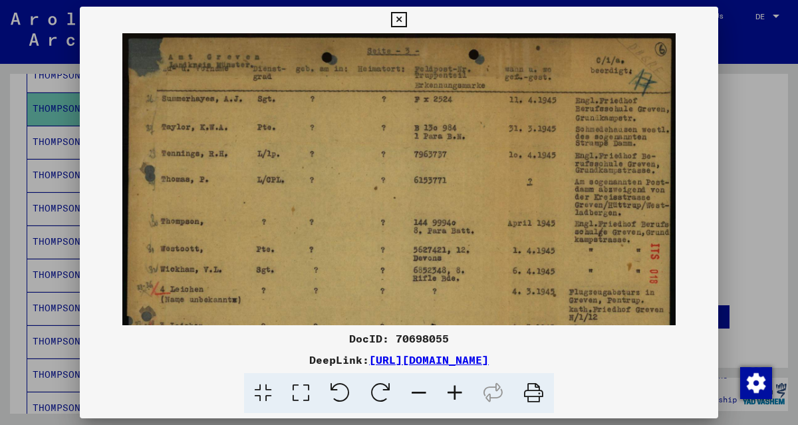
click at [458, 391] on icon at bounding box center [455, 393] width 36 height 41
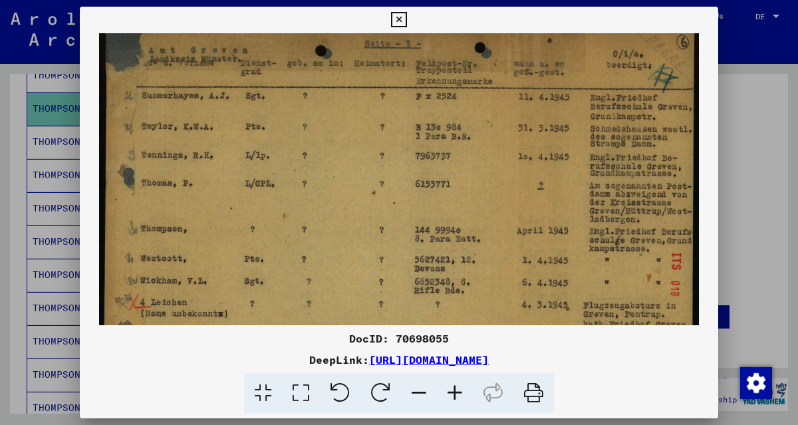
scroll to position [9, 0]
drag, startPoint x: 472, startPoint y: 279, endPoint x: 406, endPoint y: 271, distance: 66.9
click at [406, 271] on img at bounding box center [399, 236] width 600 height 425
click at [404, 15] on icon at bounding box center [398, 20] width 15 height 16
click at [48, 292] on mat-cell "THOMPSON" at bounding box center [55, 308] width 56 height 33
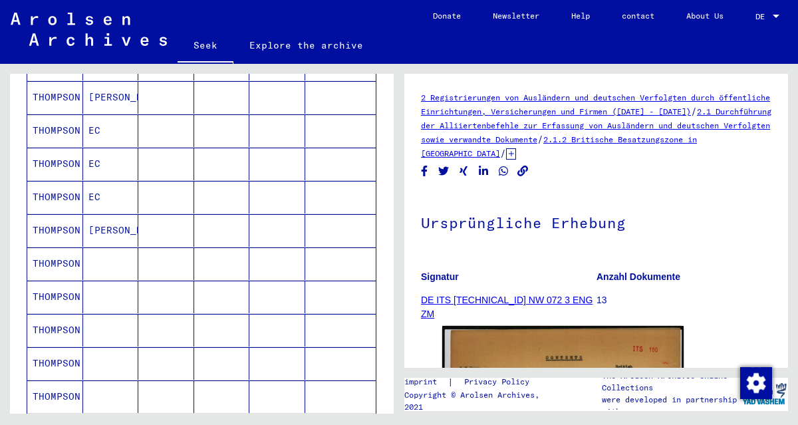
scroll to position [222, 0]
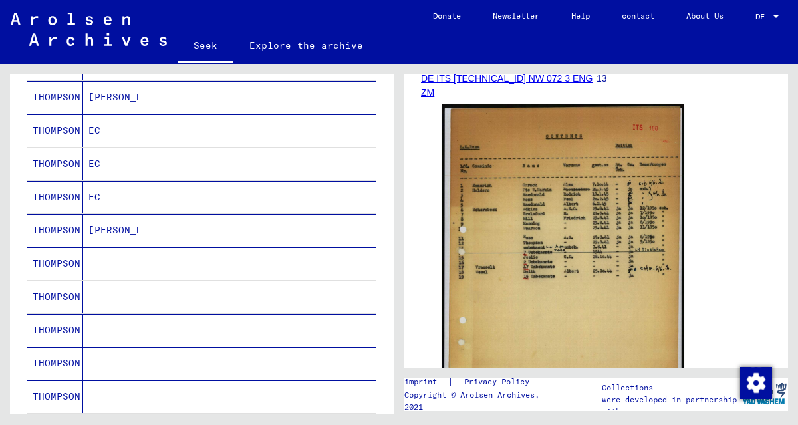
click at [69, 257] on font "THOMPSON" at bounding box center [57, 263] width 48 height 12
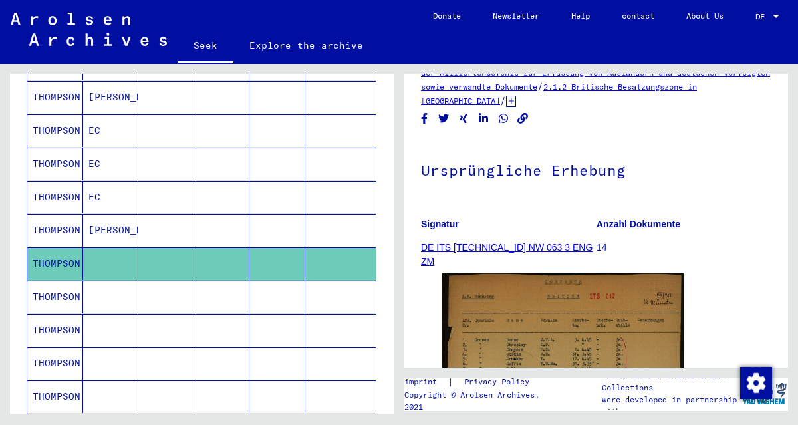
scroll to position [222, 0]
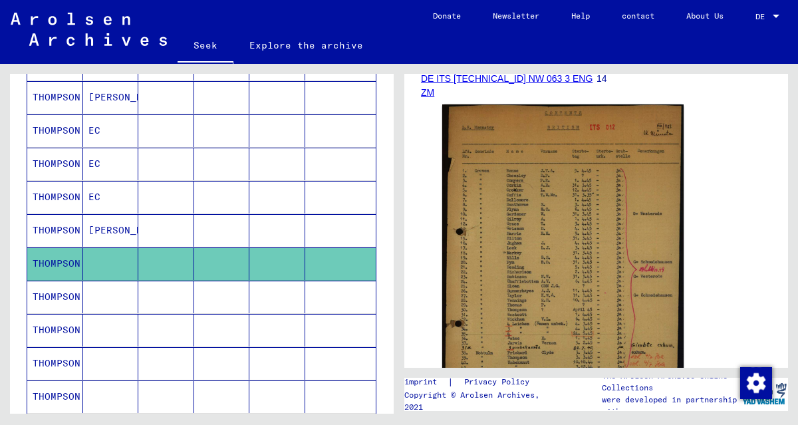
click at [56, 98] on font "THOMPSON" at bounding box center [57, 97] width 48 height 12
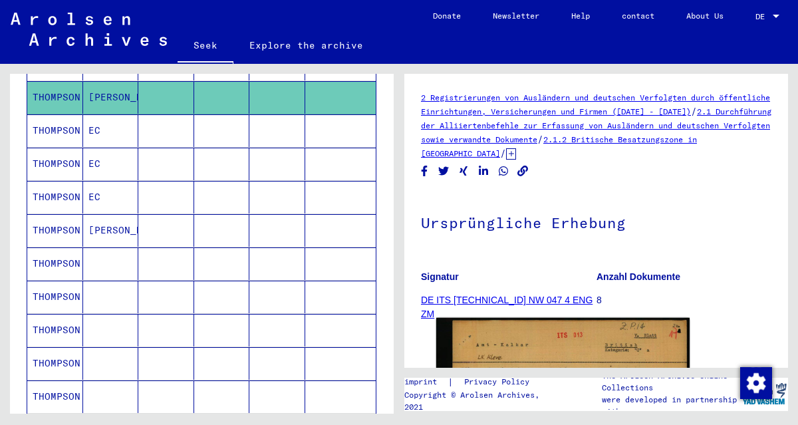
scroll to position [222, 0]
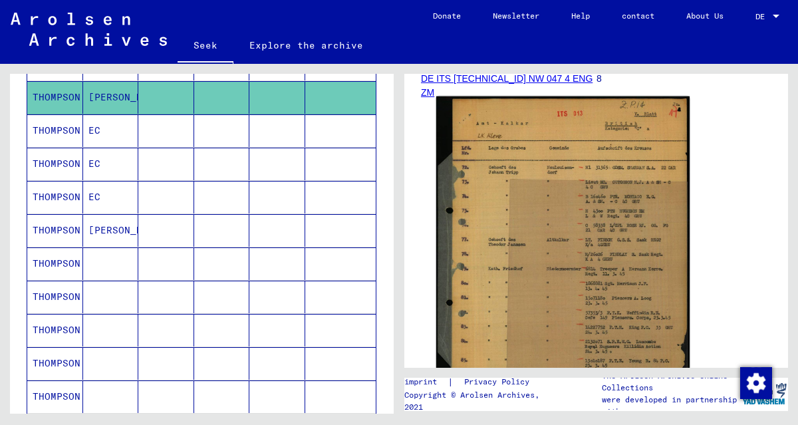
click at [592, 216] on img at bounding box center [562, 262] width 253 height 333
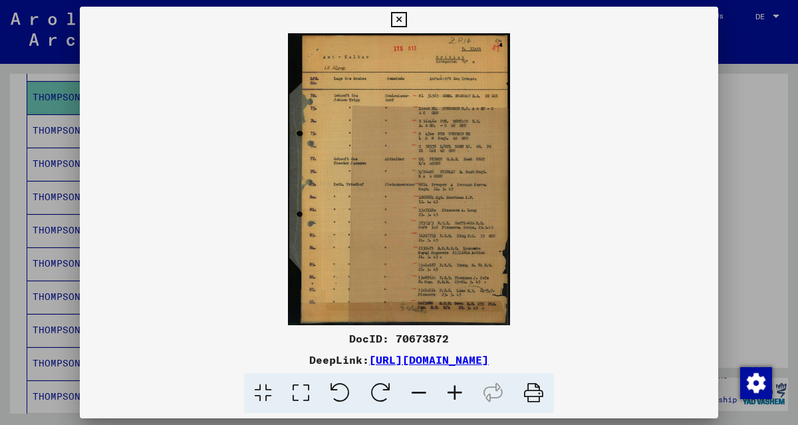
click at [454, 390] on icon at bounding box center [455, 393] width 36 height 41
drag, startPoint x: 592, startPoint y: 216, endPoint x: 454, endPoint y: 390, distance: 222.5
click at [454, 390] on icon at bounding box center [455, 393] width 36 height 41
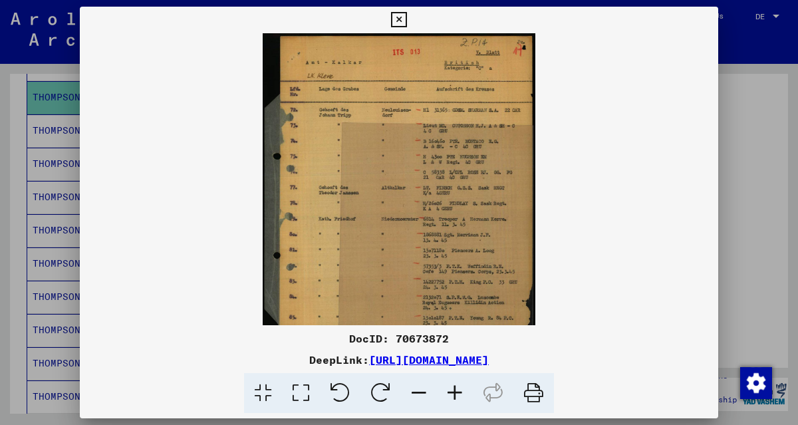
click at [454, 390] on icon at bounding box center [455, 393] width 36 height 41
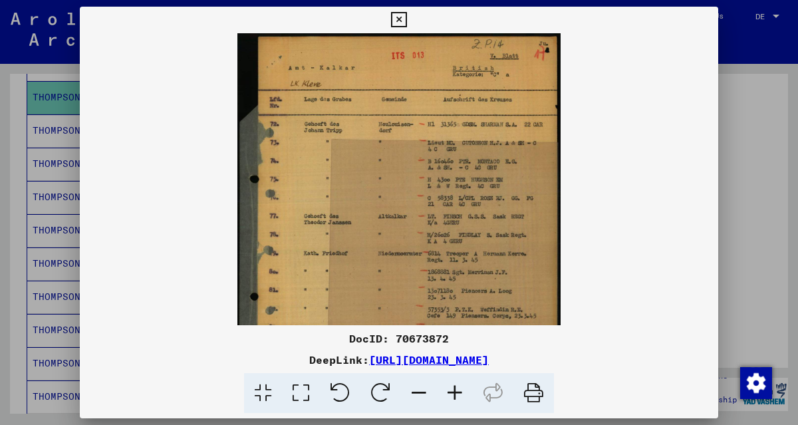
click at [453, 390] on icon at bounding box center [455, 393] width 36 height 41
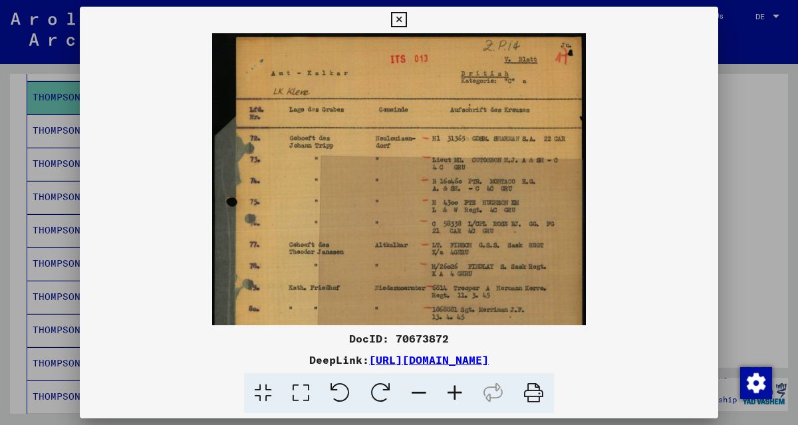
click at [453, 390] on icon at bounding box center [455, 393] width 36 height 41
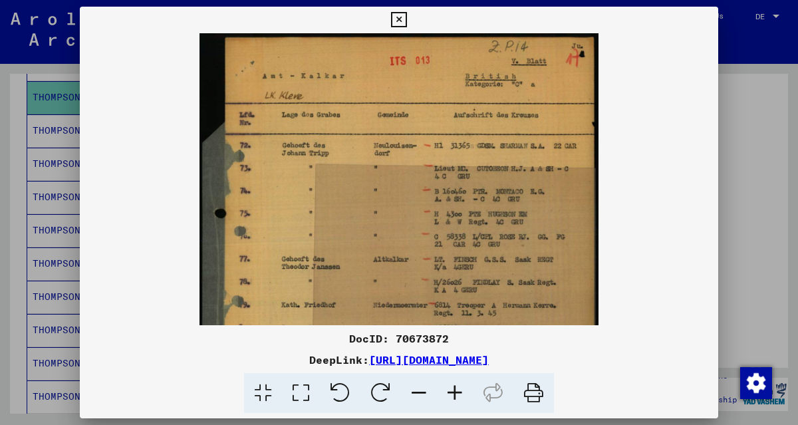
click at [453, 390] on icon at bounding box center [455, 393] width 36 height 41
click at [453, 389] on icon at bounding box center [455, 393] width 36 height 41
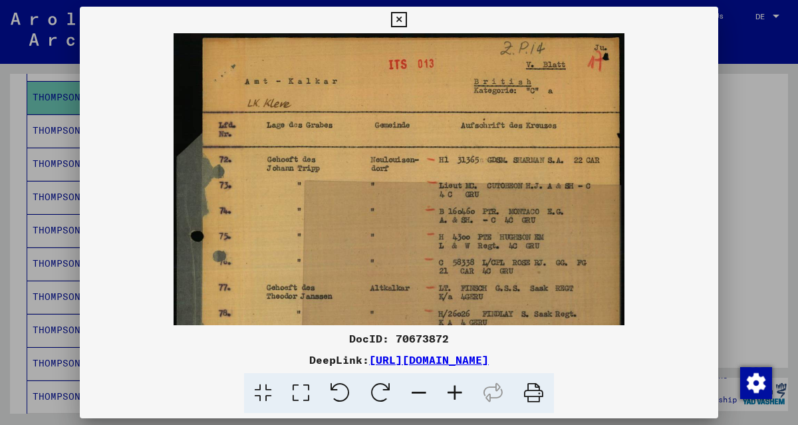
click at [453, 389] on icon at bounding box center [455, 393] width 36 height 41
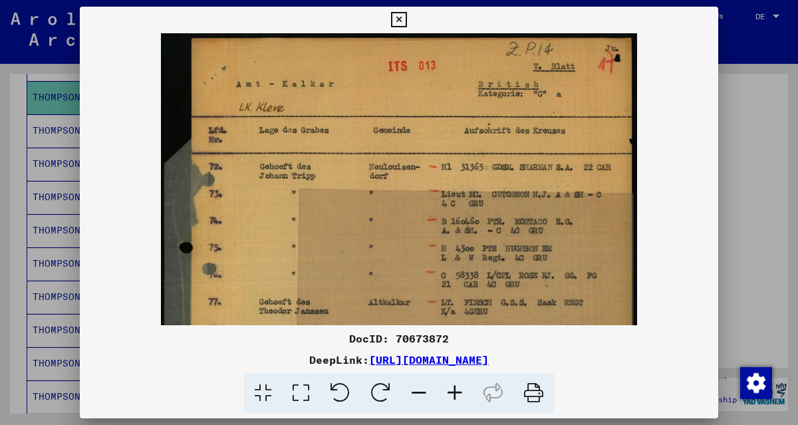
click at [453, 389] on icon at bounding box center [455, 393] width 36 height 41
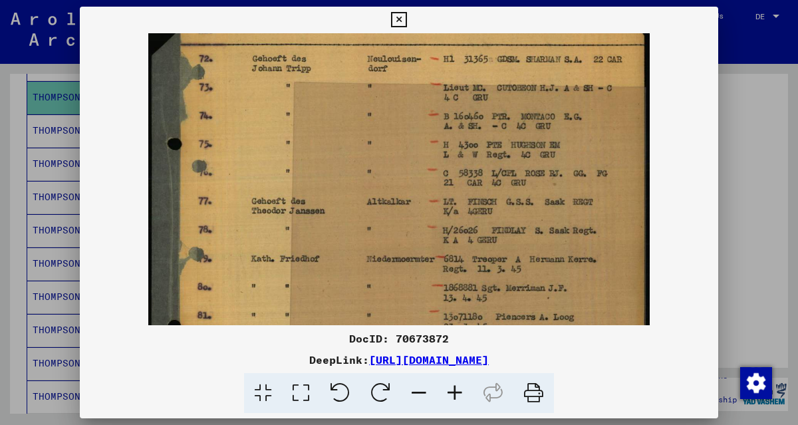
drag, startPoint x: 616, startPoint y: 275, endPoint x: 612, endPoint y: 135, distance: 139.8
click at [612, 143] on img at bounding box center [398, 247] width 501 height 658
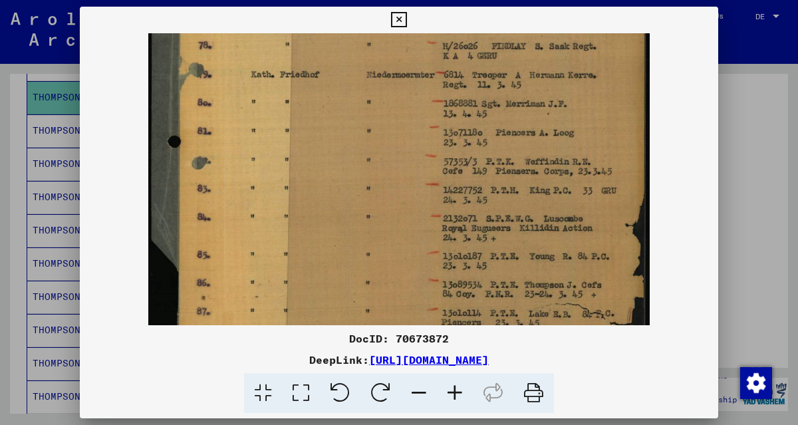
scroll to position [303, 0]
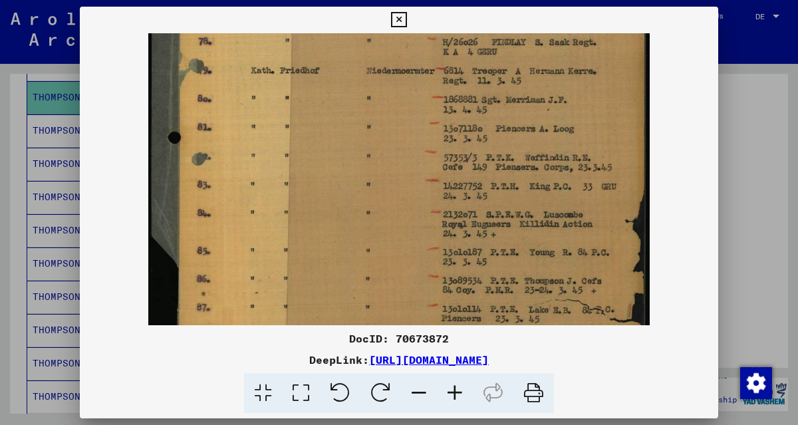
drag, startPoint x: 592, startPoint y: 279, endPoint x: 590, endPoint y: 124, distance: 154.4
click at [590, 124] on img at bounding box center [398, 59] width 501 height 658
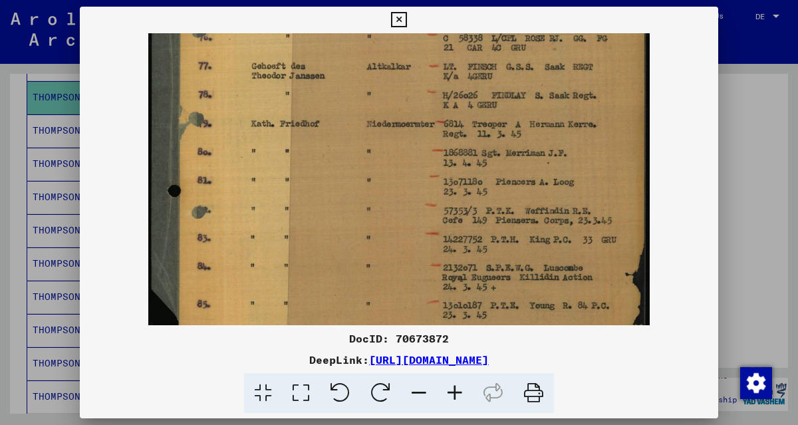
scroll to position [225, 0]
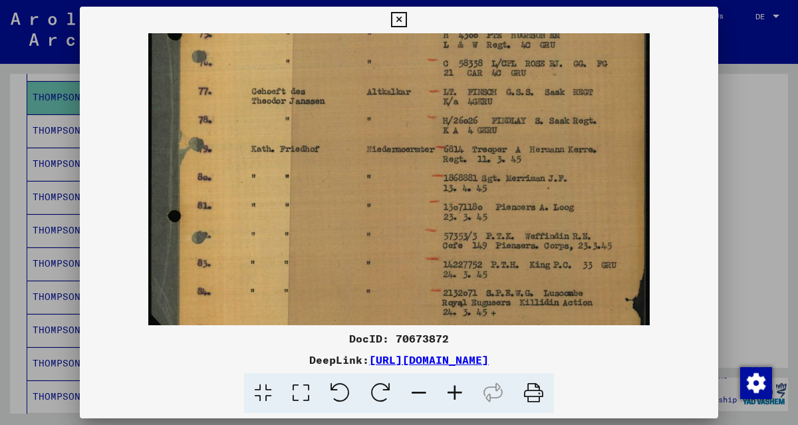
drag, startPoint x: 571, startPoint y: 279, endPoint x: 539, endPoint y: 280, distance: 31.9
click at [539, 280] on img at bounding box center [398, 137] width 501 height 658
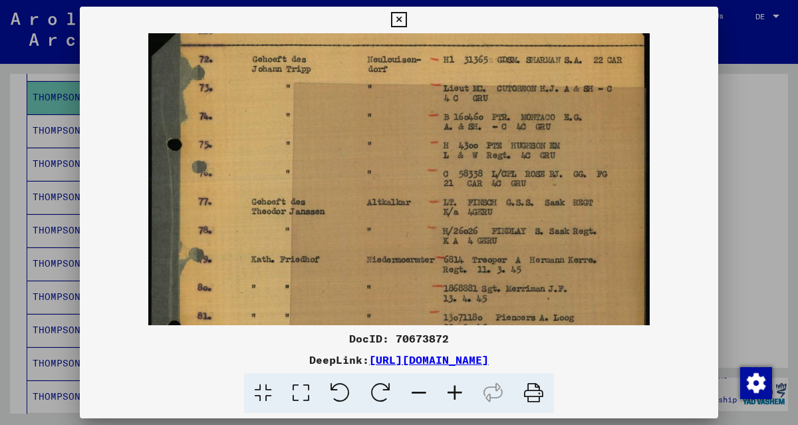
scroll to position [112, 0]
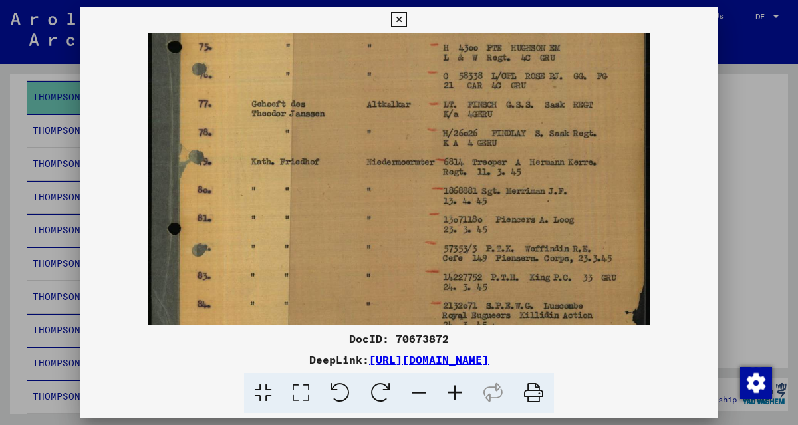
drag, startPoint x: 600, startPoint y: 165, endPoint x: 591, endPoint y: 135, distance: 31.2
click at [587, 154] on img at bounding box center [398, 150] width 501 height 658
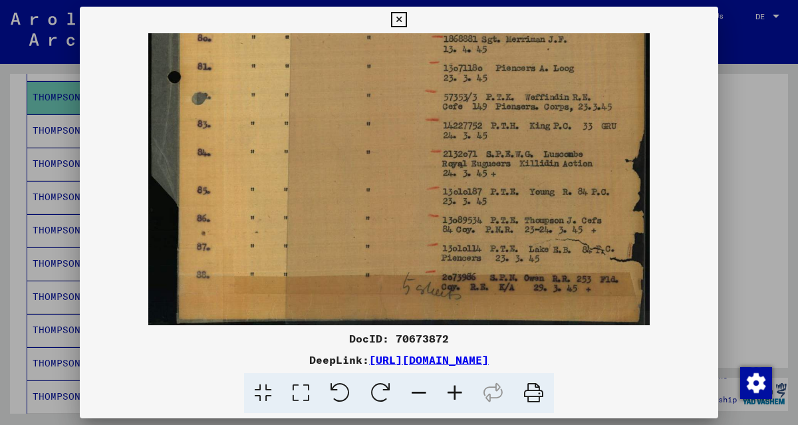
scroll to position [366, 0]
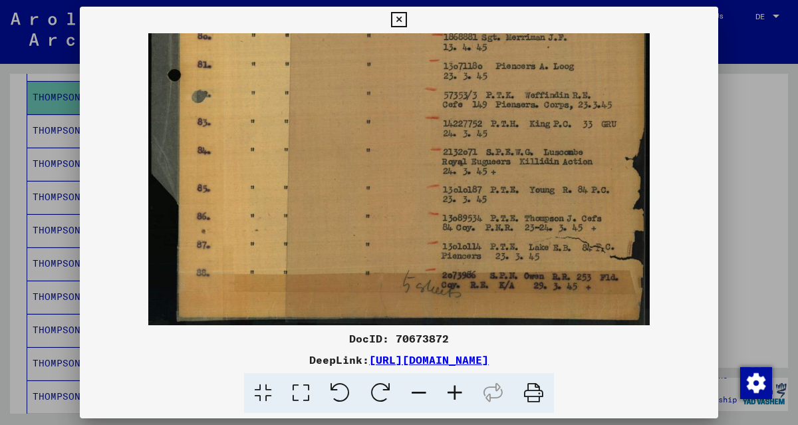
drag, startPoint x: 589, startPoint y: 278, endPoint x: 603, endPoint y: 166, distance: 113.3
click at [402, 21] on icon at bounding box center [398, 20] width 15 height 16
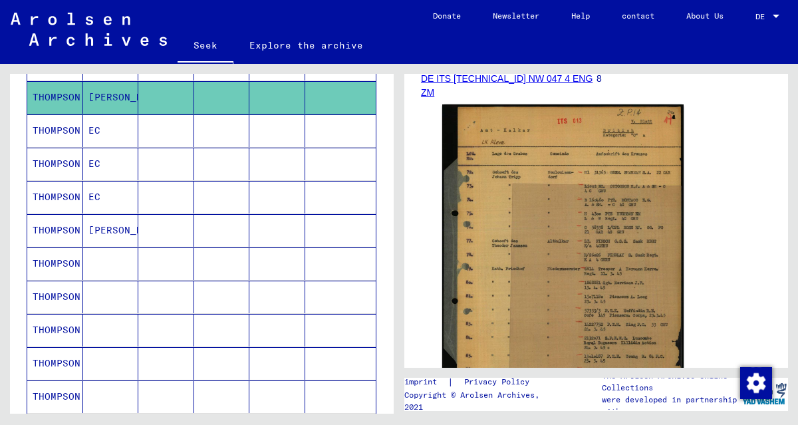
scroll to position [0, 0]
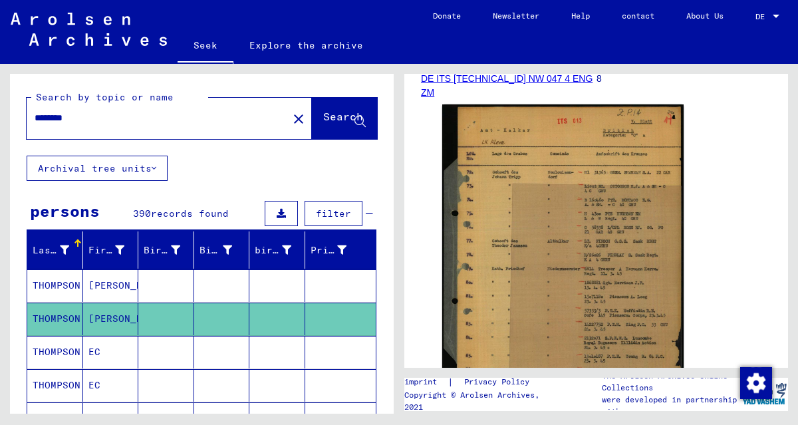
drag, startPoint x: 59, startPoint y: 289, endPoint x: 114, endPoint y: 288, distance: 55.9
click at [59, 289] on font "THOMPSON" at bounding box center [57, 286] width 48 height 14
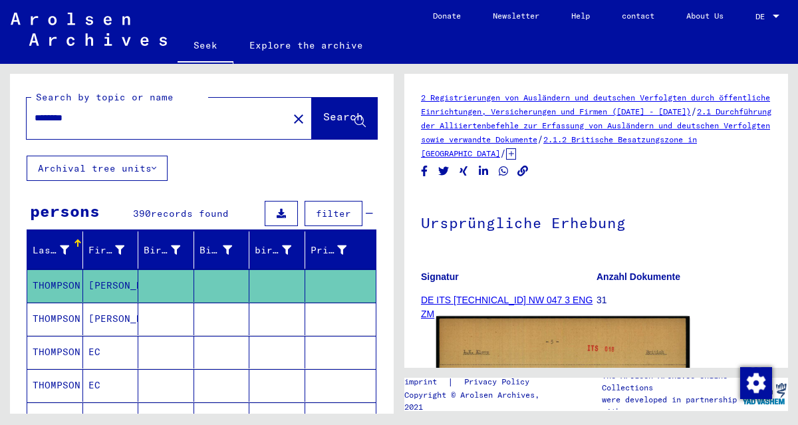
scroll to position [222, 0]
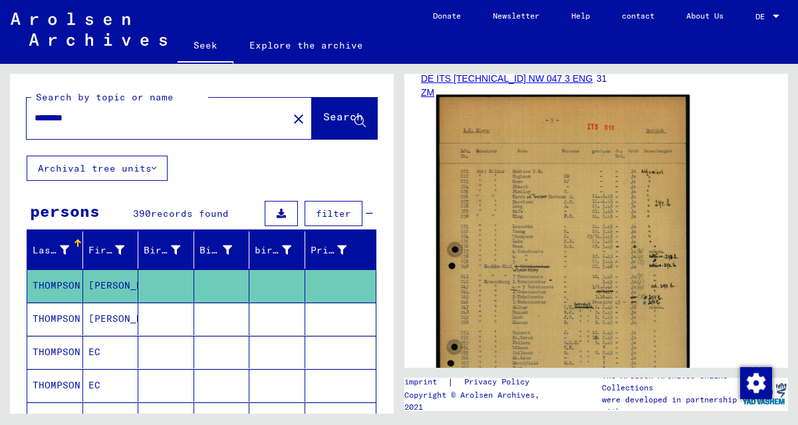
click at [573, 273] on img at bounding box center [562, 294] width 253 height 398
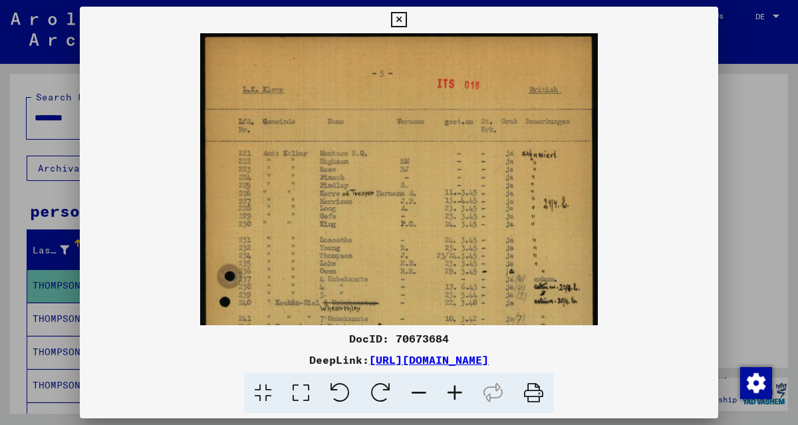
click at [453, 393] on icon at bounding box center [455, 393] width 36 height 41
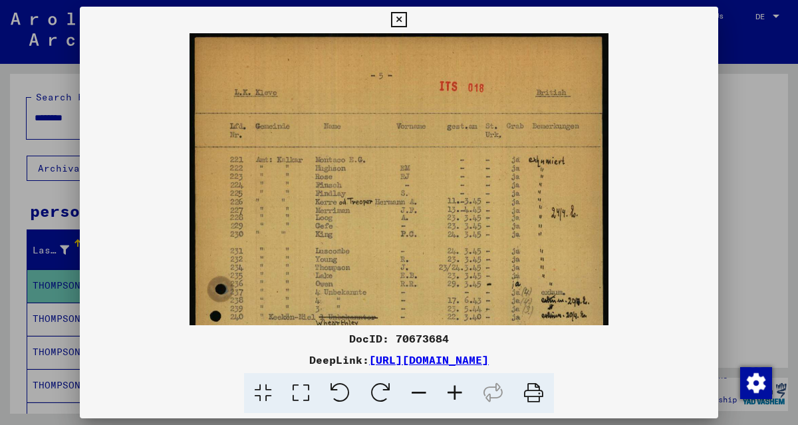
click at [453, 393] on icon at bounding box center [455, 393] width 36 height 41
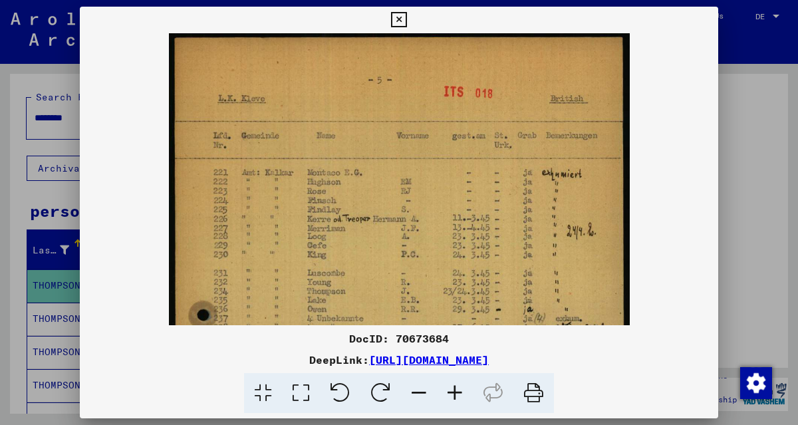
click at [453, 393] on icon at bounding box center [455, 393] width 36 height 41
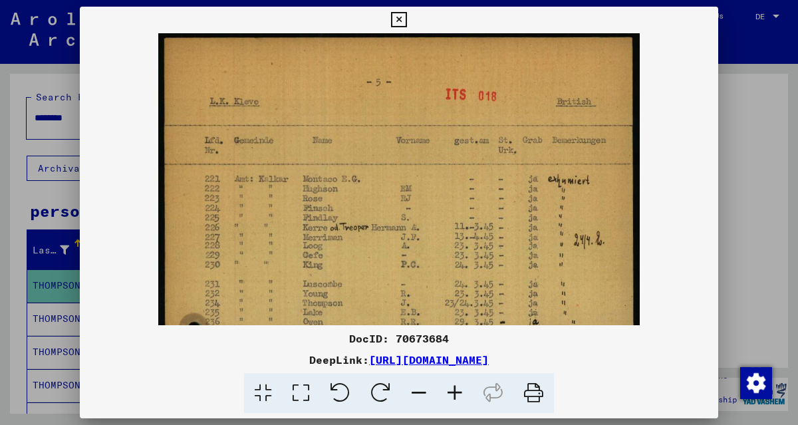
click at [454, 391] on icon at bounding box center [455, 393] width 36 height 41
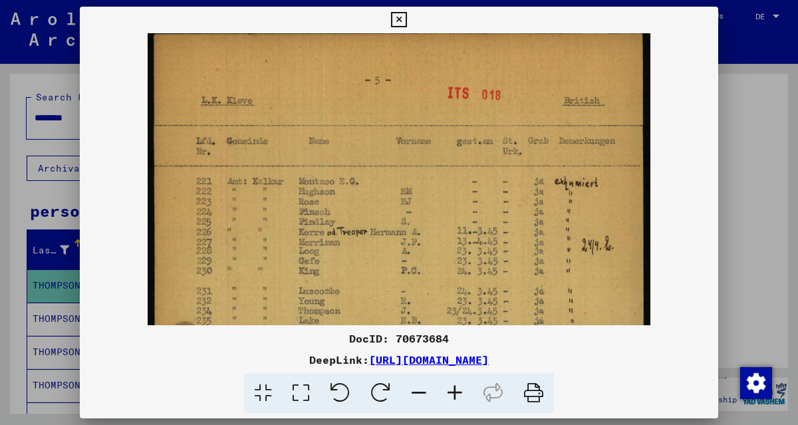
scroll to position [0, 0]
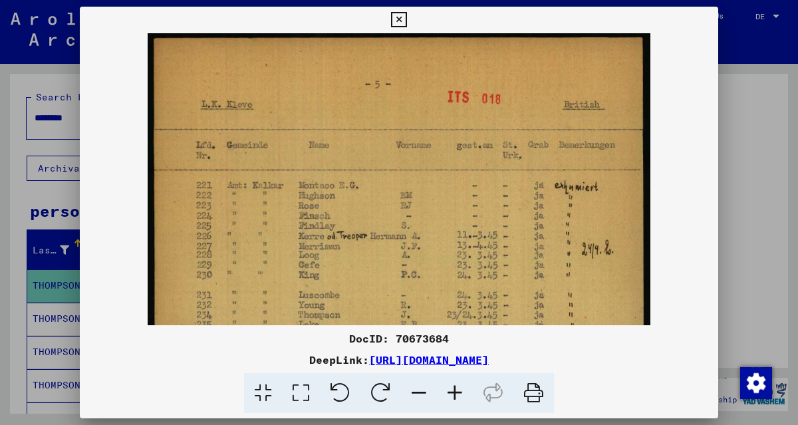
drag, startPoint x: 563, startPoint y: 273, endPoint x: 504, endPoint y: 299, distance: 64.6
click at [504, 299] on img at bounding box center [400, 428] width 504 height 791
click at [397, 22] on icon at bounding box center [398, 20] width 15 height 16
